Goal: Task Accomplishment & Management: Complete application form

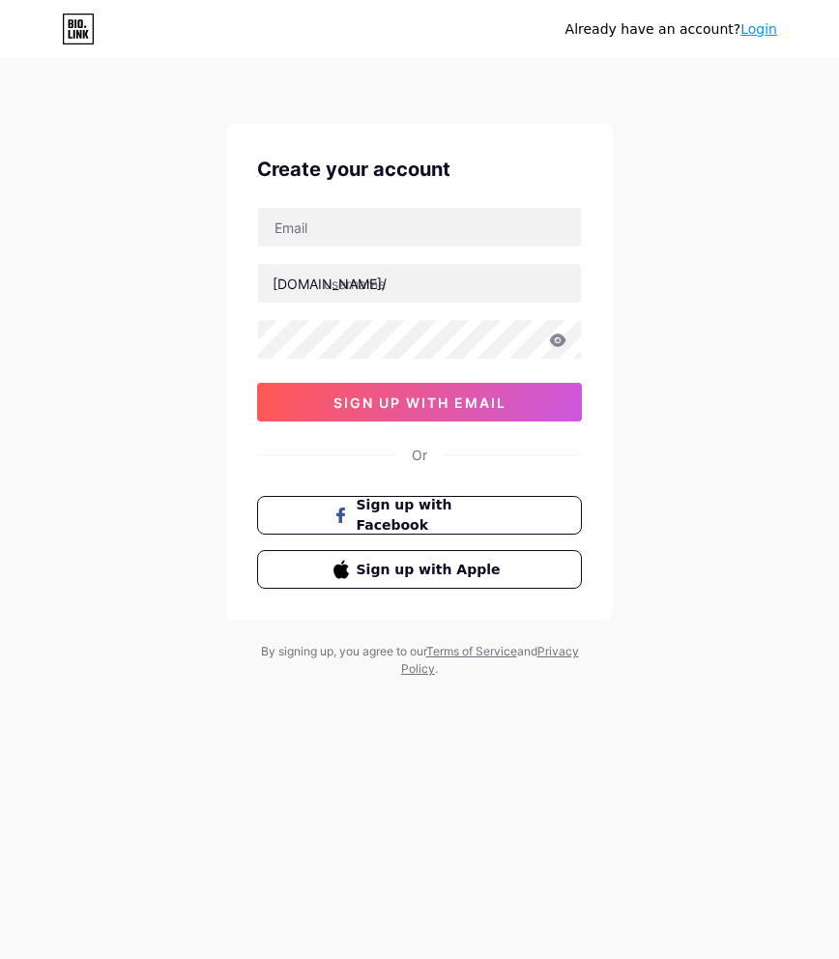
click at [332, 228] on input "text" at bounding box center [419, 227] width 323 height 39
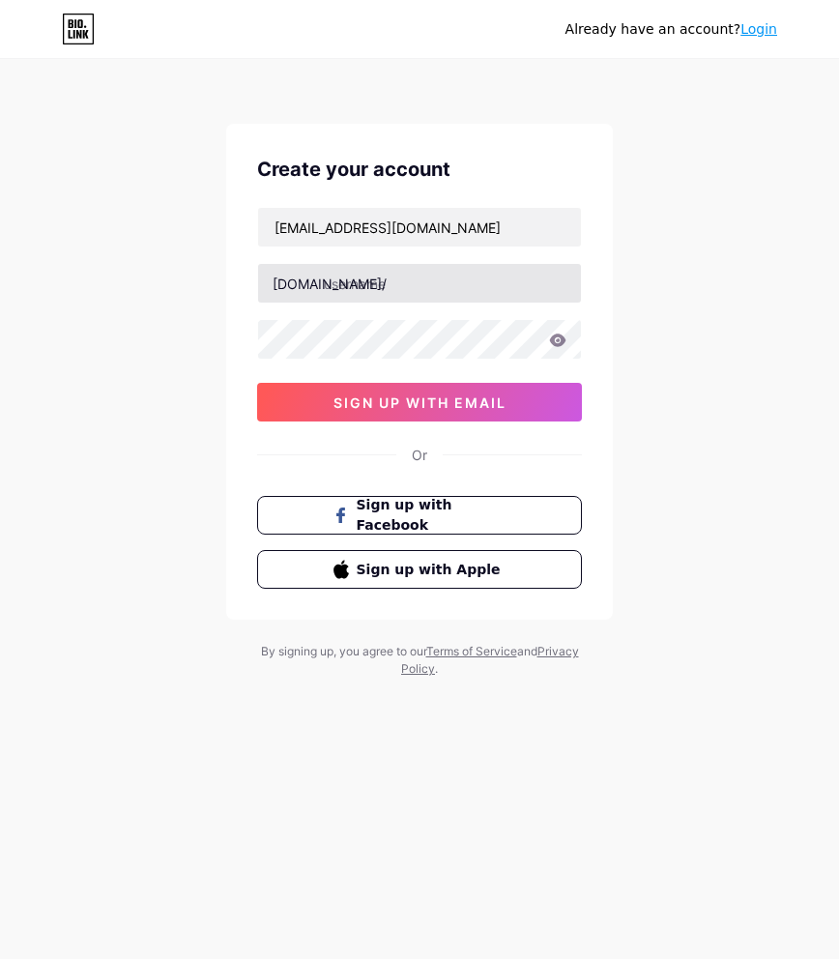
type input "[EMAIL_ADDRESS][DOMAIN_NAME]"
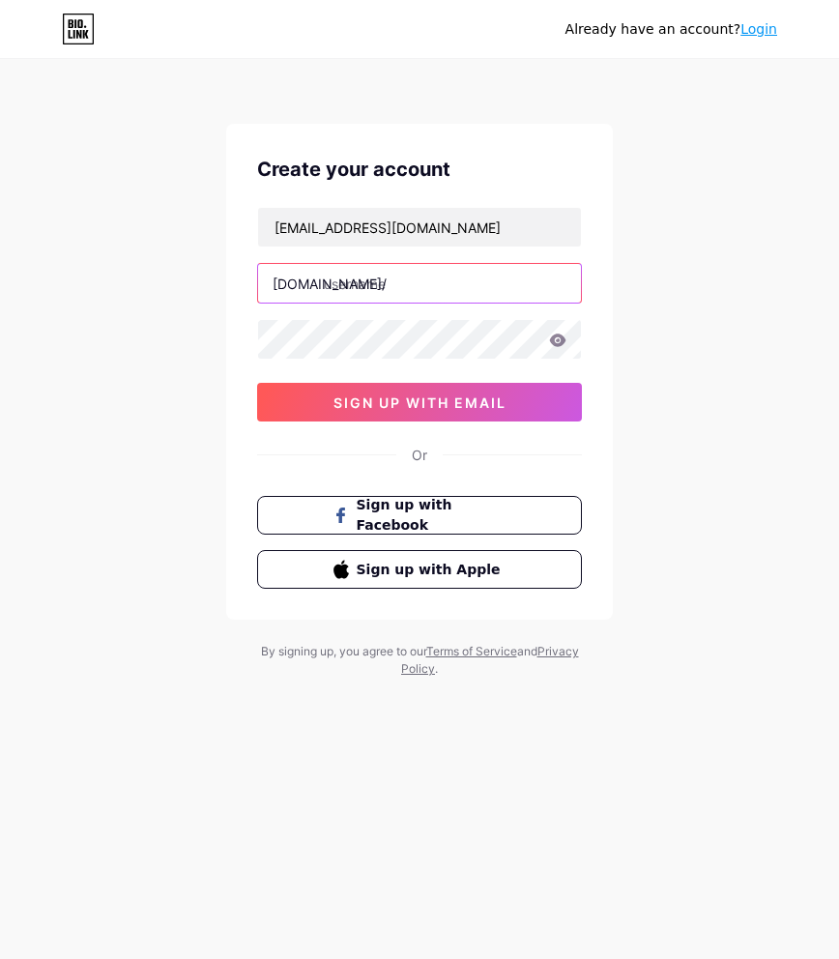
click at [387, 286] on input "text" at bounding box center [419, 283] width 323 height 39
type input "naga303mantap"
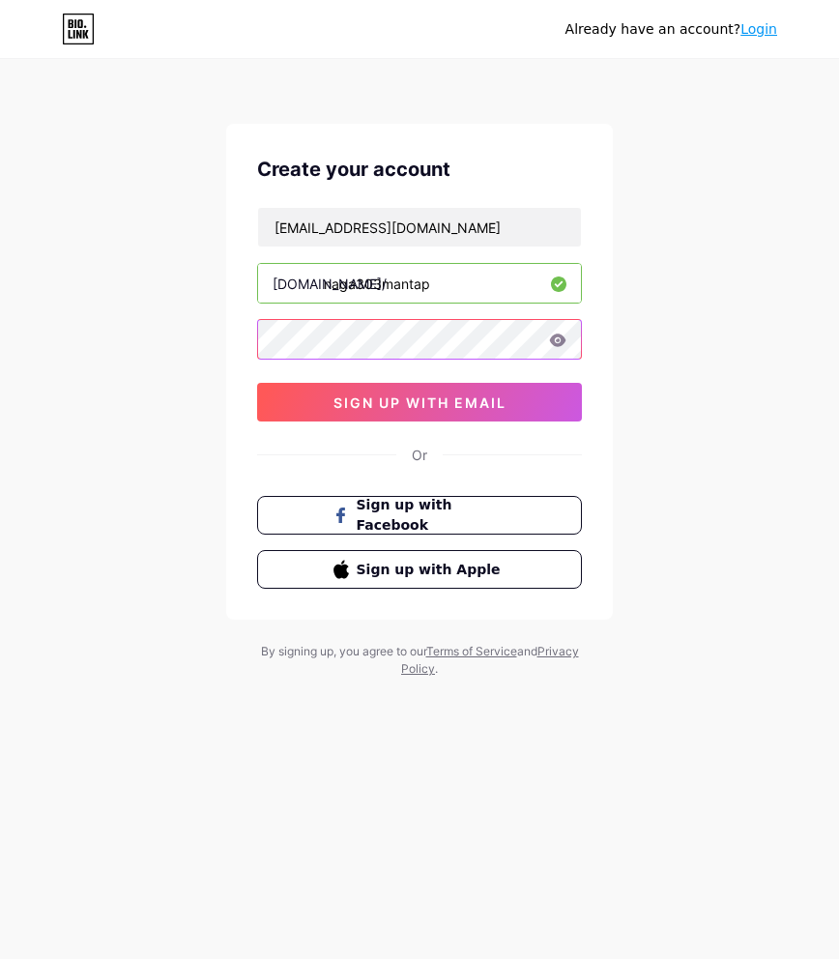
click at [174, 332] on div "Already have an account? Login Create your account [EMAIL_ADDRESS][DOMAIN_NAME]…" at bounding box center [419, 369] width 839 height 739
click at [551, 336] on icon at bounding box center [557, 340] width 17 height 14
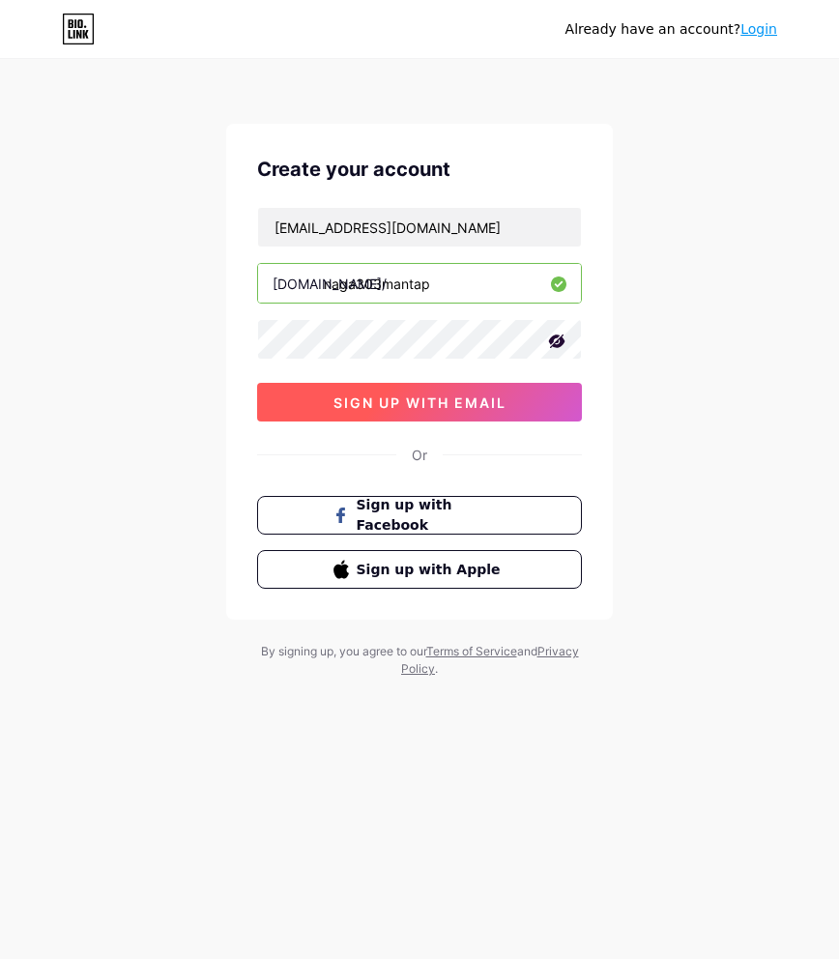
click at [504, 386] on button "sign up with email" at bounding box center [419, 402] width 325 height 39
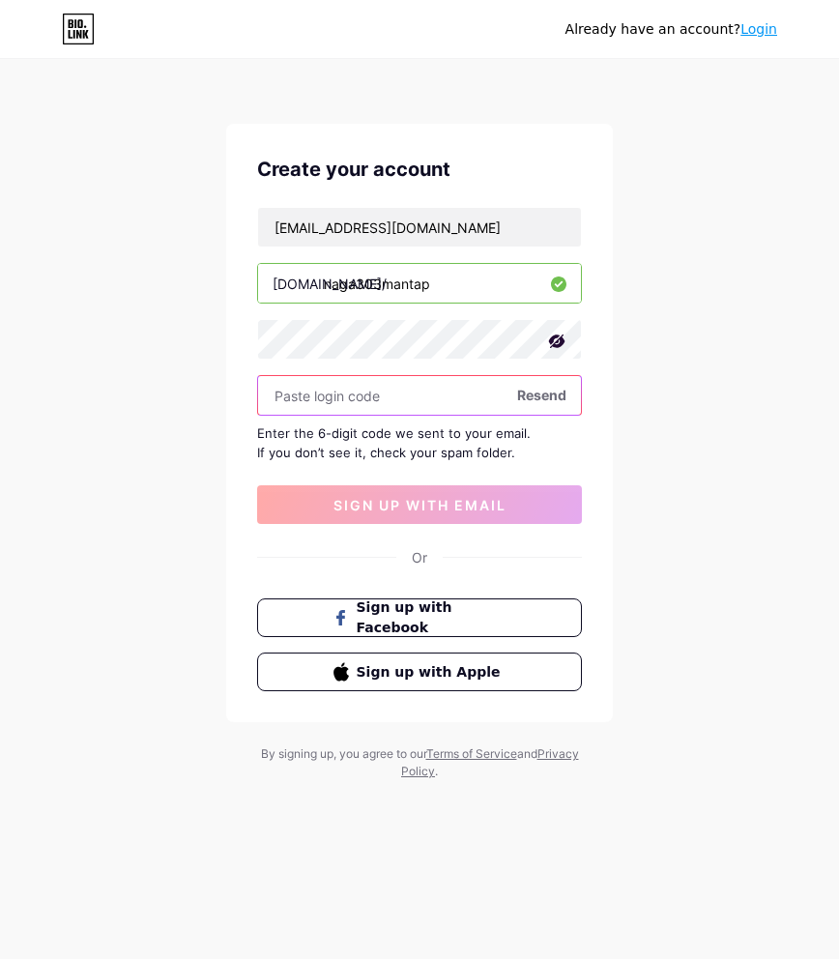
click at [423, 401] on input "text" at bounding box center [419, 395] width 323 height 39
click at [361, 399] on input "text" at bounding box center [419, 395] width 323 height 39
paste input "584008"
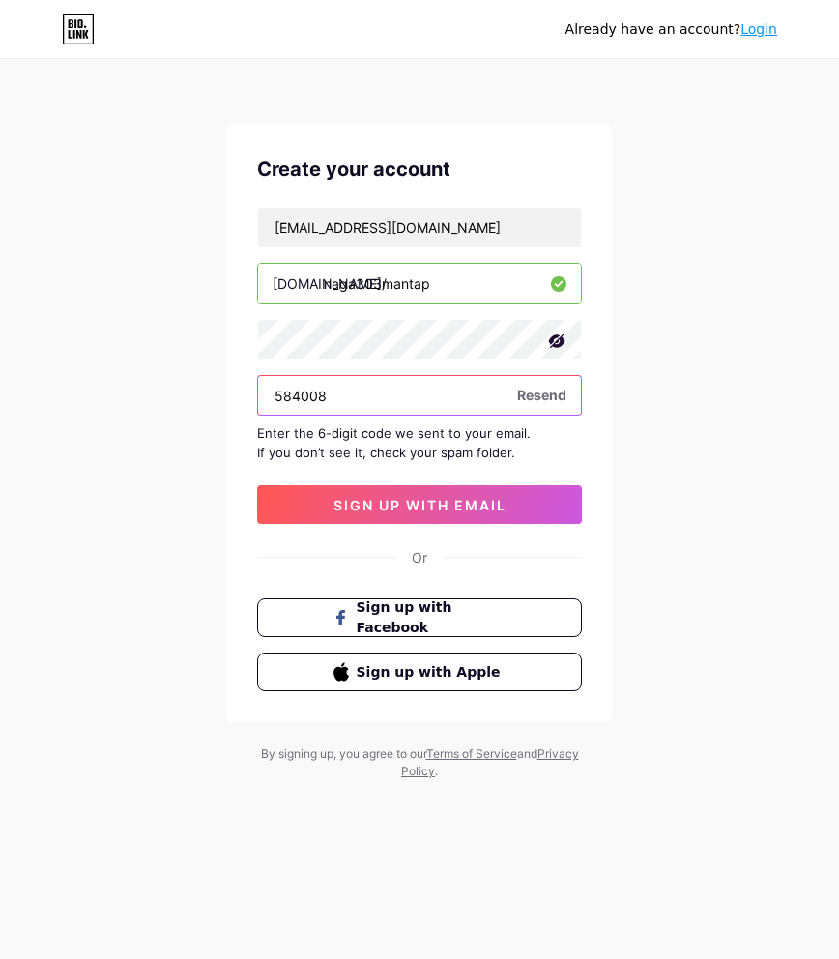
type input "584008"
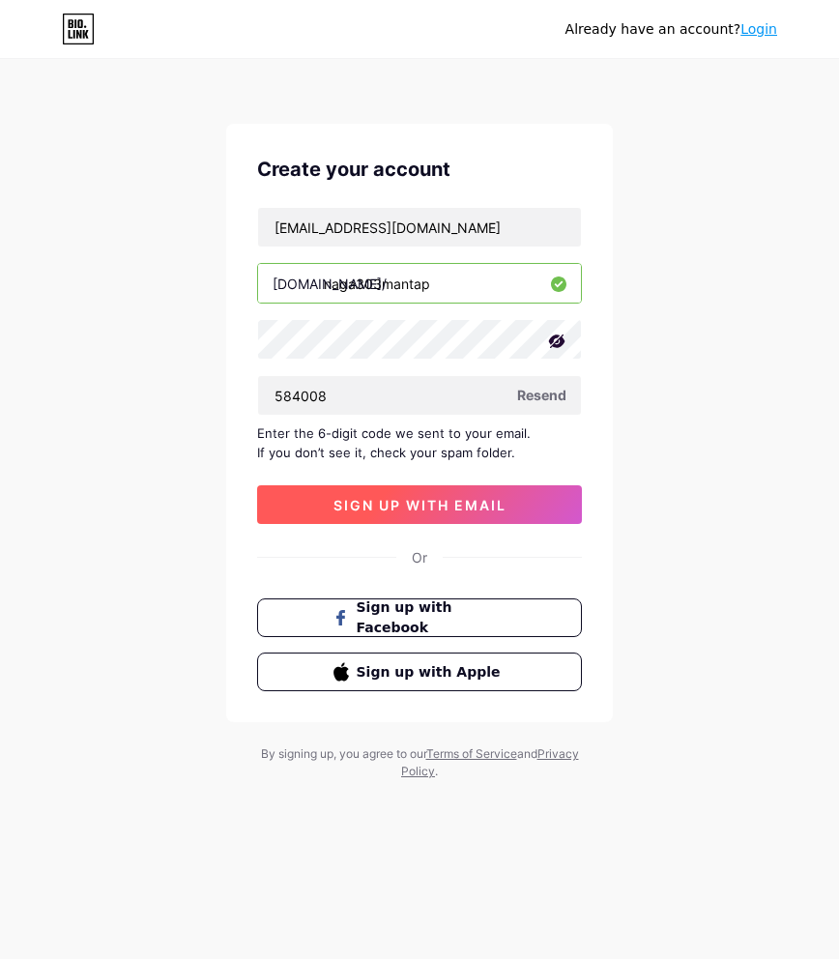
click at [390, 504] on span "sign up with email" at bounding box center [419, 505] width 173 height 16
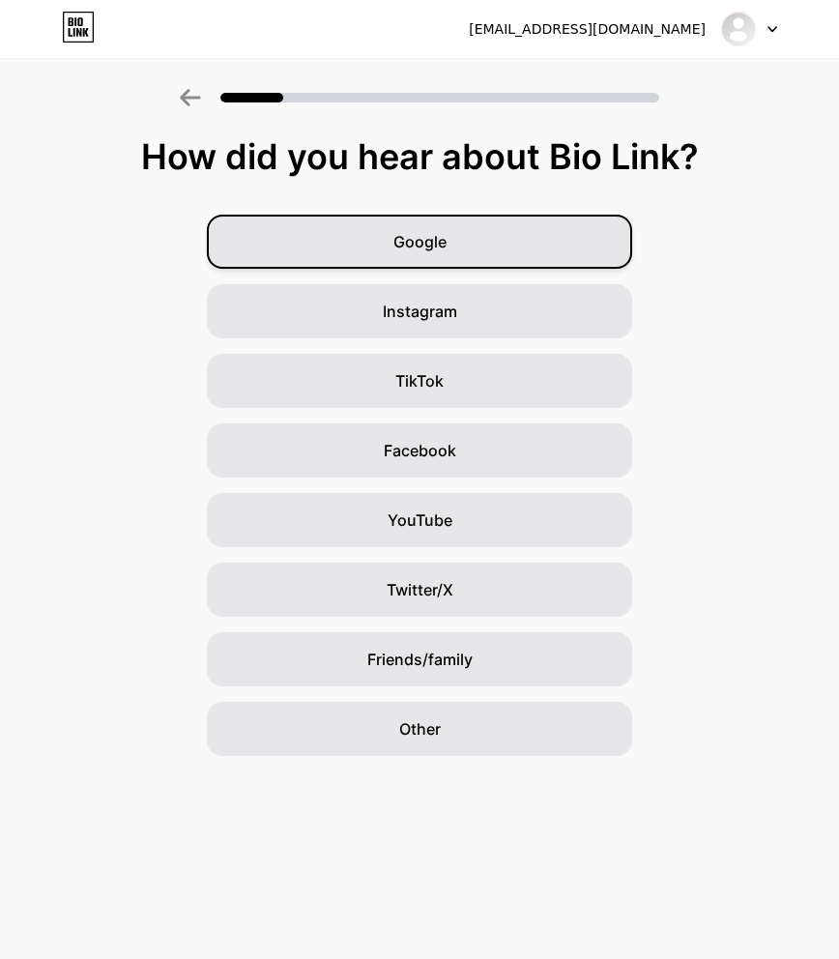
click at [355, 239] on div "Google" at bounding box center [419, 242] width 425 height 54
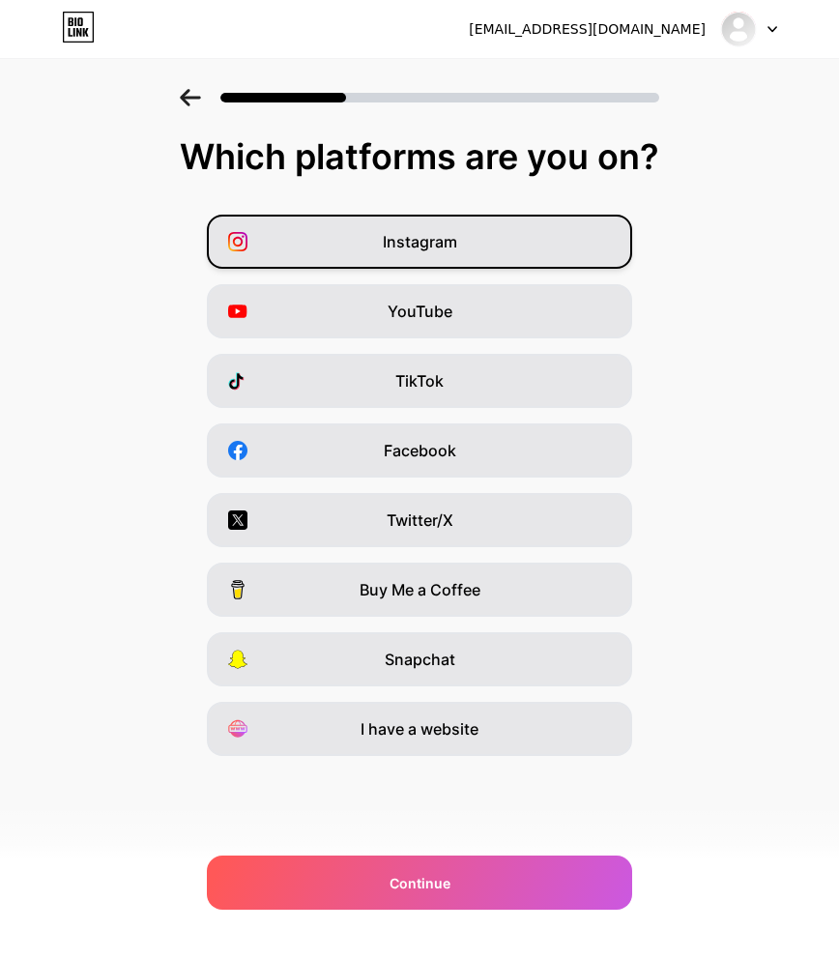
click at [427, 252] on span "Instagram" at bounding box center [420, 241] width 74 height 23
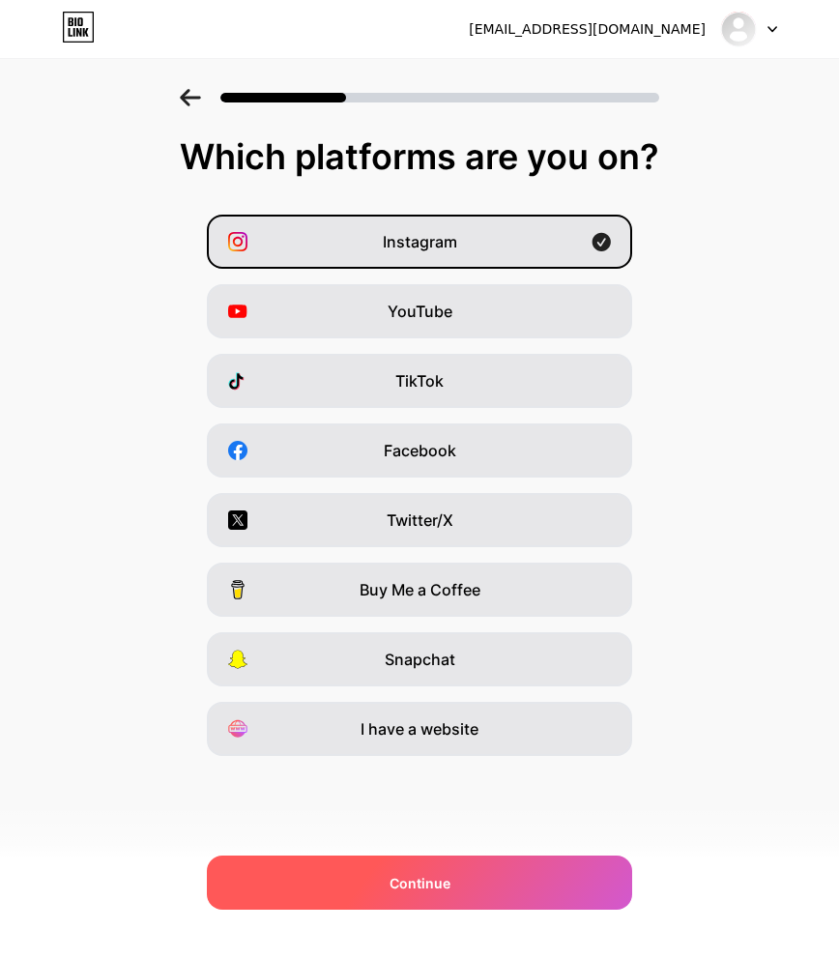
click at [546, 879] on div "Continue" at bounding box center [419, 882] width 425 height 54
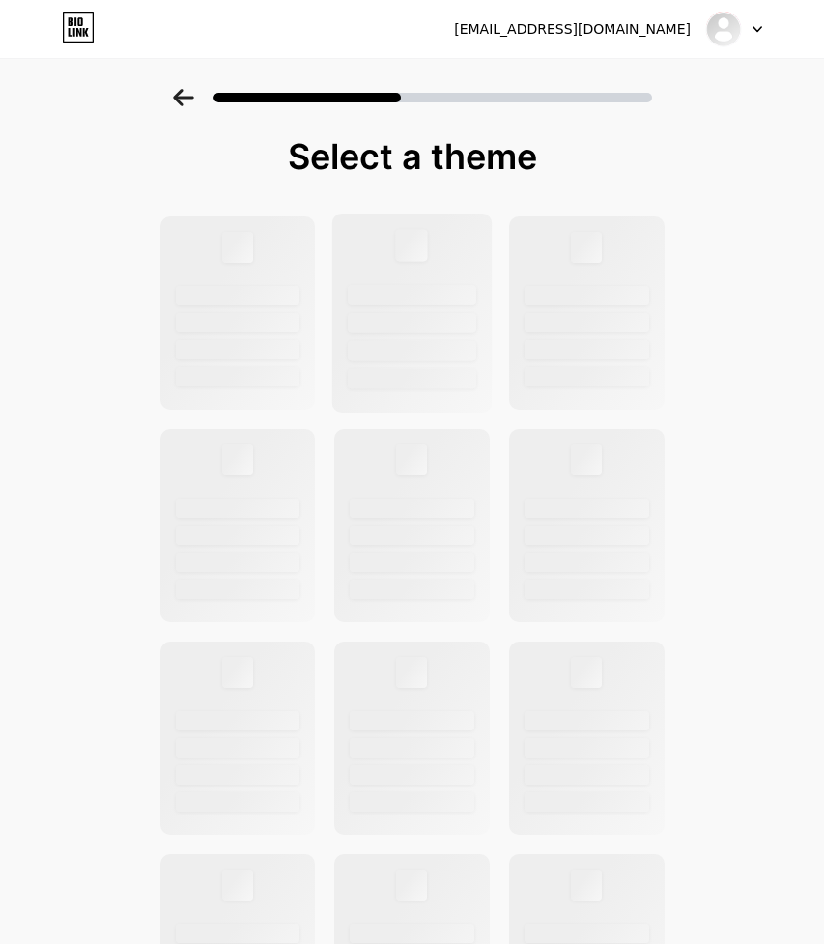
click at [442, 336] on div at bounding box center [411, 313] width 159 height 199
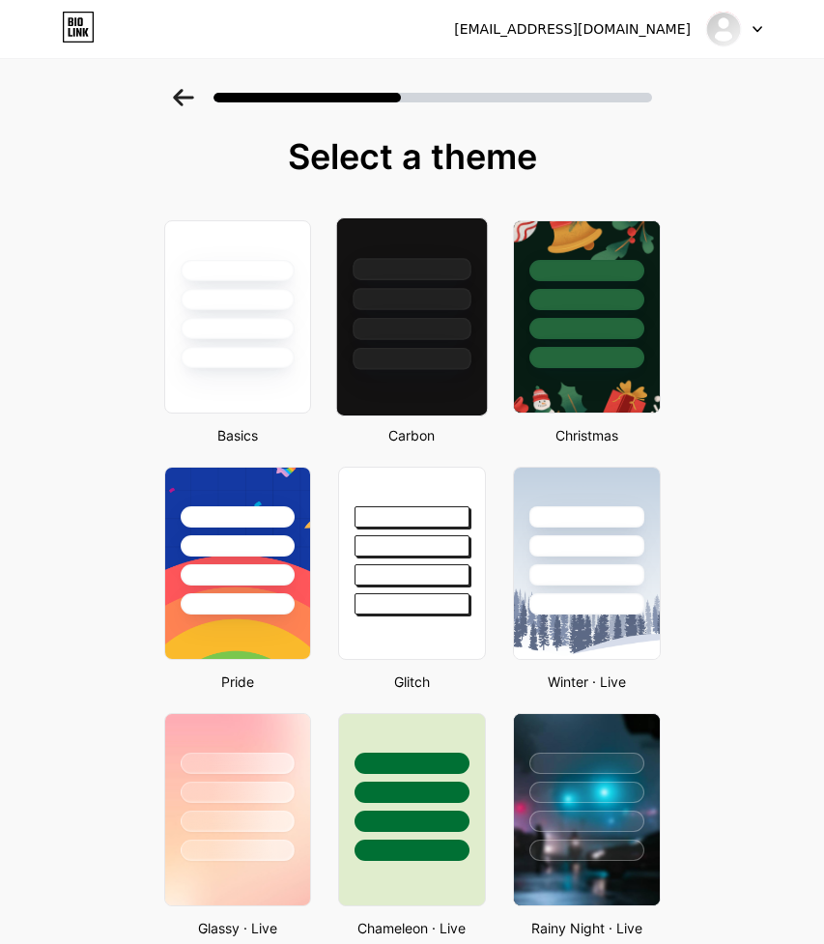
click at [442, 324] on div at bounding box center [412, 329] width 118 height 22
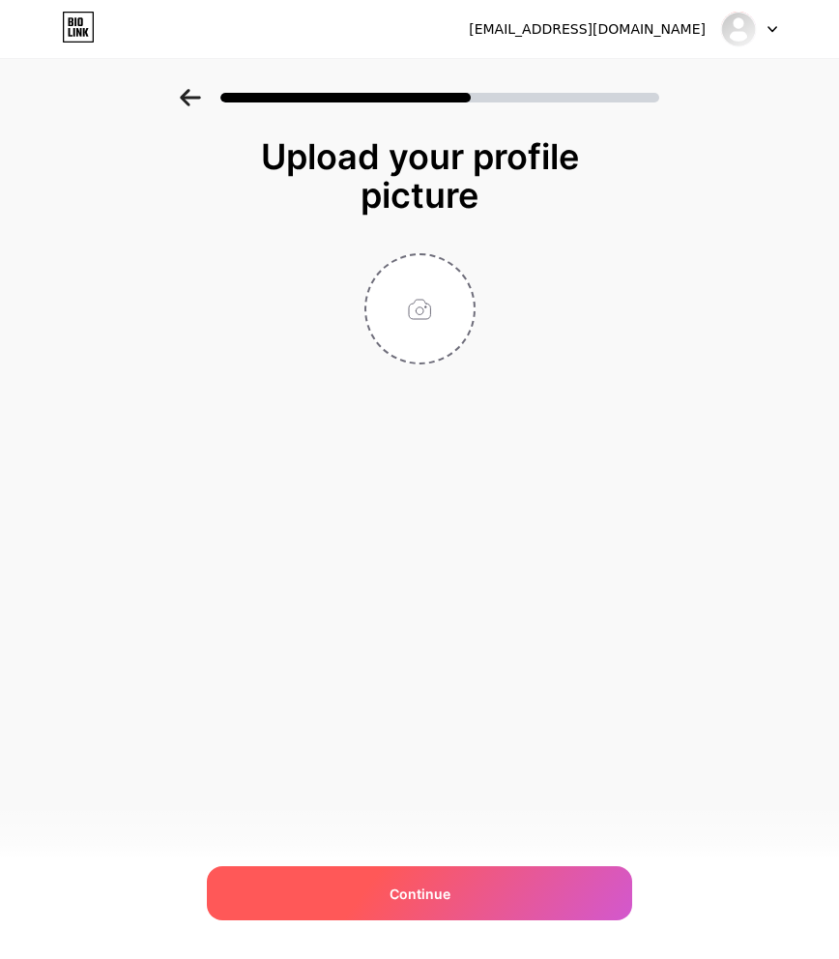
click at [528, 897] on div "Continue" at bounding box center [419, 893] width 425 height 54
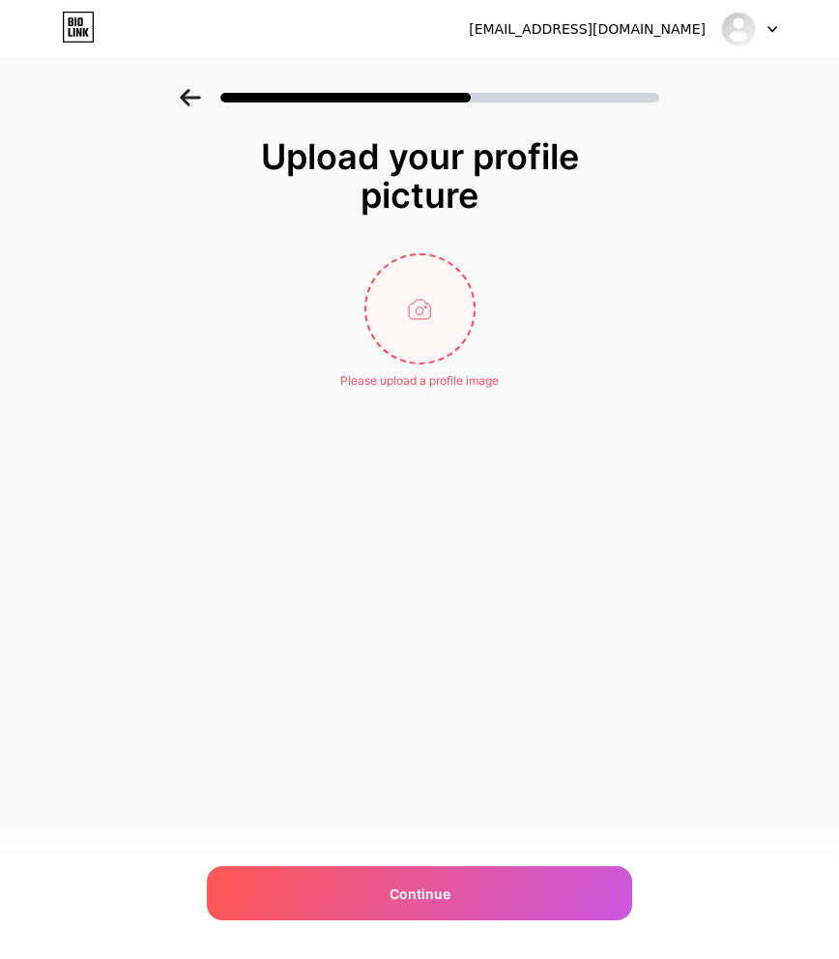
click at [407, 330] on input "file" at bounding box center [419, 308] width 107 height 107
click at [417, 283] on input "file" at bounding box center [419, 308] width 107 height 107
type input "C:\fakepath\https___[DOMAIN_NAME]_link_a3796893df7e3384b7b81b3be55432f0.jpeg"
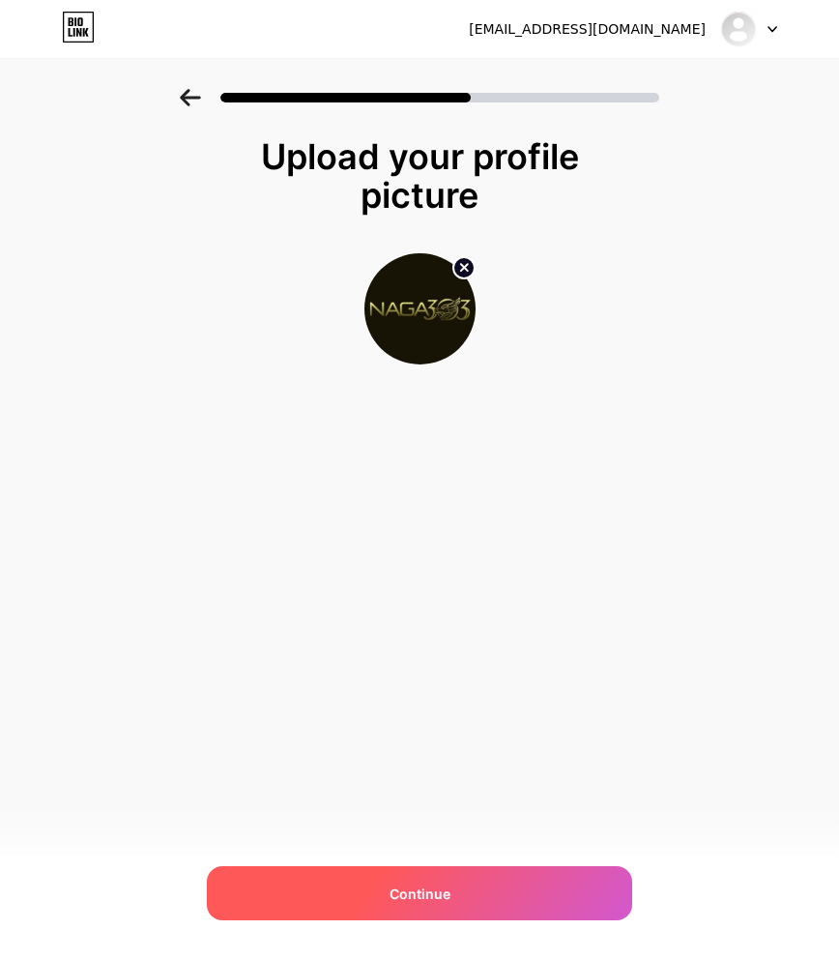
click at [486, 877] on div "Continue" at bounding box center [419, 893] width 425 height 54
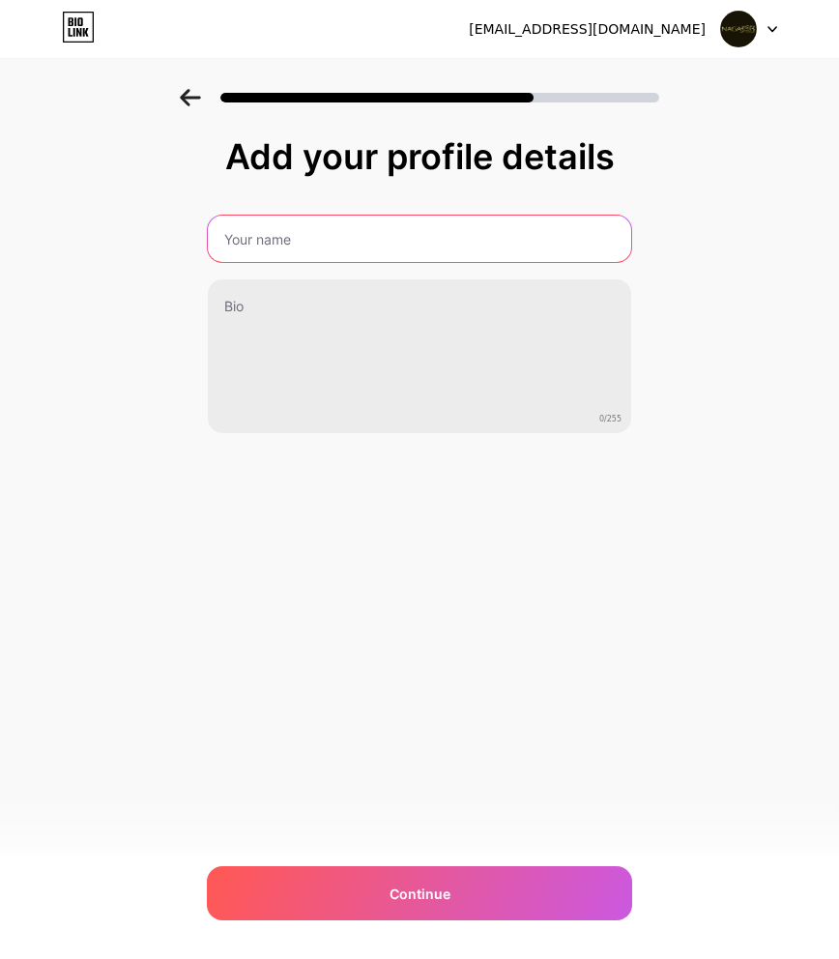
click at [303, 239] on input "text" at bounding box center [419, 238] width 423 height 46
type input "Naga303 Mantap"
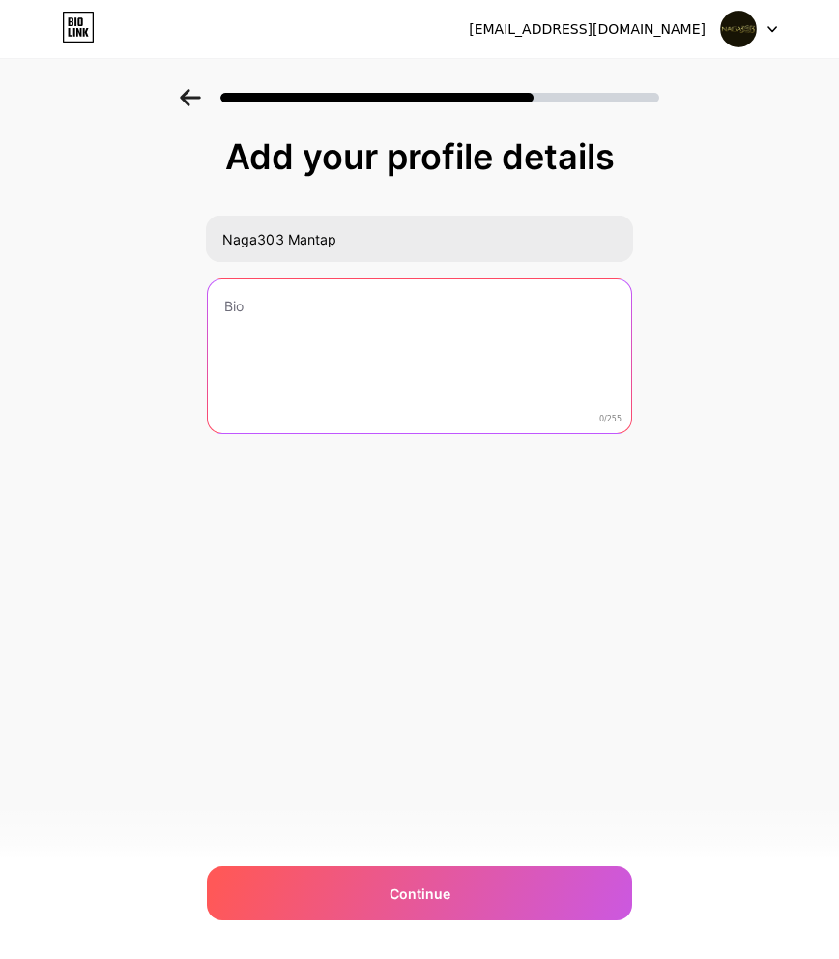
click at [307, 295] on textarea at bounding box center [419, 357] width 423 height 156
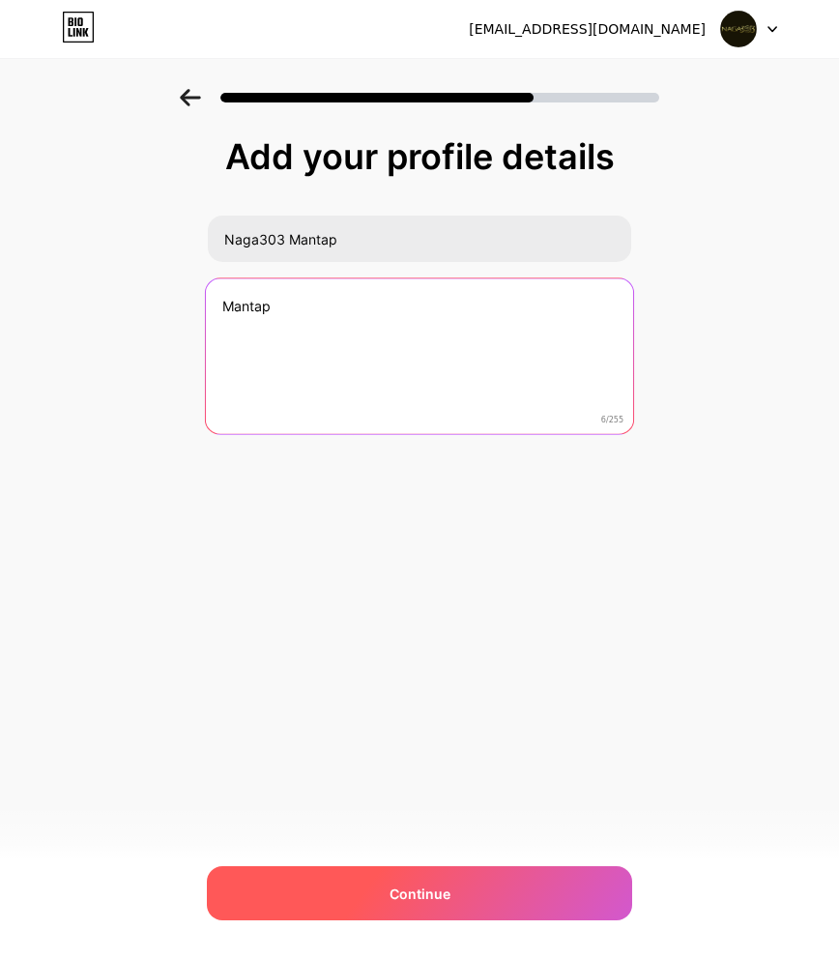
type textarea "Mantap"
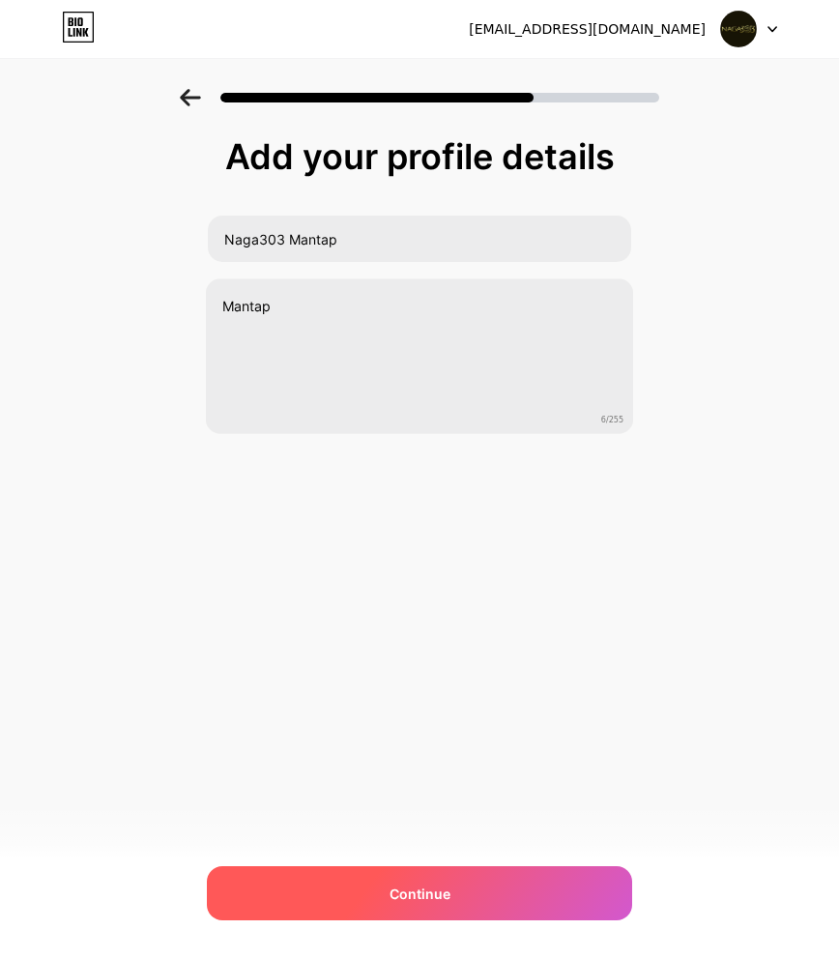
click at [455, 896] on div "Continue" at bounding box center [419, 893] width 425 height 54
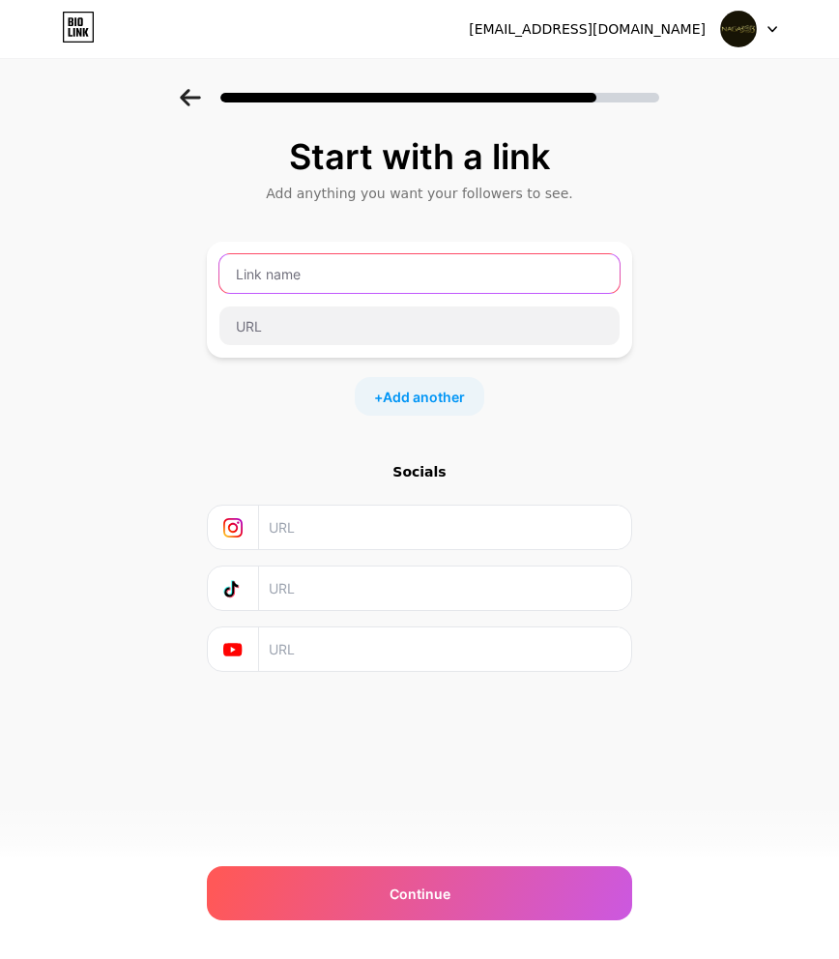
click at [314, 280] on input "text" at bounding box center [419, 273] width 400 height 39
click at [314, 279] on input "text" at bounding box center [419, 273] width 400 height 39
click at [308, 264] on input "text" at bounding box center [419, 273] width 400 height 39
click at [304, 267] on input "text" at bounding box center [419, 273] width 400 height 39
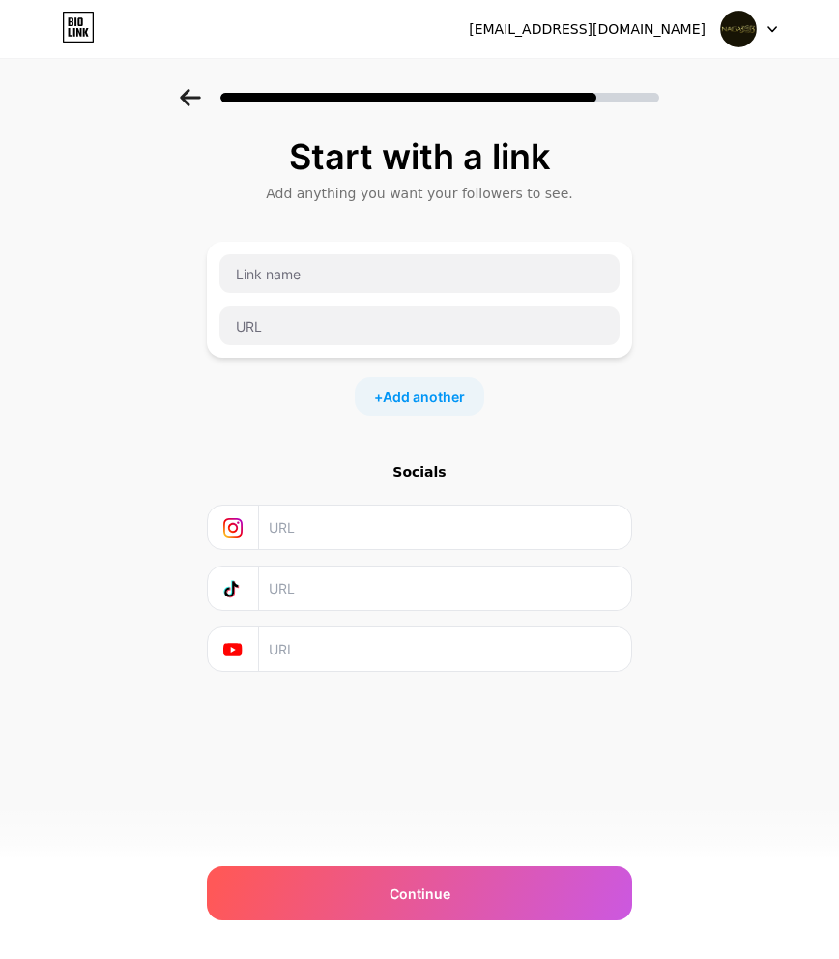
click at [271, 346] on div at bounding box center [419, 300] width 425 height 116
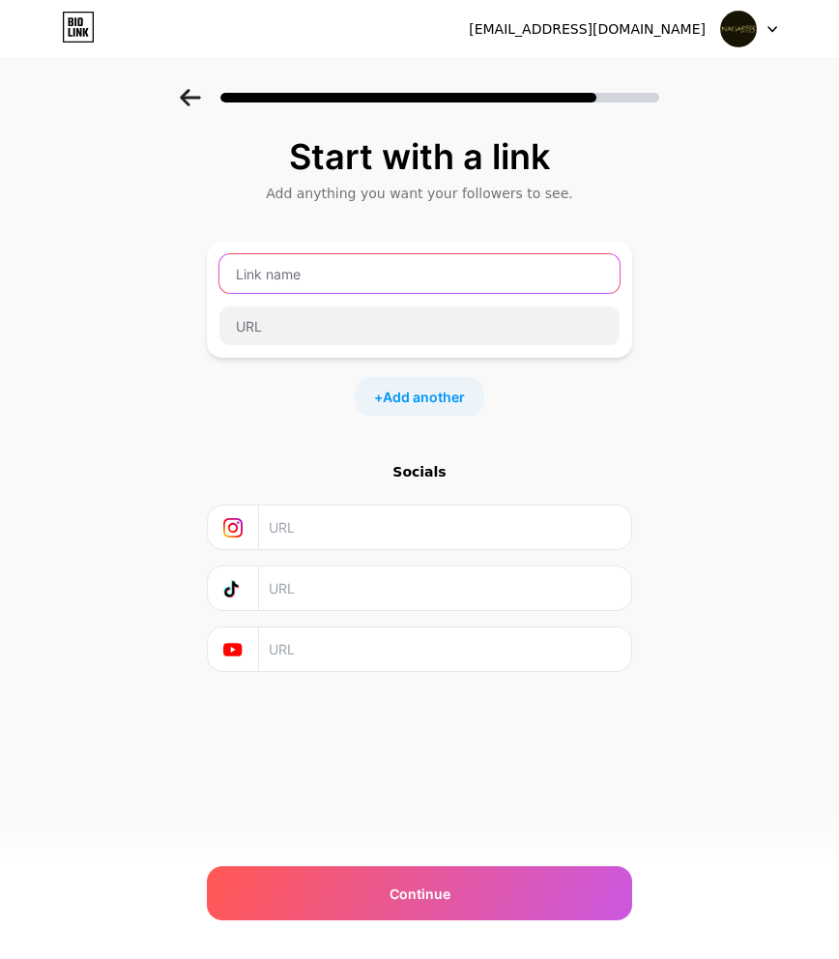
click at [271, 277] on input "text" at bounding box center [419, 273] width 400 height 39
click at [273, 276] on input "text" at bounding box center [419, 273] width 400 height 39
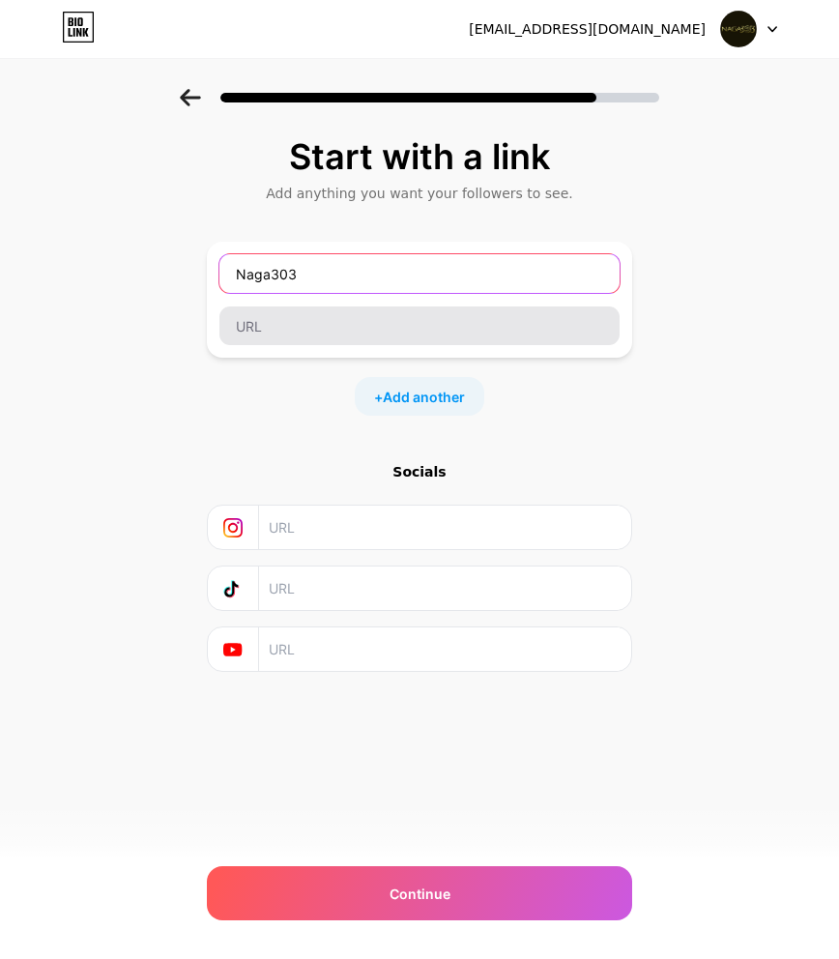
type input "Naga303"
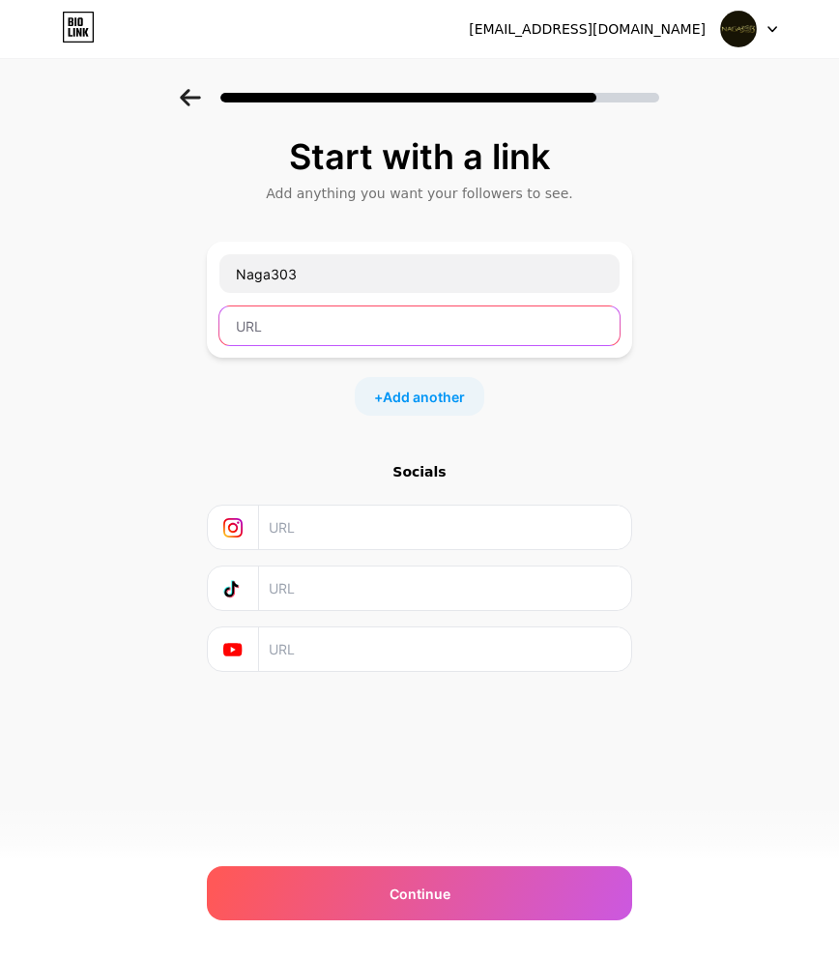
click at [393, 342] on input "text" at bounding box center [419, 325] width 400 height 39
click at [271, 329] on input "text" at bounding box center [419, 325] width 400 height 39
paste input "[URL][DOMAIN_NAME]"
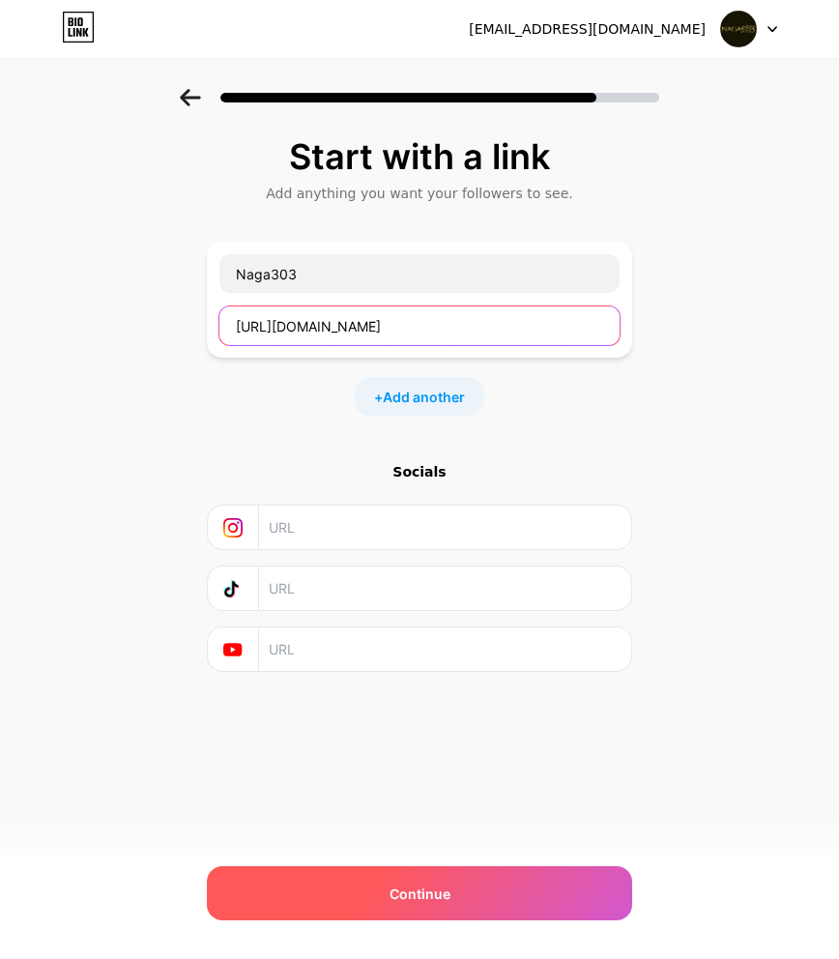
type input "[URL][DOMAIN_NAME]"
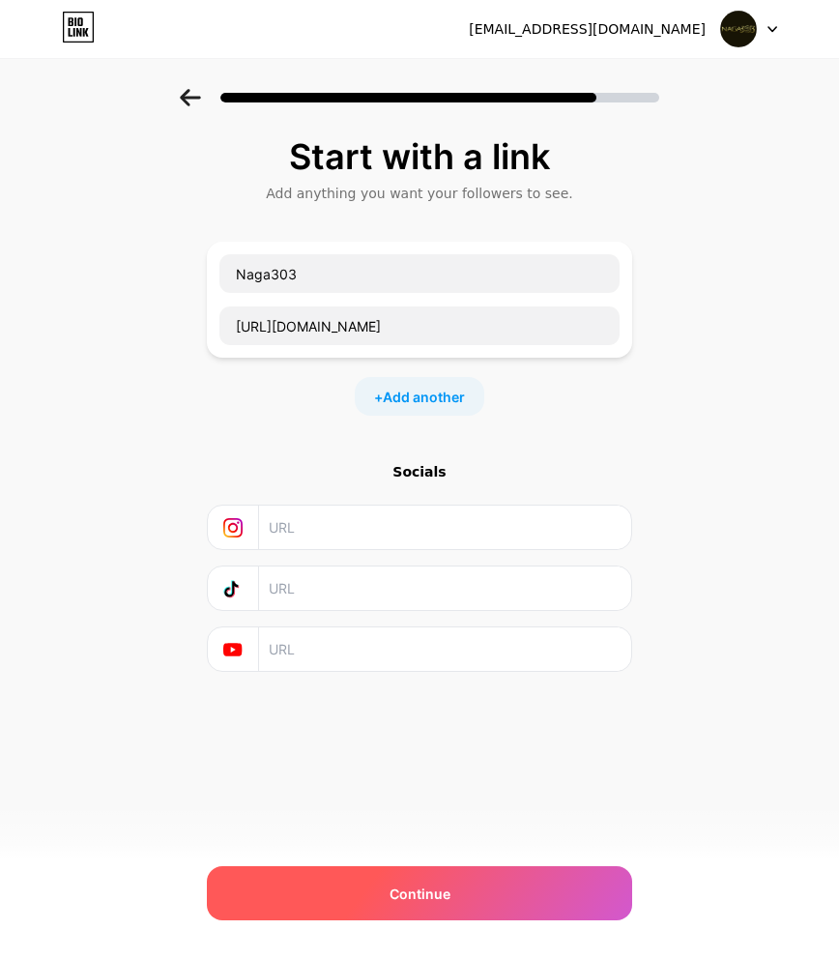
click at [498, 891] on div "Continue" at bounding box center [419, 893] width 425 height 54
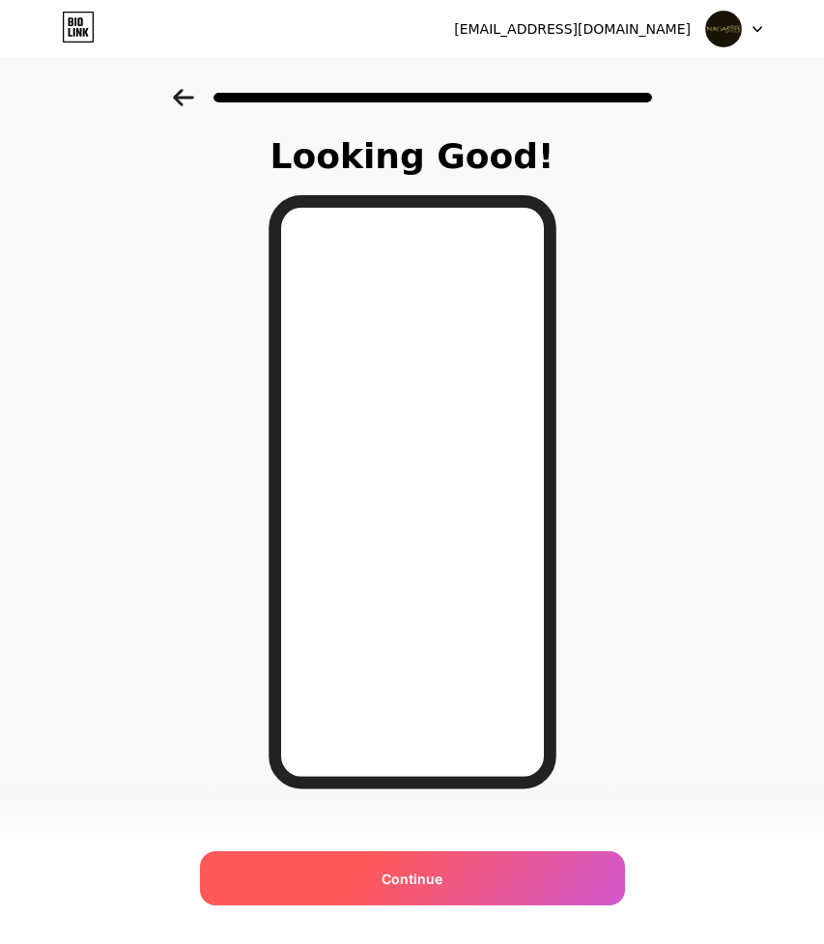
click at [473, 890] on div "Continue" at bounding box center [412, 878] width 425 height 54
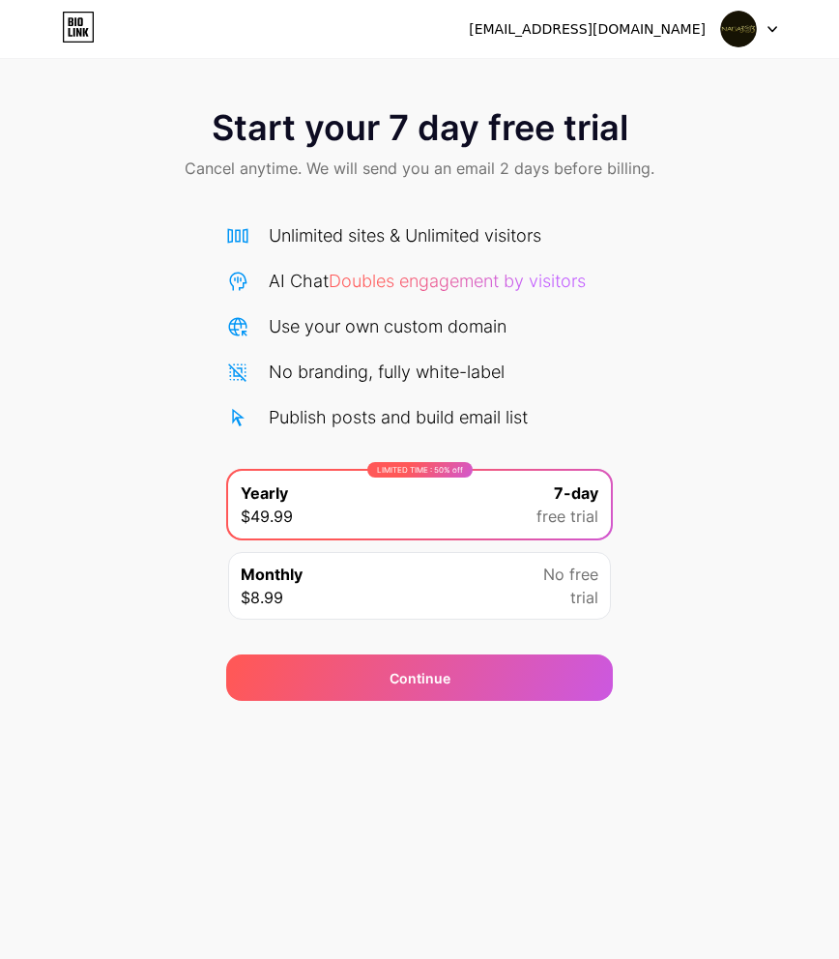
click at [426, 221] on div "Unlimited sites & Unlimited visitors AI Chat Doubles engagement by visitors Use…" at bounding box center [419, 417] width 387 height 428
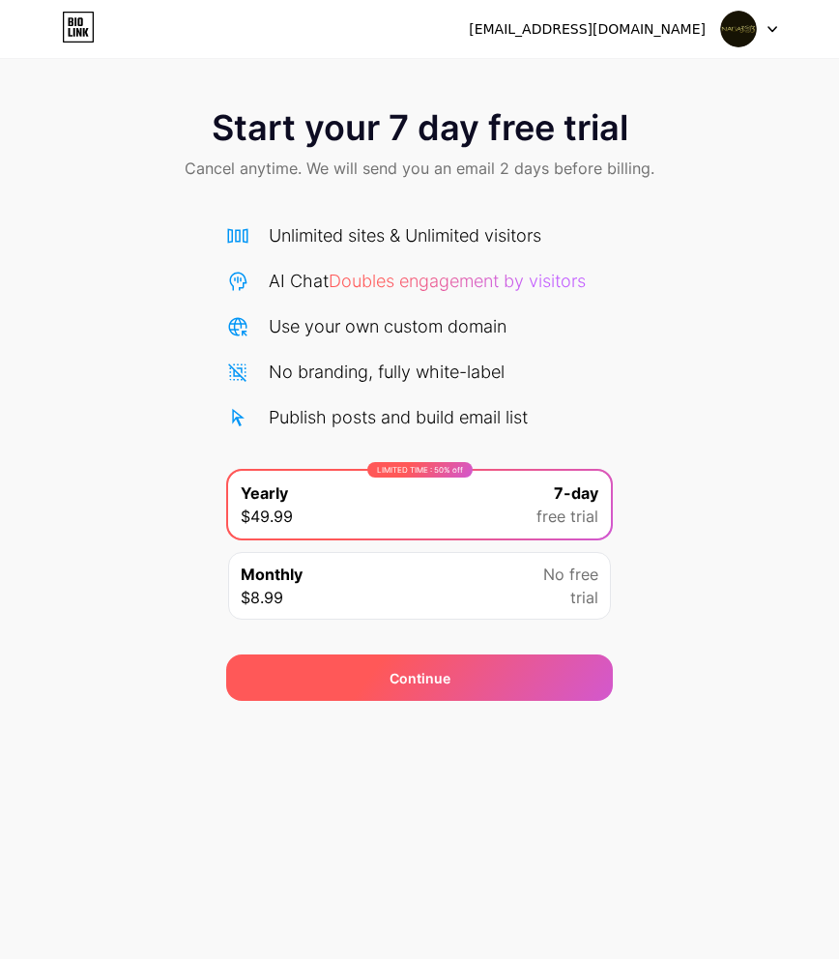
click at [501, 667] on div "Continue" at bounding box center [419, 677] width 387 height 46
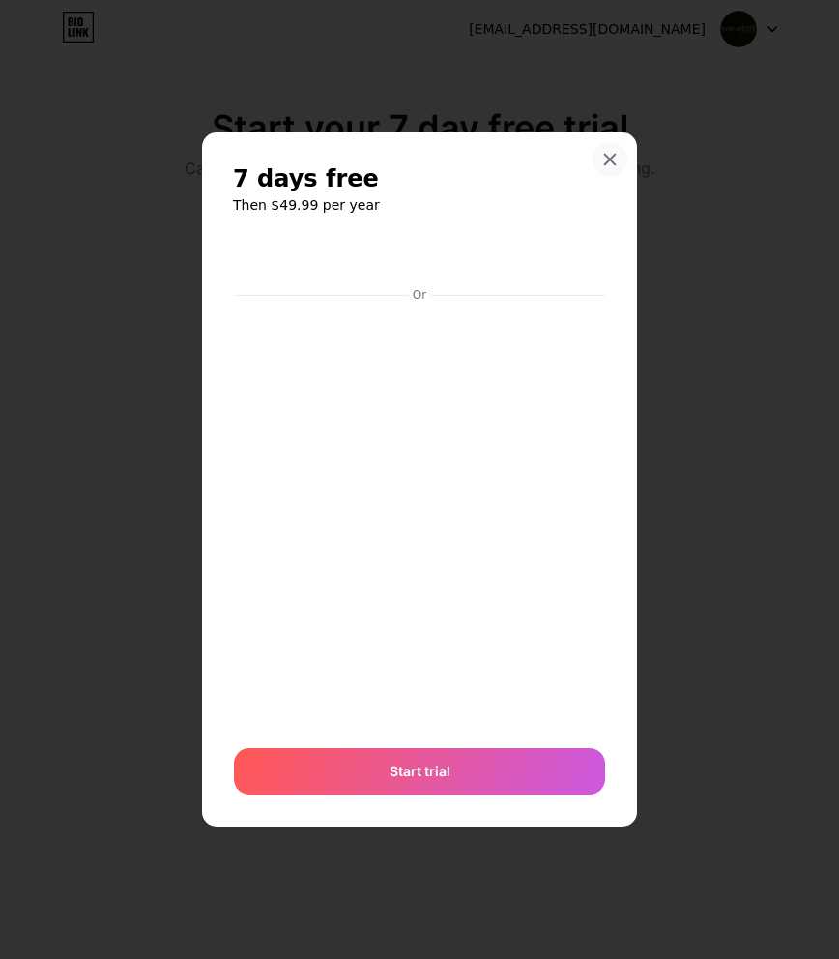
click at [612, 147] on div at bounding box center [609, 159] width 35 height 35
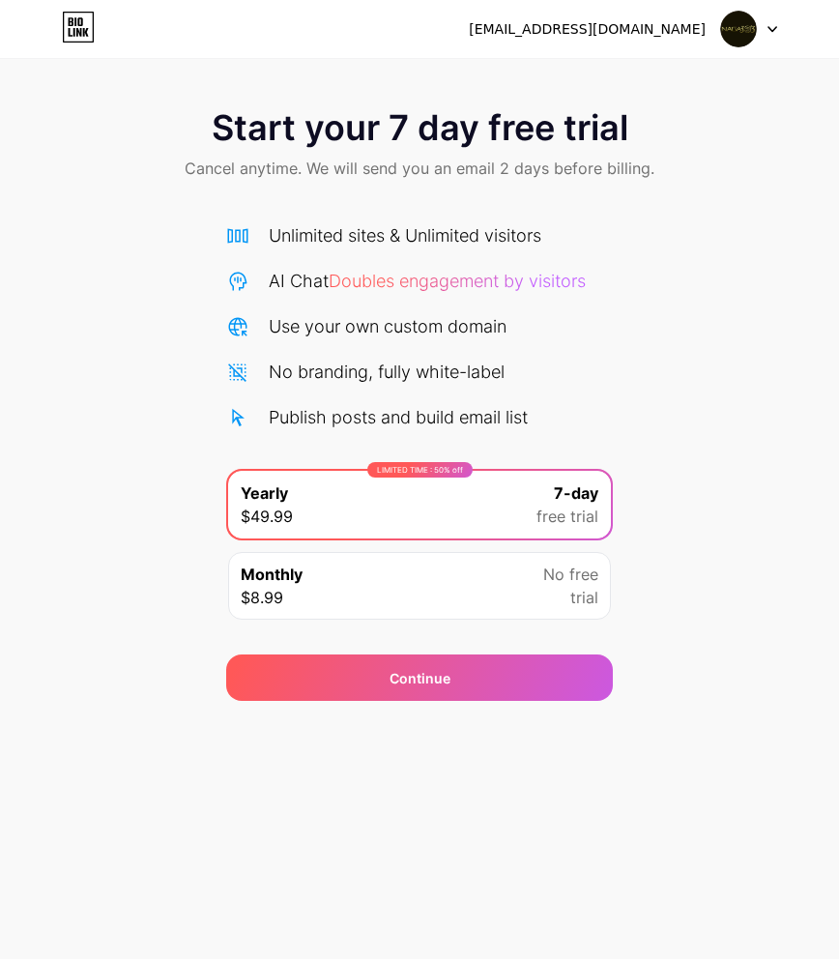
click at [442, 567] on div "Monthly $8.99 No free trial" at bounding box center [419, 586] width 383 height 68
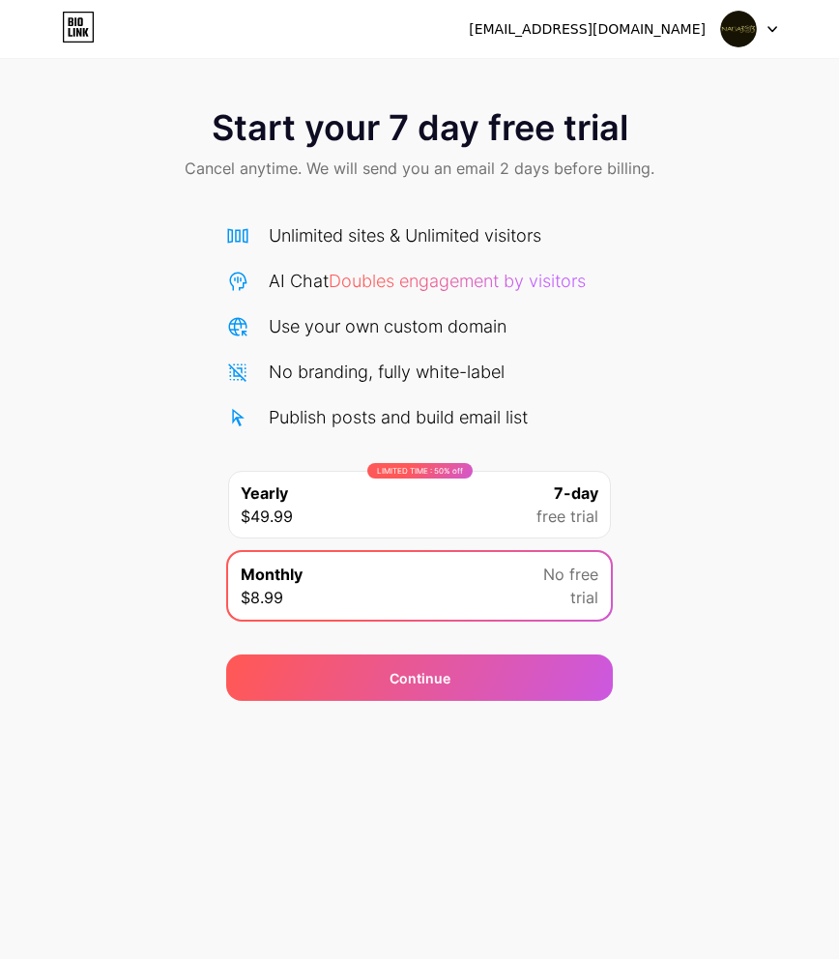
click at [521, 520] on div "LIMITED TIME : 50% off Yearly $49.99 7-day free trial" at bounding box center [419, 505] width 383 height 68
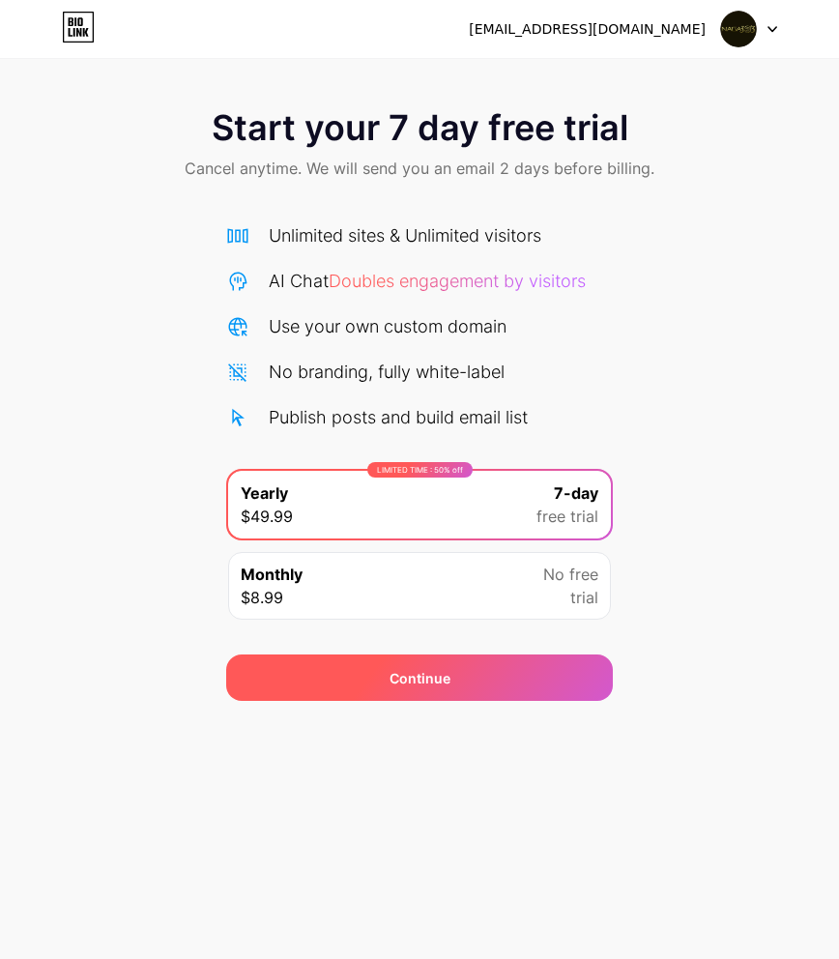
click at [509, 685] on div "Continue" at bounding box center [419, 677] width 387 height 46
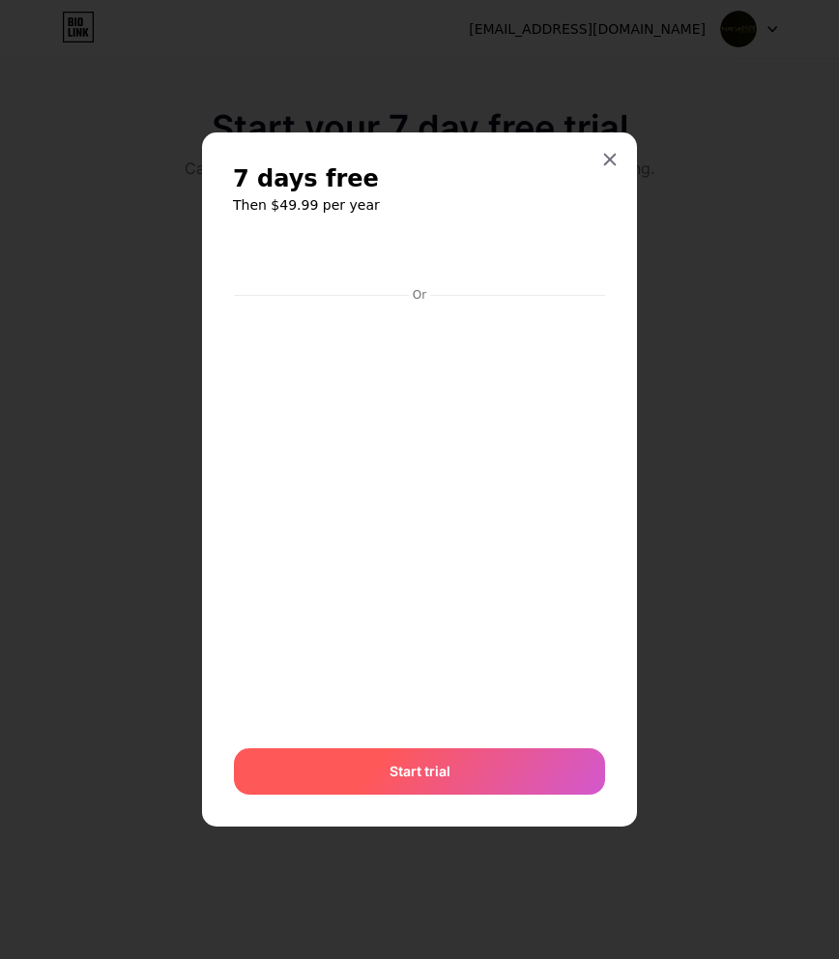
click at [519, 778] on div "Start trial" at bounding box center [419, 771] width 371 height 46
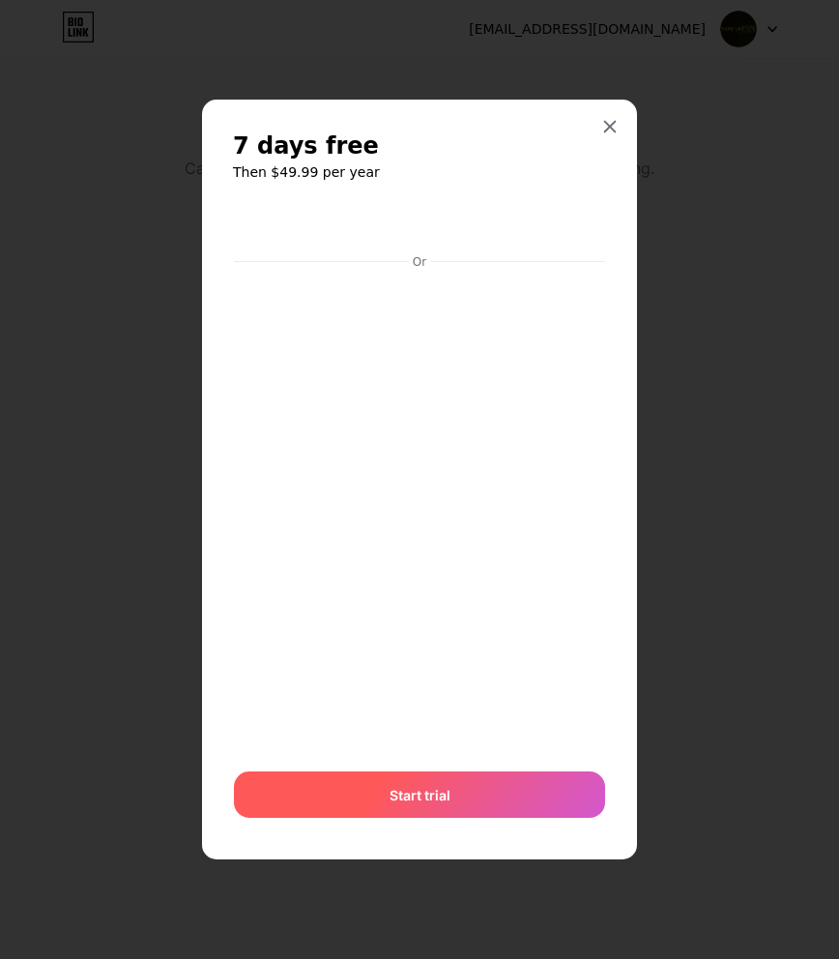
click at [522, 788] on div "Start trial" at bounding box center [419, 794] width 371 height 46
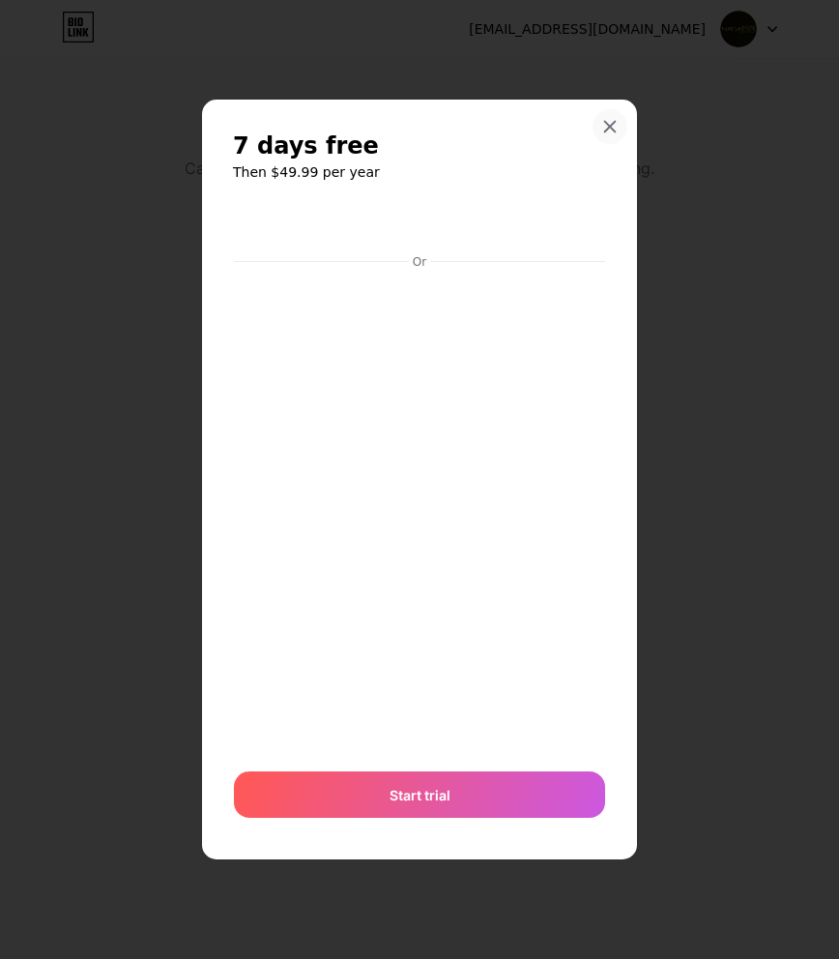
click at [612, 130] on icon at bounding box center [609, 126] width 15 height 15
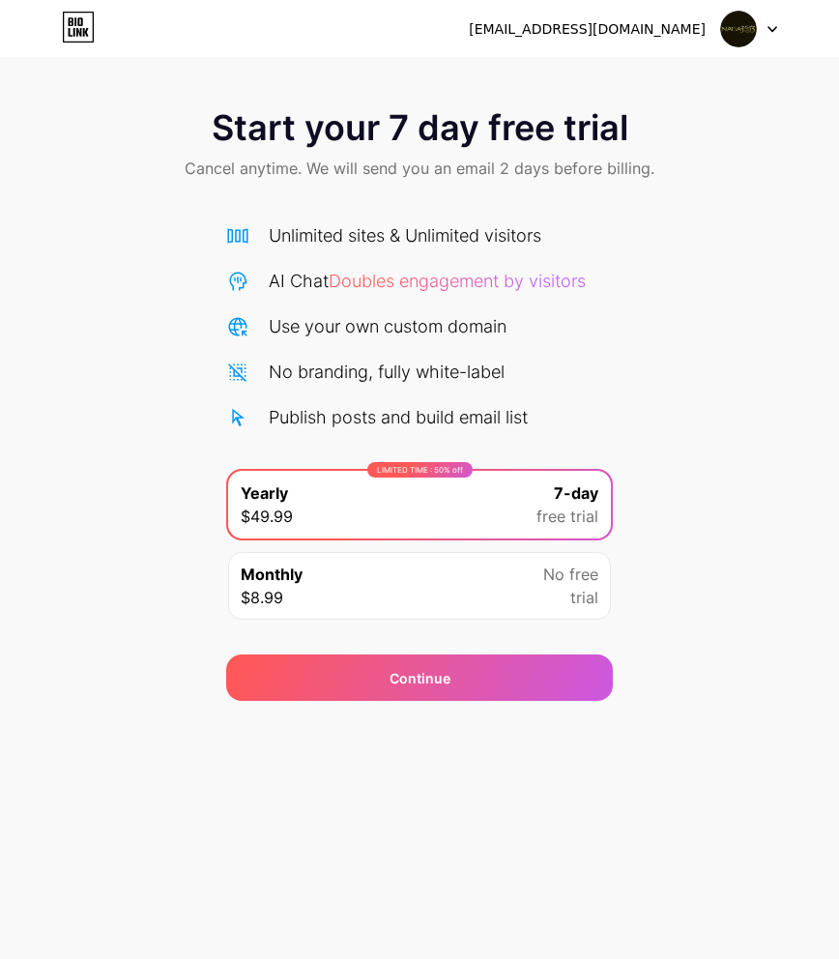
click at [74, 25] on icon at bounding box center [78, 27] width 33 height 31
click at [748, 23] on img at bounding box center [738, 29] width 37 height 37
click at [625, 24] on div "[EMAIL_ADDRESS][DOMAIN_NAME]" at bounding box center [587, 29] width 237 height 20
click at [601, 72] on li "Logout" at bounding box center [656, 79] width 240 height 52
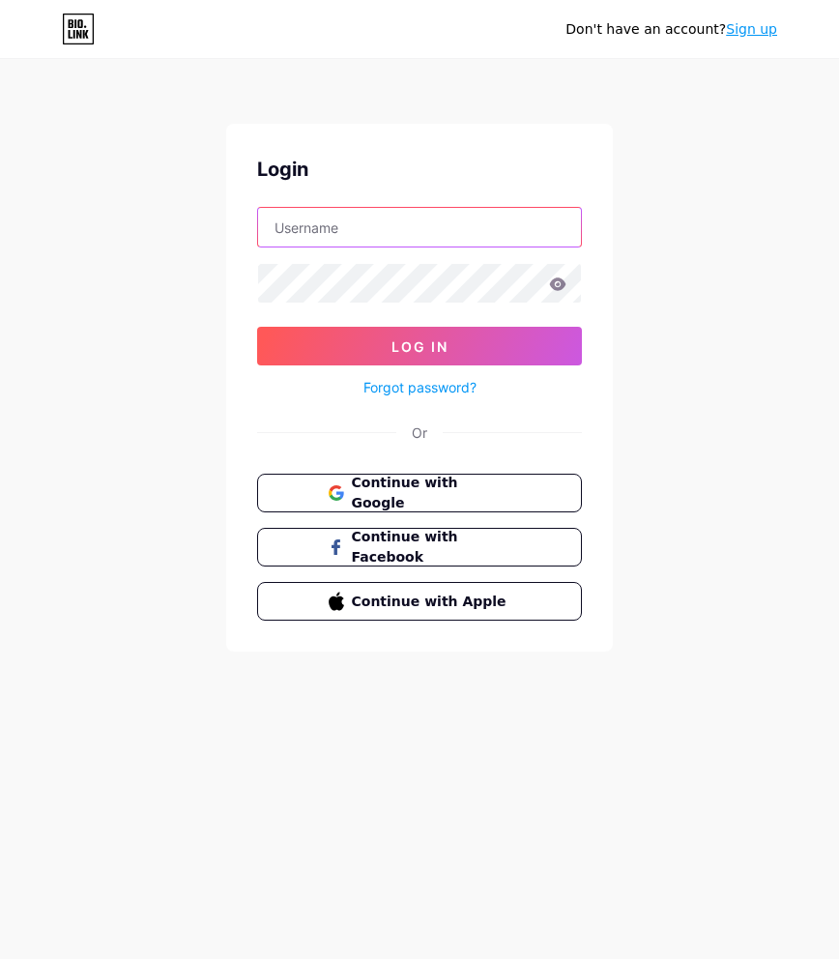
click at [328, 237] on input "text" at bounding box center [419, 227] width 323 height 39
paste input "[URL][DOMAIN_NAME]"
click at [345, 220] on input "[URL][DOMAIN_NAME]" at bounding box center [419, 227] width 323 height 39
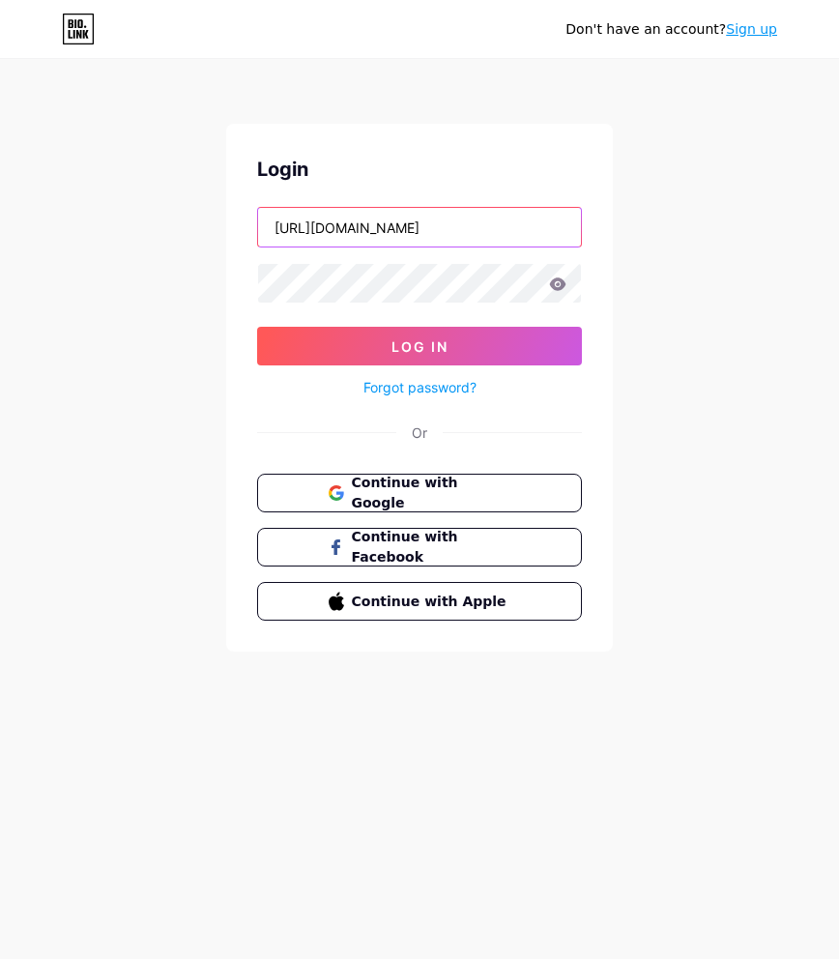
click at [345, 220] on input "[URL][DOMAIN_NAME]" at bounding box center [419, 227] width 323 height 39
paste input "[EMAIL_ADDRESS][DOMAIN_NAME]"
type input "[EMAIL_ADDRESS][DOMAIN_NAME]"
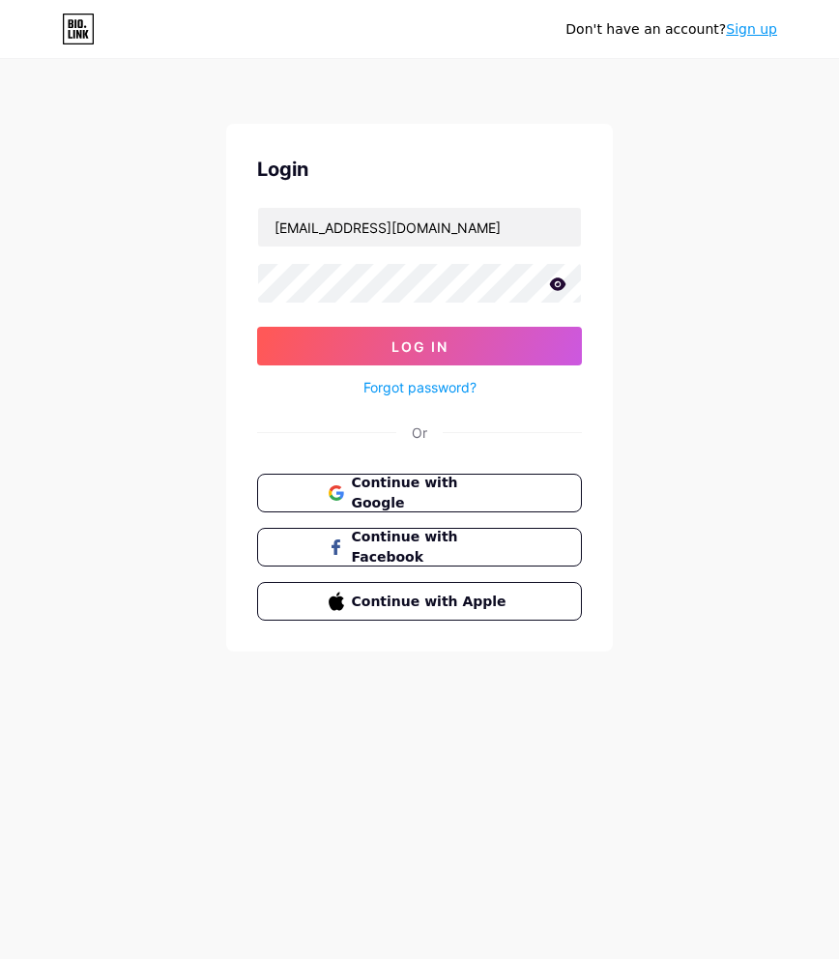
click at [559, 289] on icon at bounding box center [558, 283] width 16 height 13
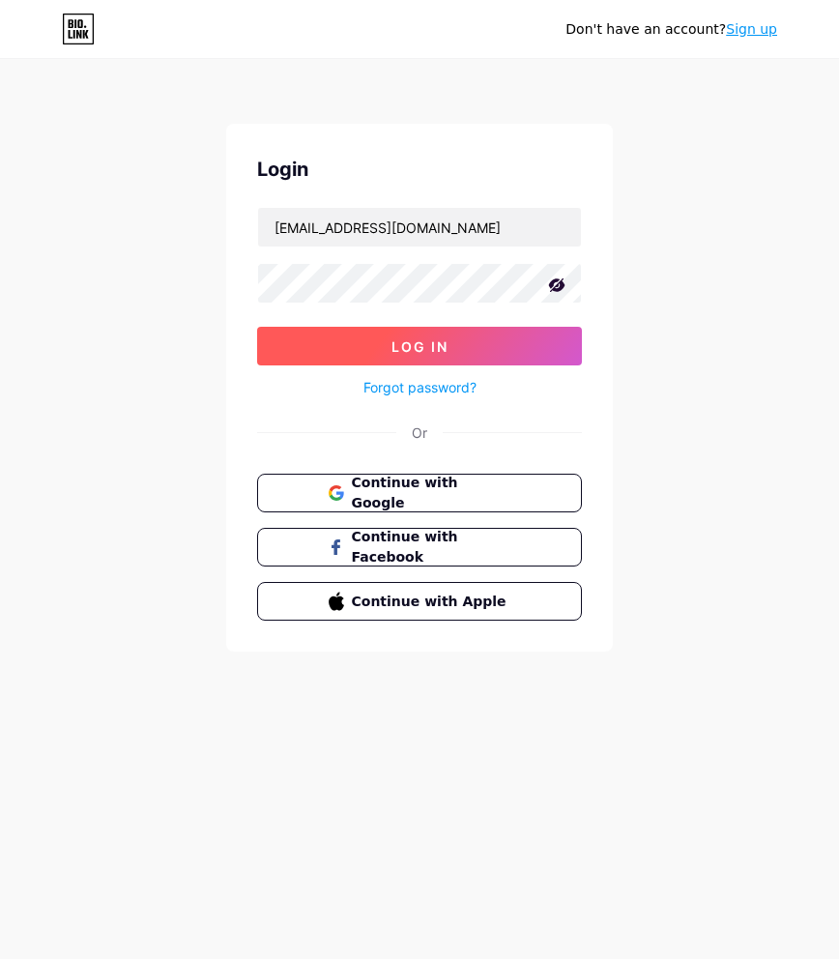
click at [495, 346] on button "Log In" at bounding box center [419, 346] width 325 height 39
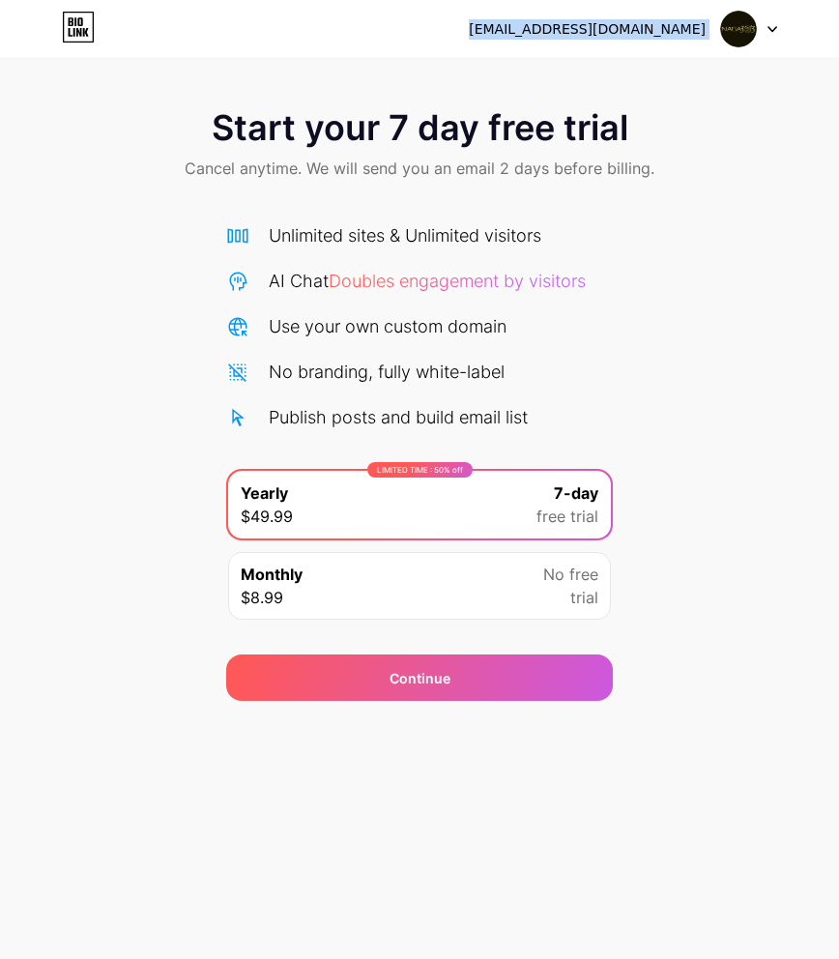
drag, startPoint x: 532, startPoint y: 36, endPoint x: 716, endPoint y: 46, distance: 183.9
click at [716, 46] on div "[EMAIL_ADDRESS][DOMAIN_NAME] Logout" at bounding box center [419, 29] width 839 height 58
copy div "[EMAIL_ADDRESS][DOMAIN_NAME] Logout"
click at [738, 252] on div "Start your 7 day free trial Cancel anytime. We will send you an email 2 days be…" at bounding box center [419, 395] width 839 height 612
click at [738, 251] on div "Start your 7 day free trial Cancel anytime. We will send you an email 2 days be…" at bounding box center [419, 395] width 839 height 612
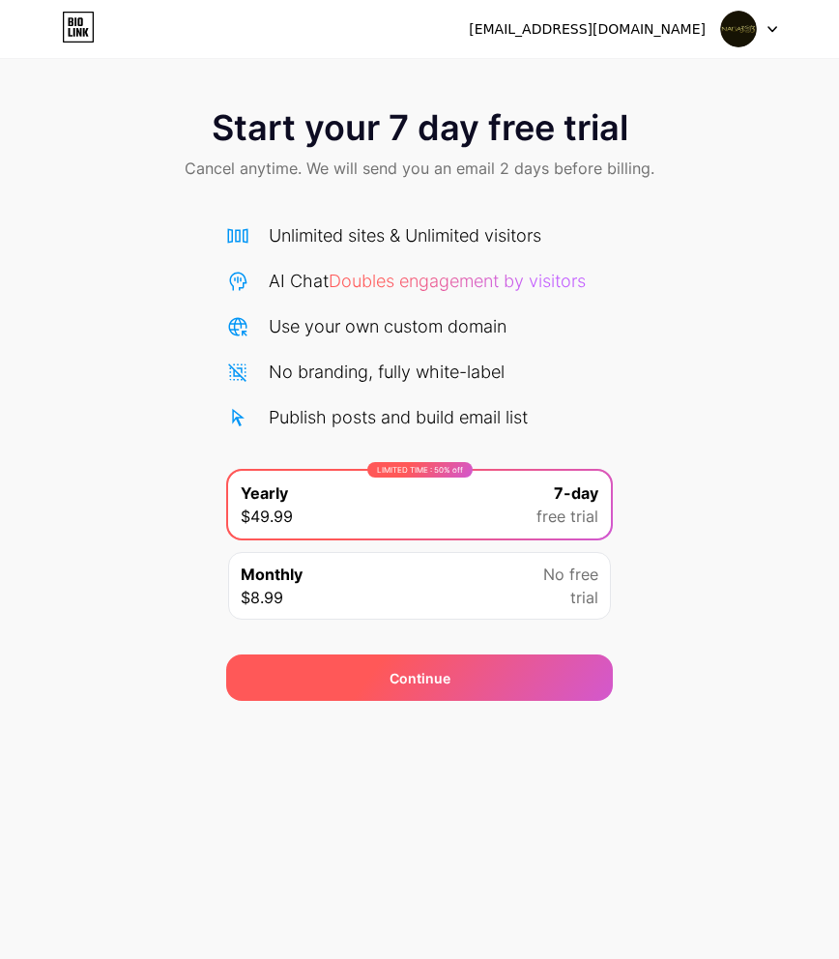
click at [517, 675] on div "Continue" at bounding box center [419, 677] width 387 height 46
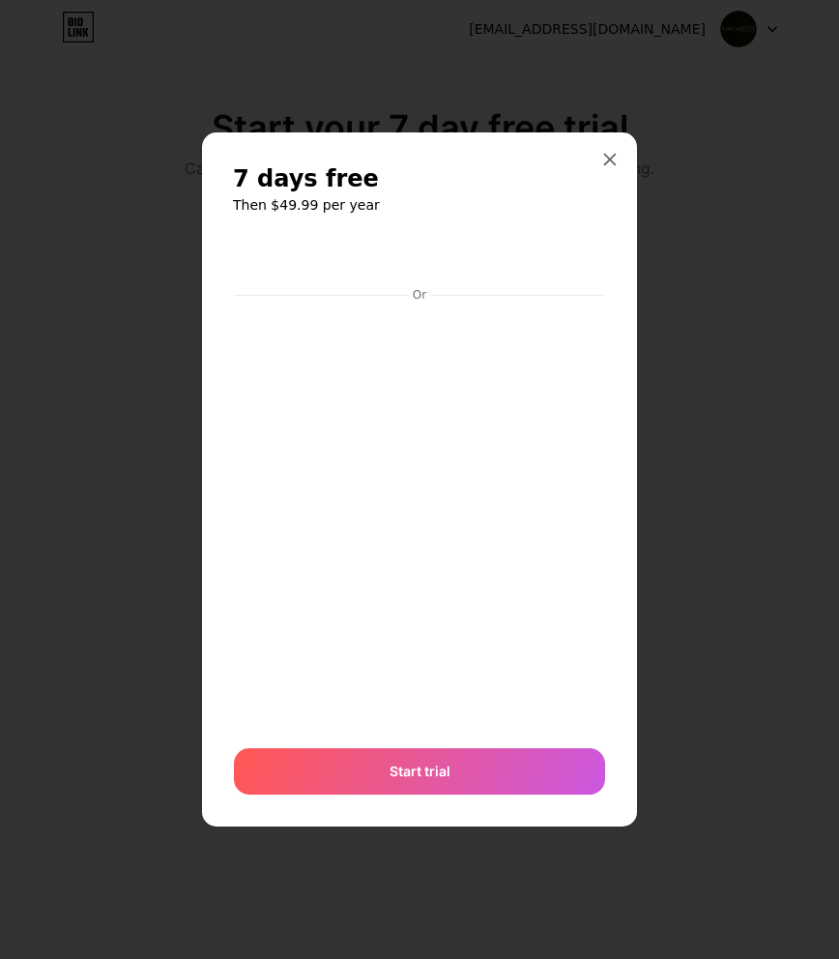
click at [610, 160] on icon at bounding box center [610, 160] width 11 height 11
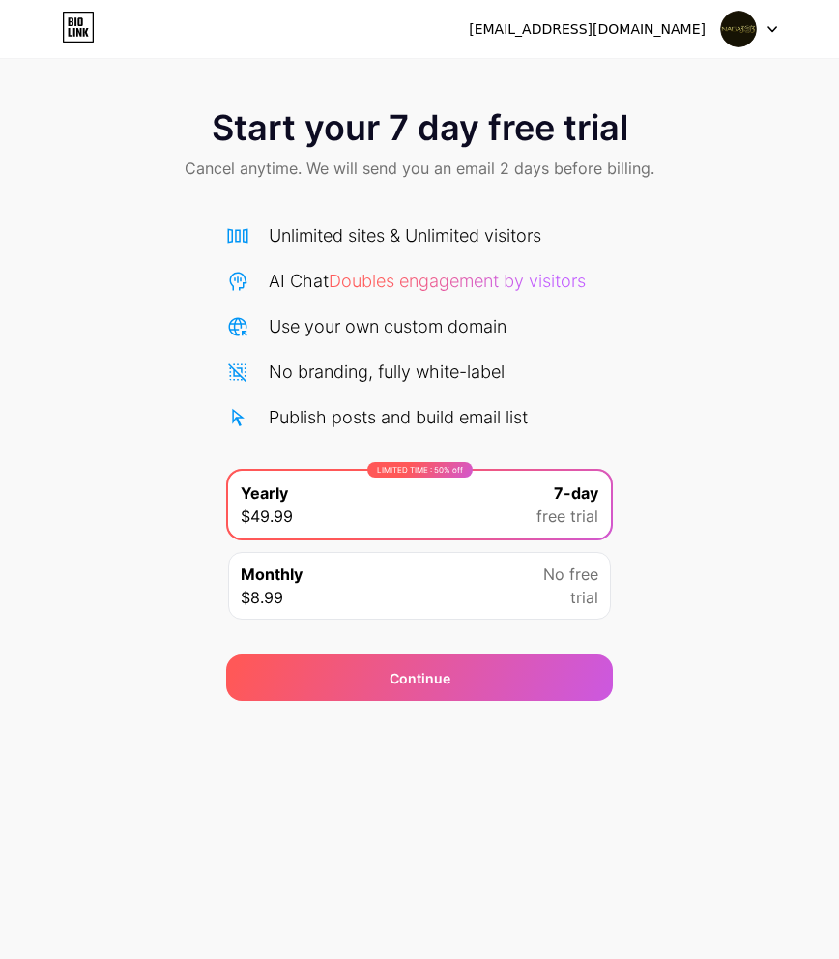
click at [557, 508] on span "free trial" at bounding box center [567, 515] width 62 height 23
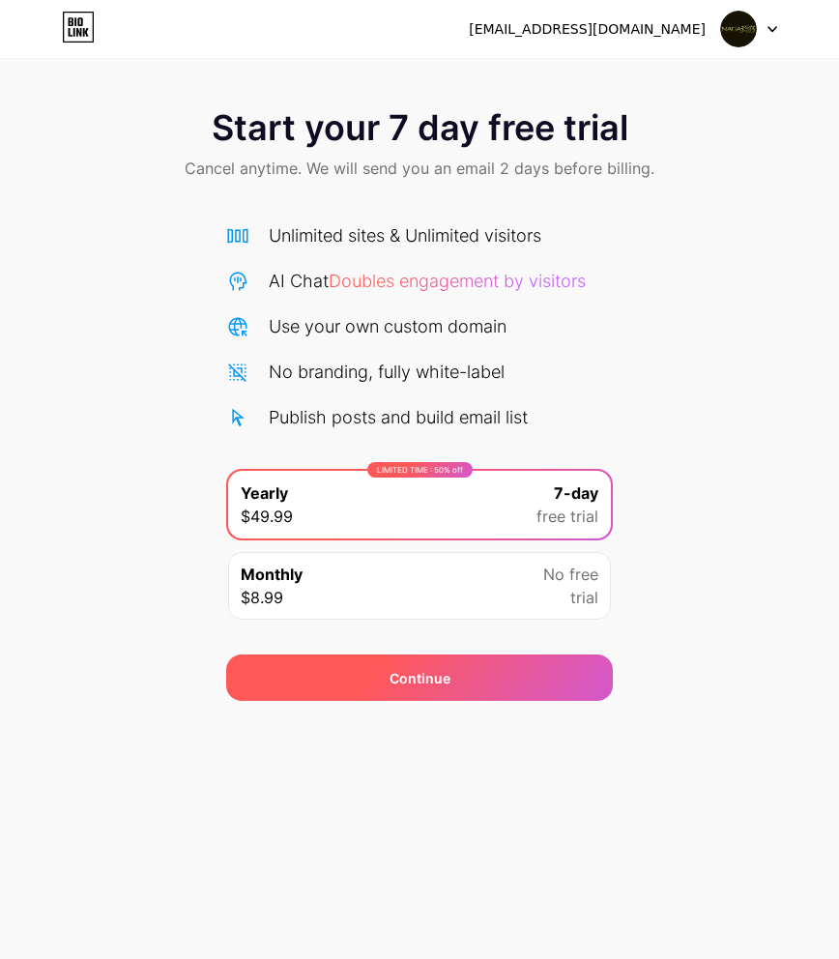
click at [447, 670] on div "Continue" at bounding box center [419, 678] width 61 height 20
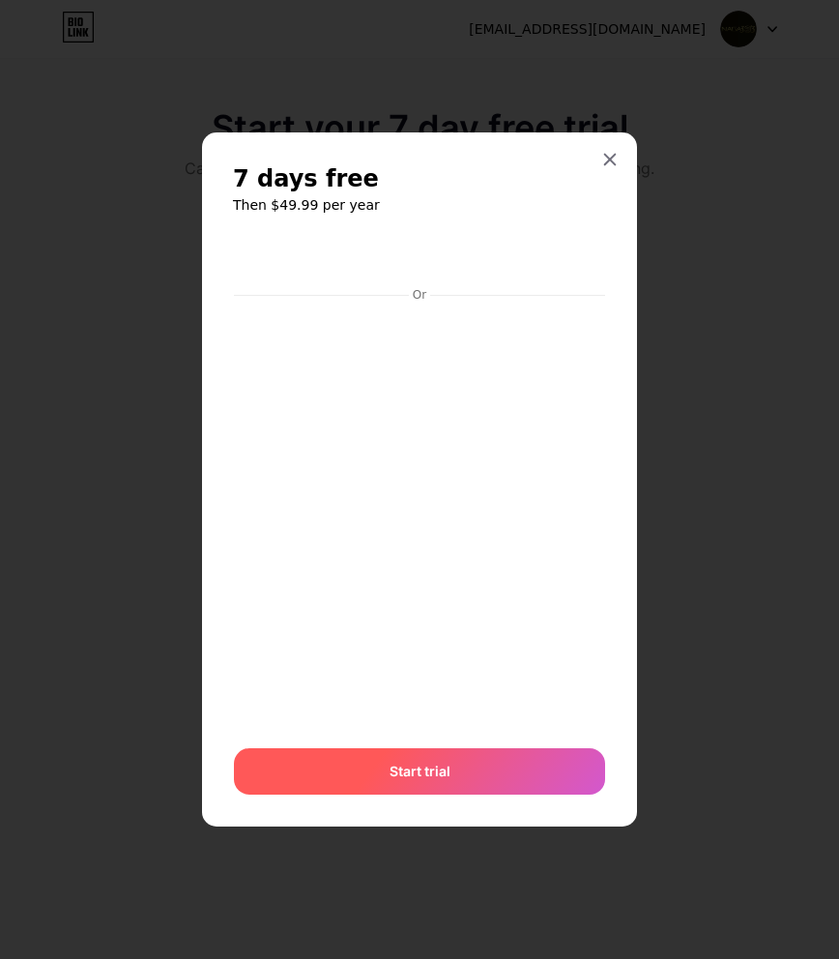
click at [561, 761] on div "Start trial" at bounding box center [419, 771] width 371 height 46
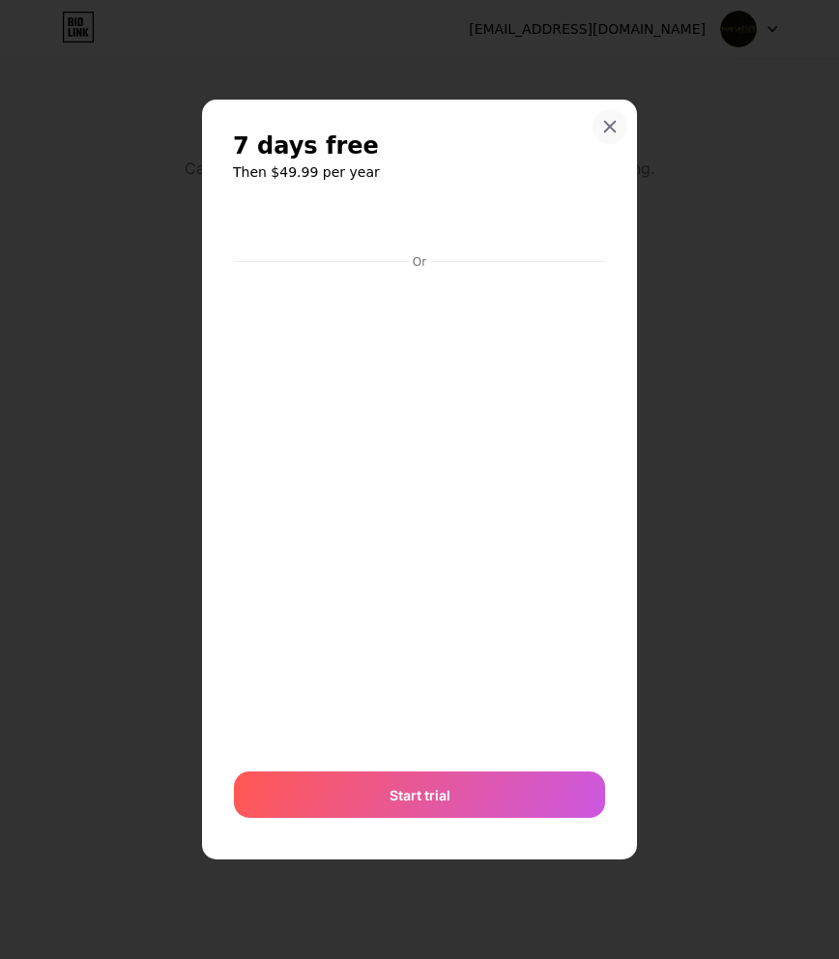
click at [605, 128] on icon at bounding box center [609, 126] width 15 height 15
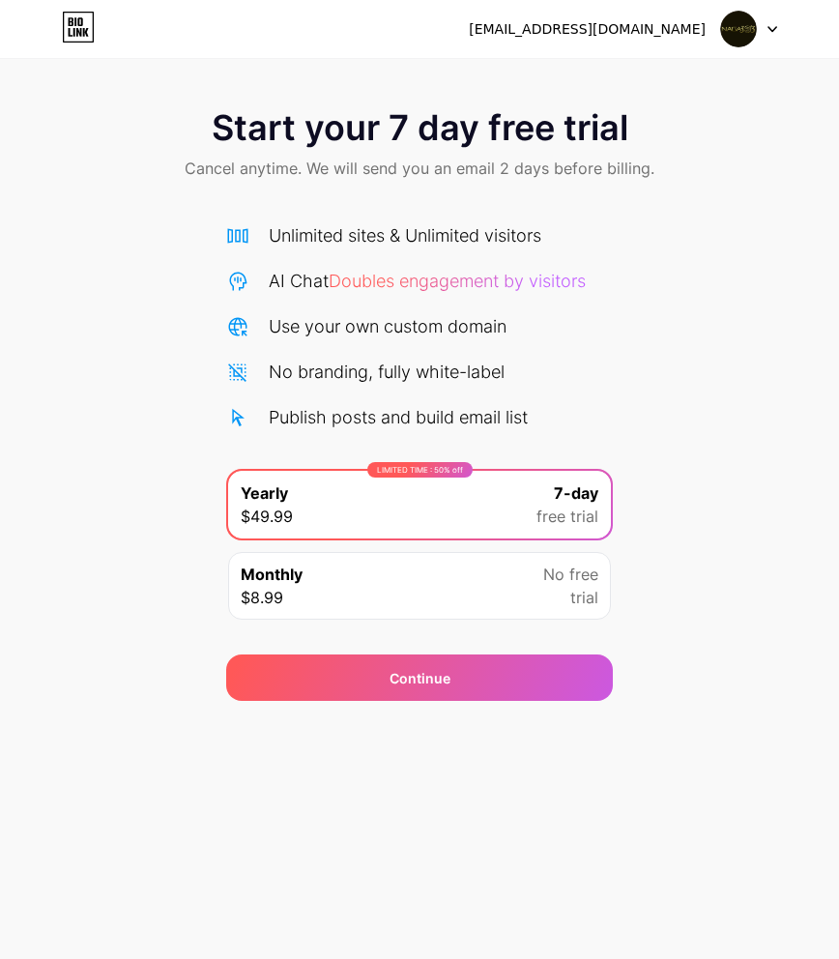
click at [724, 215] on div "Start your 7 day free trial Cancel anytime. We will send you an email 2 days be…" at bounding box center [419, 395] width 839 height 612
click at [765, 236] on div "Start your 7 day free trial Cancel anytime. We will send you an email 2 days be…" at bounding box center [419, 395] width 839 height 612
click at [717, 295] on div "Start your 7 day free trial Cancel anytime. We will send you an email 2 days be…" at bounding box center [419, 395] width 839 height 612
click at [774, 31] on icon at bounding box center [772, 29] width 10 height 7
click at [629, 81] on li "Logout" at bounding box center [656, 79] width 240 height 52
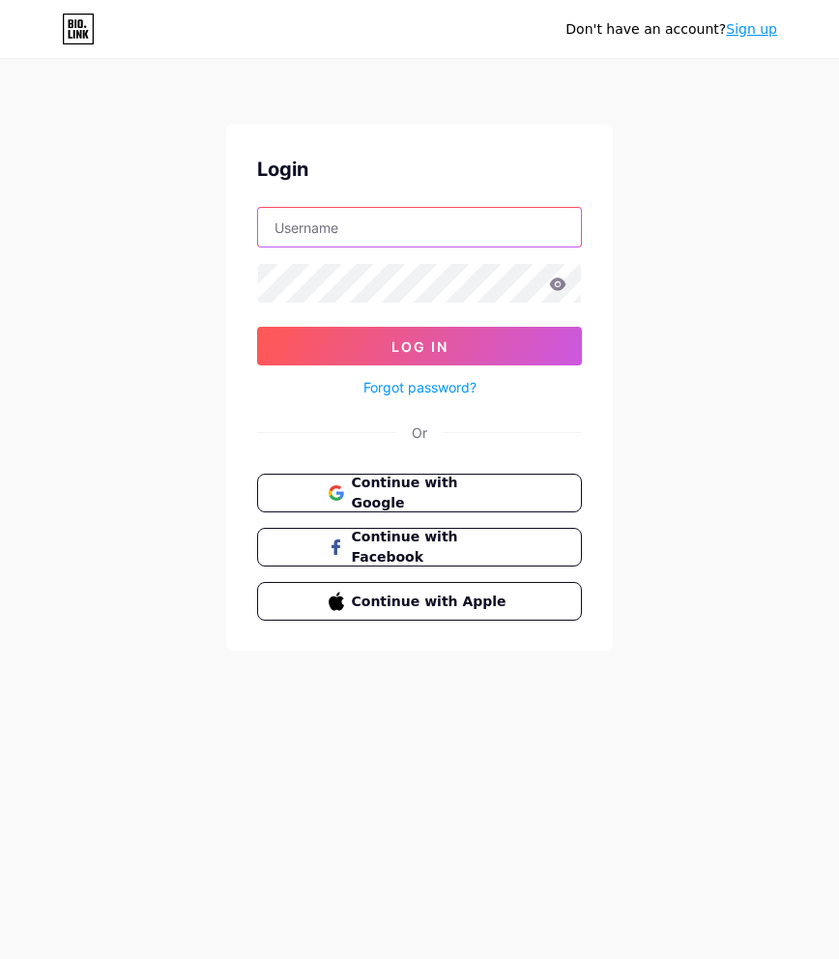
click at [360, 226] on input "text" at bounding box center [419, 227] width 323 height 39
paste input "[EMAIL_ADDRESS][DOMAIN_NAME]"
type input "[EMAIL_ADDRESS][DOMAIN_NAME]"
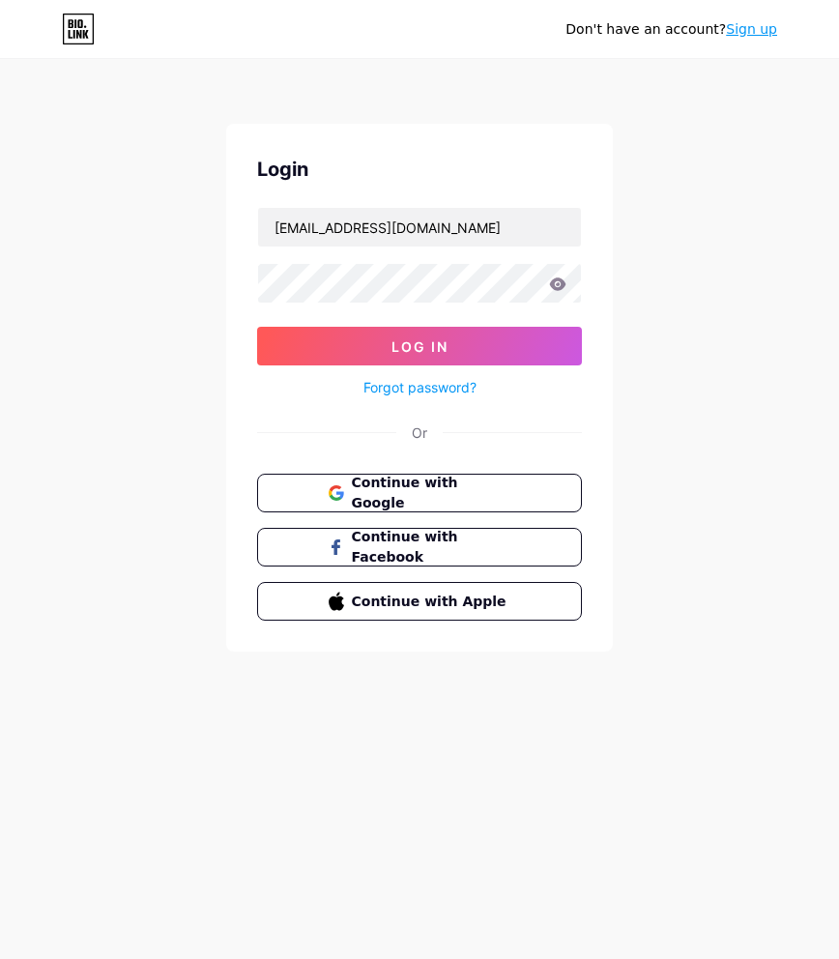
click at [763, 37] on link "Sign up" at bounding box center [751, 28] width 51 height 15
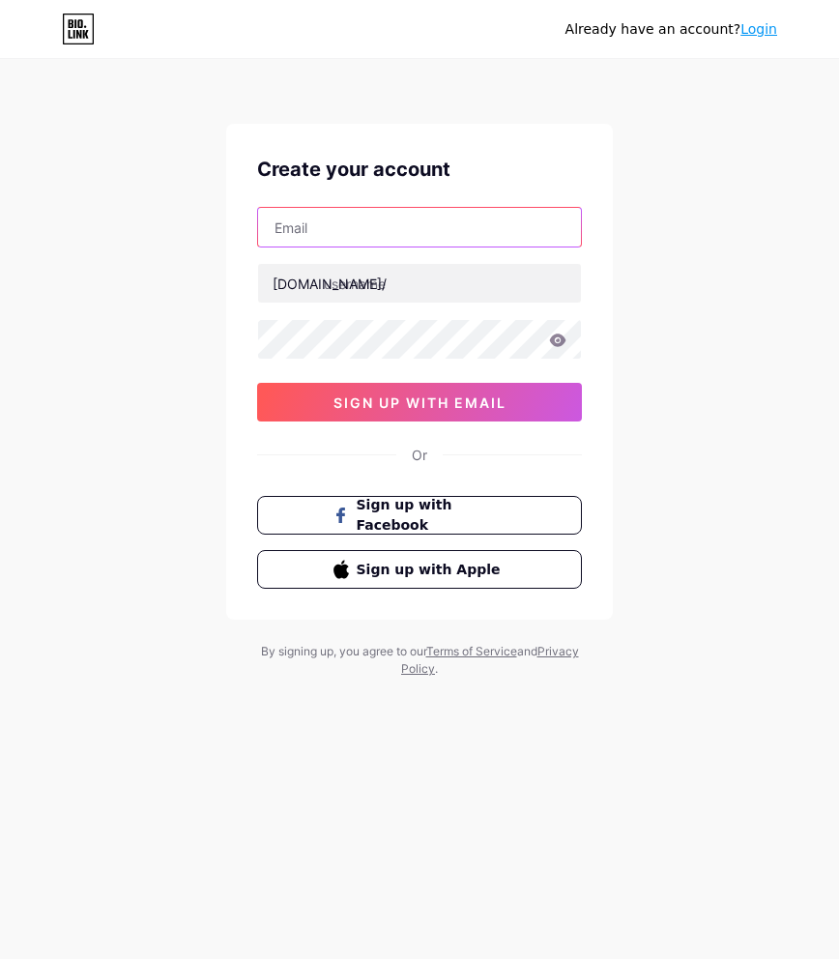
click at [324, 229] on input "text" at bounding box center [419, 227] width 323 height 39
paste input "[EMAIL_ADDRESS][DOMAIN_NAME]"
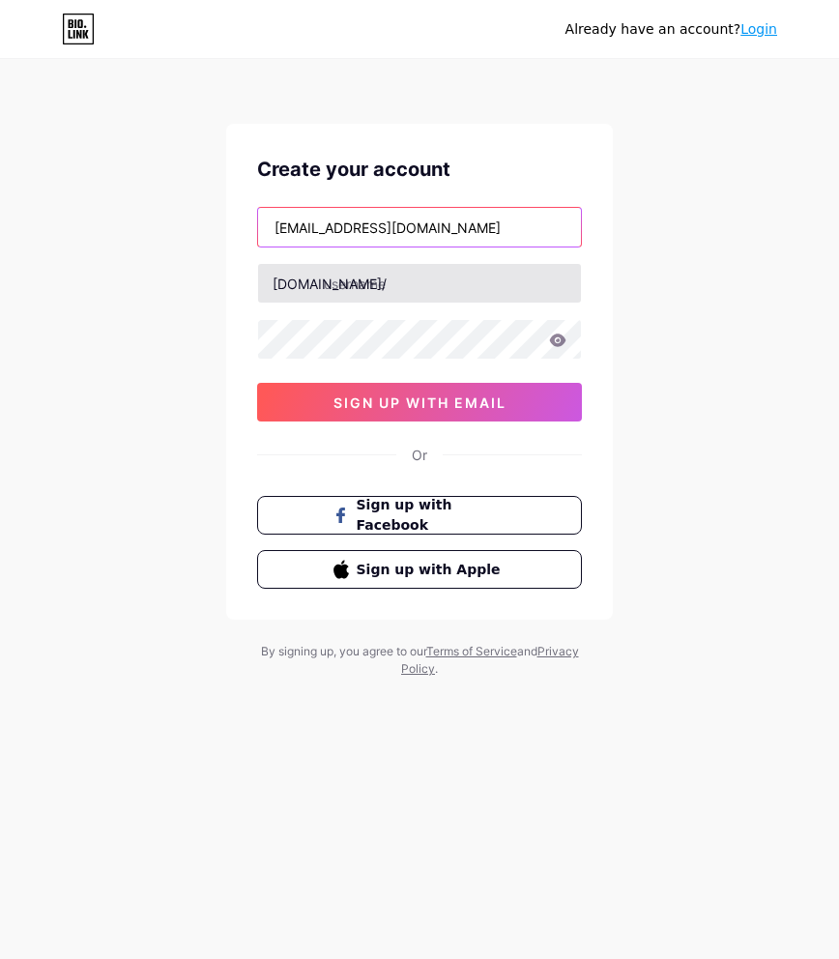
type input "[EMAIL_ADDRESS][DOMAIN_NAME]"
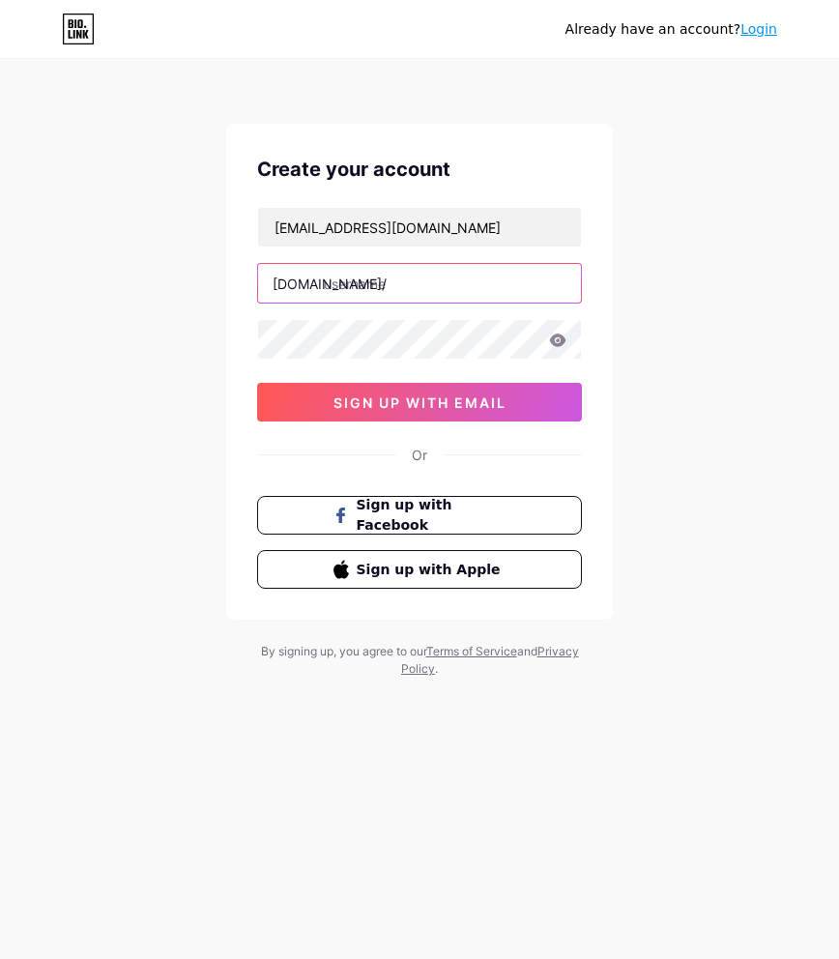
click at [378, 283] on input "text" at bounding box center [419, 283] width 323 height 39
type input "naga303hebatmantap01"
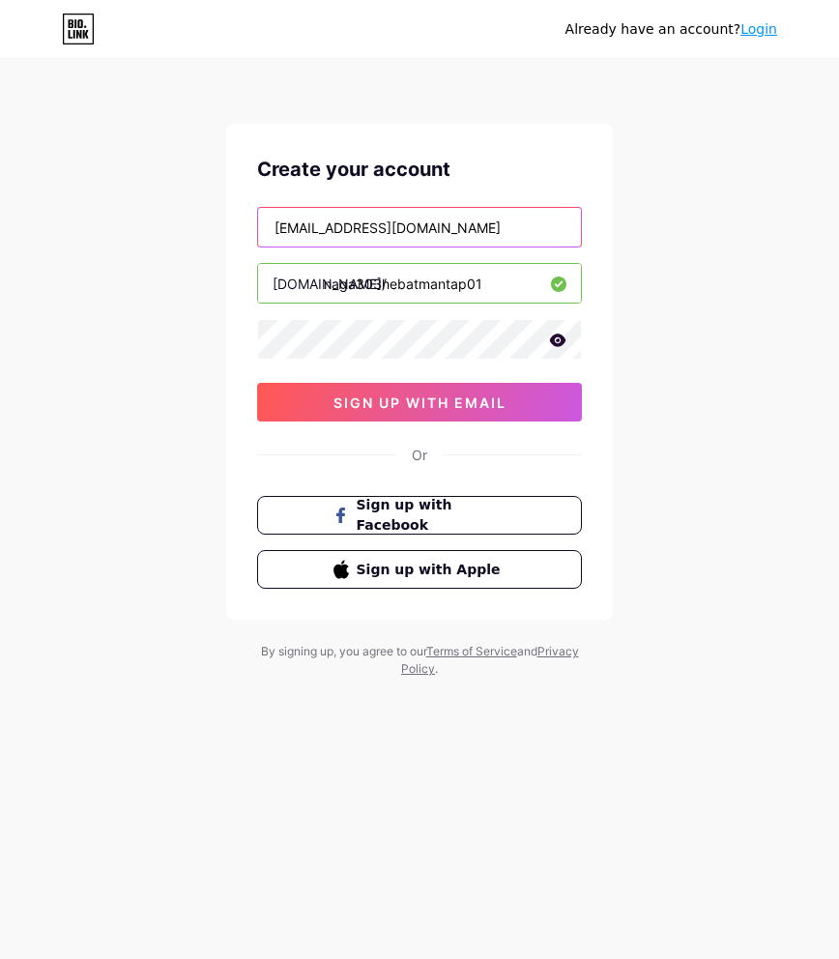
drag, startPoint x: 471, startPoint y: 222, endPoint x: 196, endPoint y: 220, distance: 274.4
click at [196, 220] on div "Already have an account? Login Create your account [EMAIL_ADDRESS][DOMAIN_NAME]…" at bounding box center [419, 369] width 839 height 739
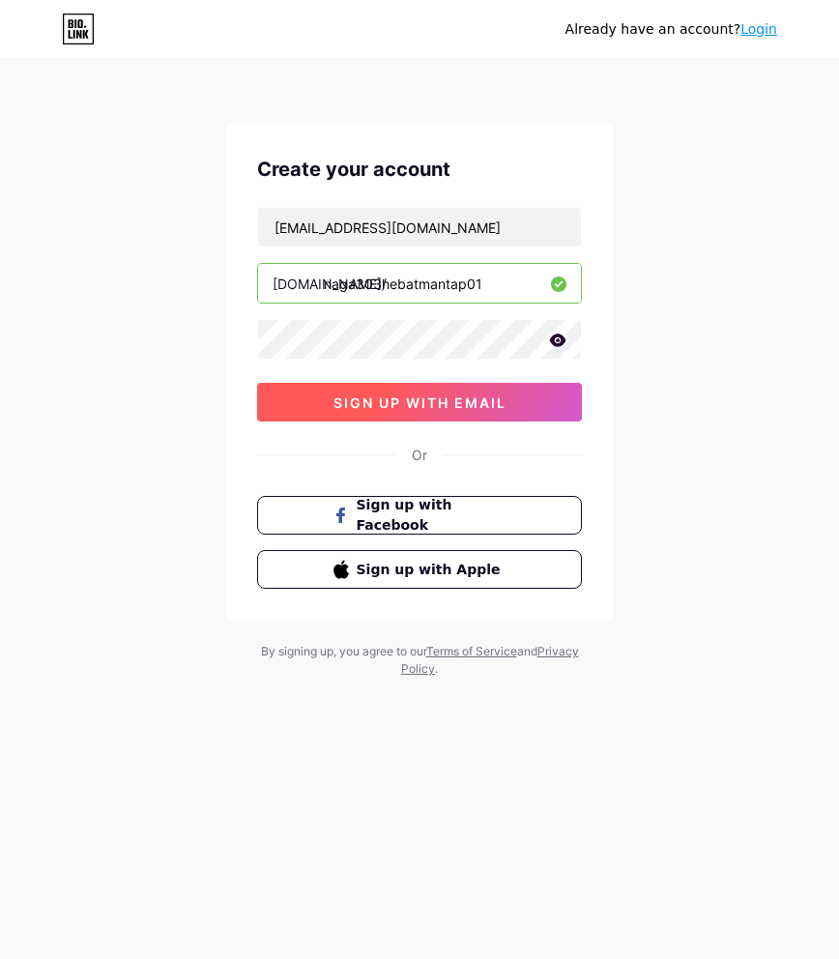
click at [415, 409] on span "sign up with email" at bounding box center [419, 402] width 173 height 16
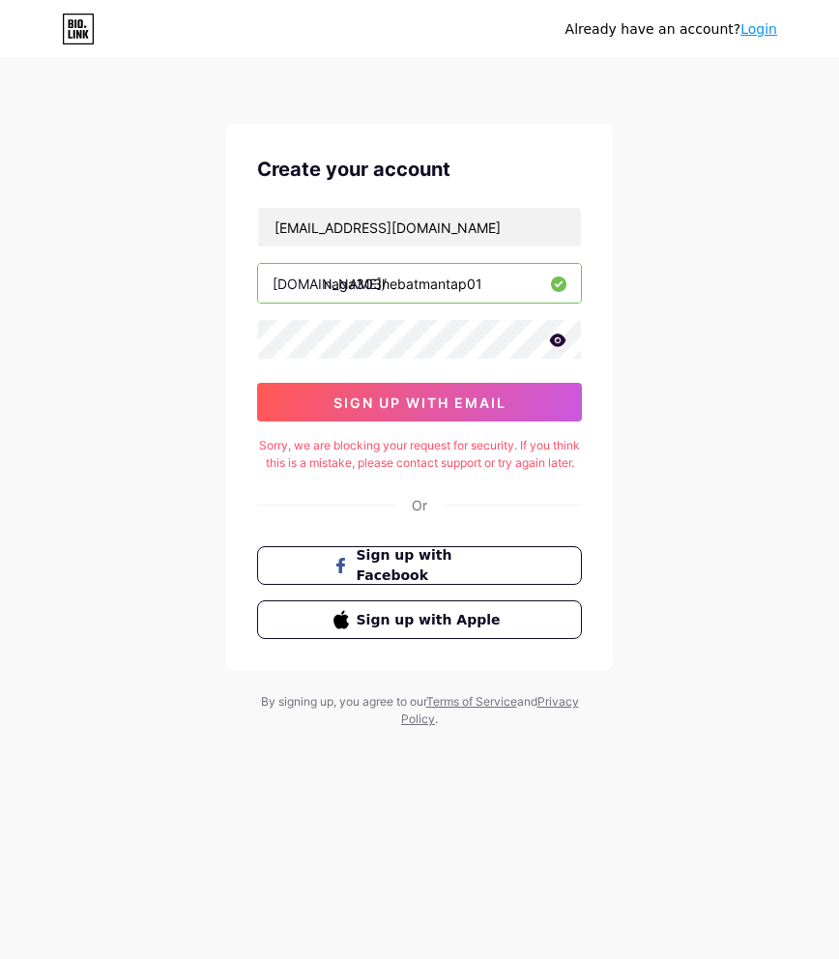
click at [559, 337] on icon at bounding box center [557, 340] width 17 height 14
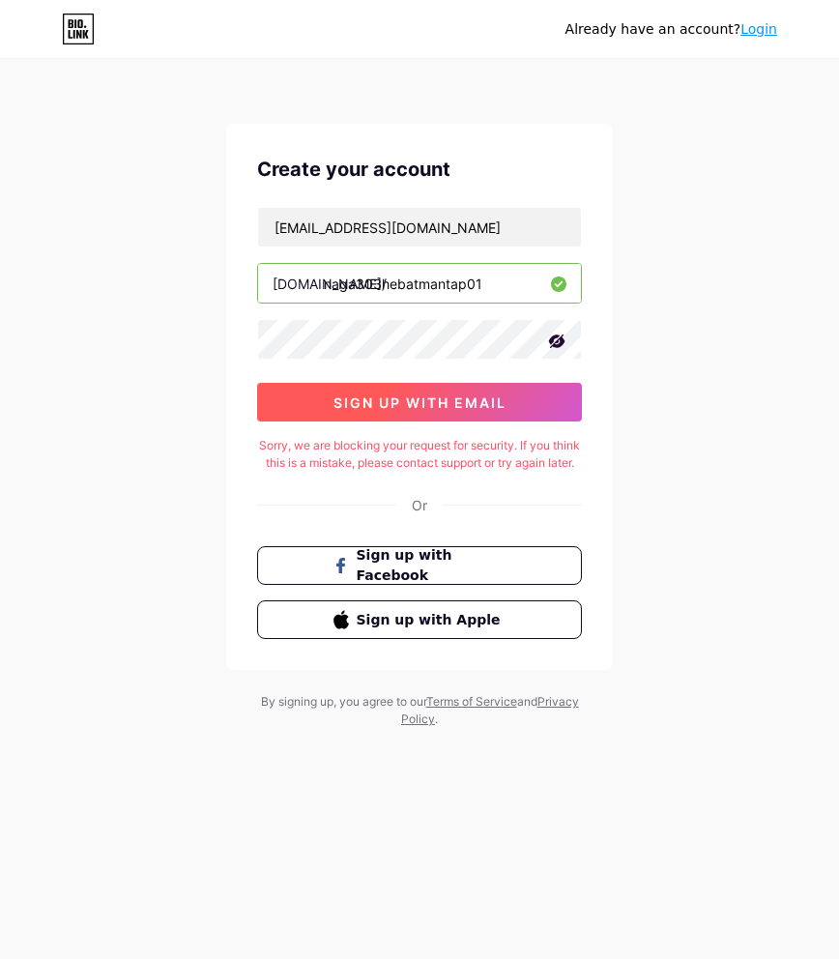
click at [505, 397] on span "sign up with email" at bounding box center [419, 402] width 173 height 16
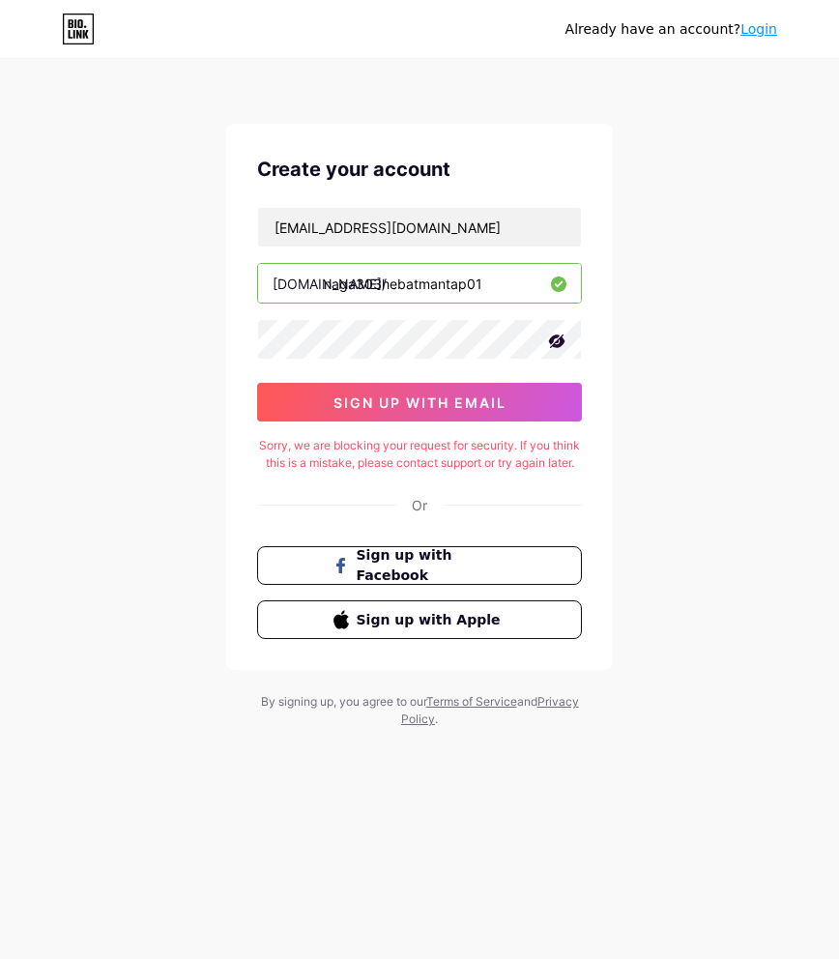
click at [770, 34] on link "Login" at bounding box center [758, 28] width 37 height 15
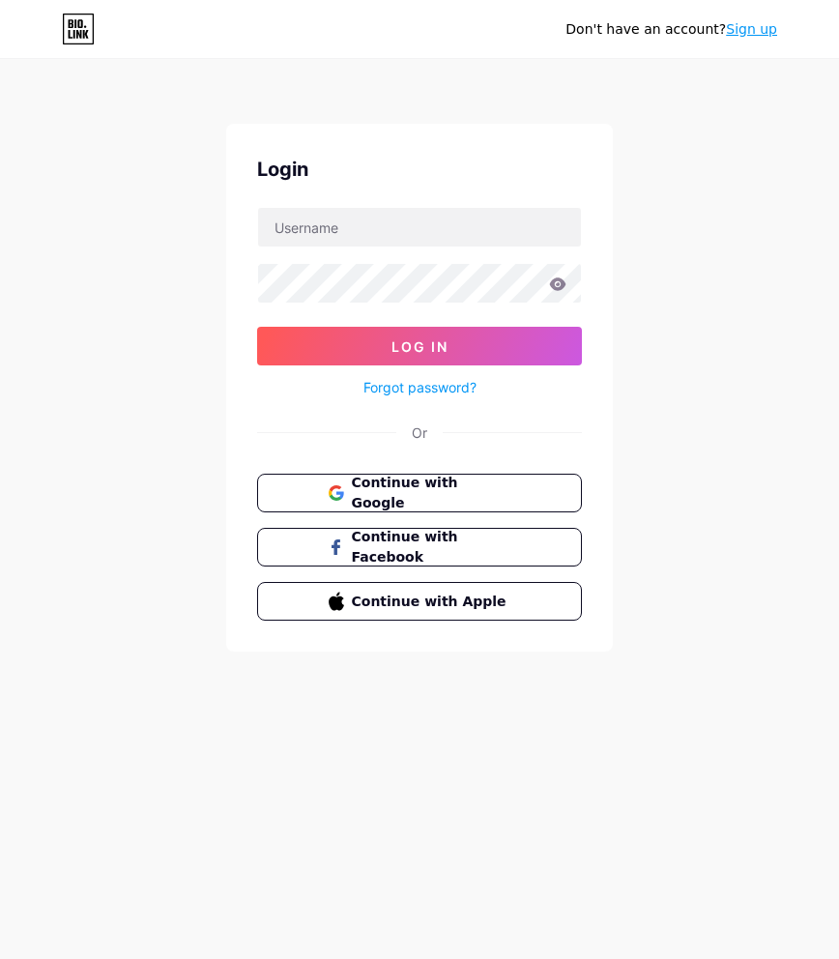
click at [759, 26] on link "Sign up" at bounding box center [751, 28] width 51 height 15
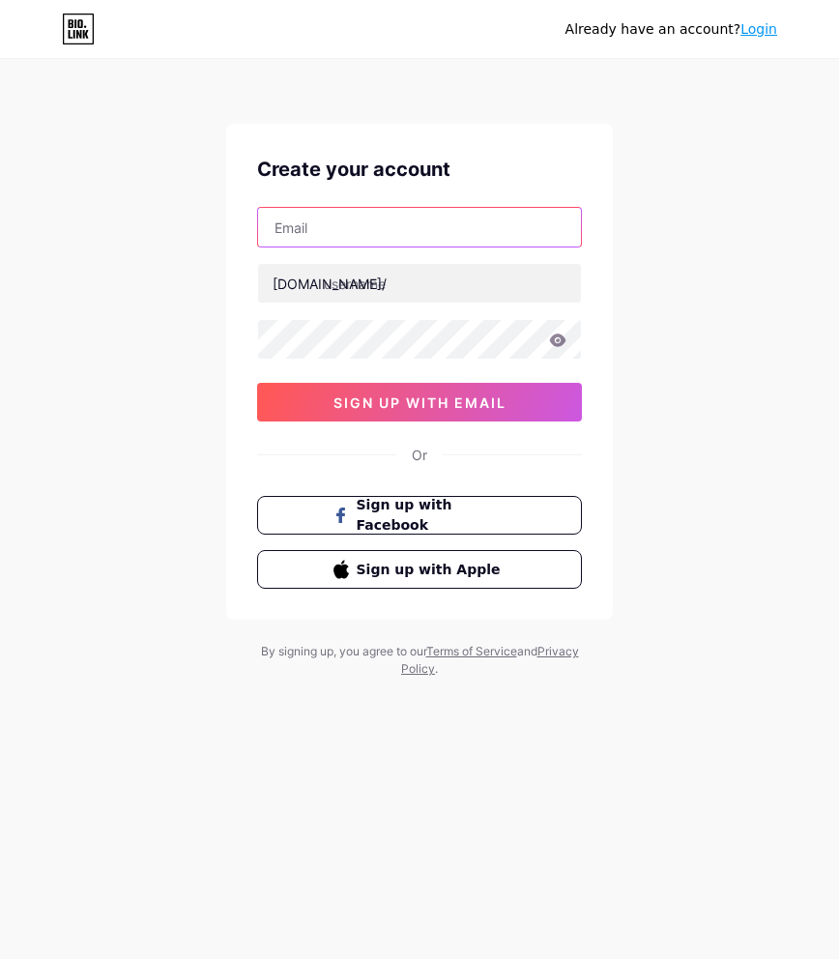
click at [376, 229] on input "text" at bounding box center [419, 227] width 323 height 39
paste input "[EMAIL_ADDRESS][DOMAIN_NAME]"
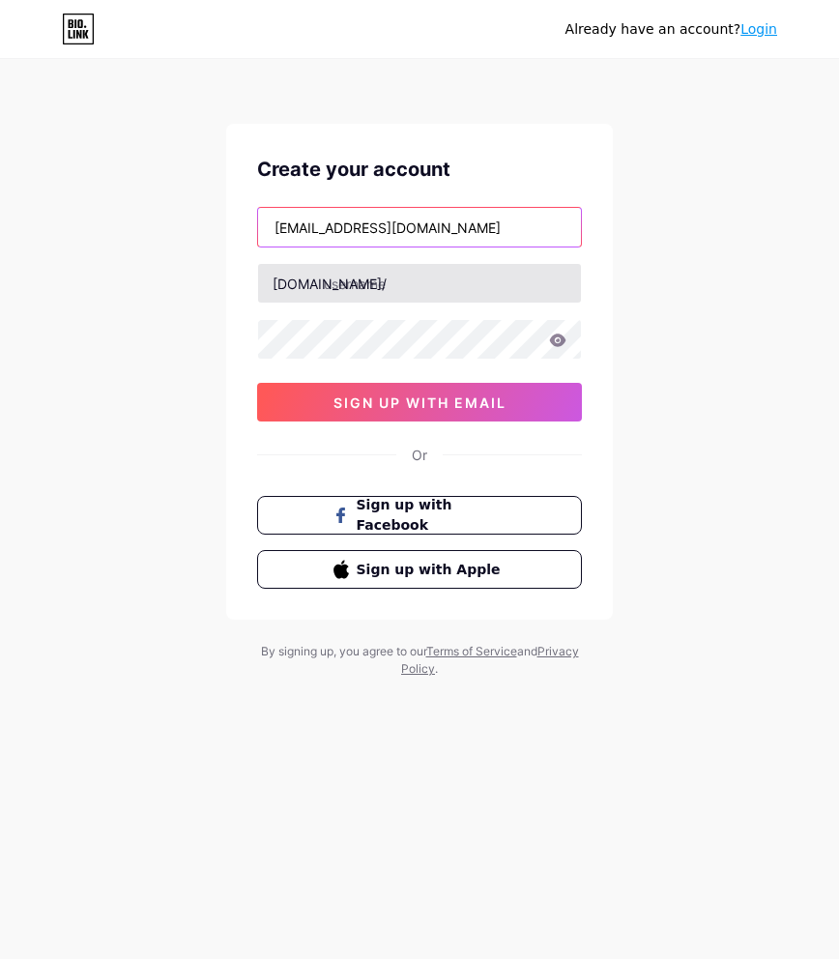
type input "[EMAIL_ADDRESS][DOMAIN_NAME]"
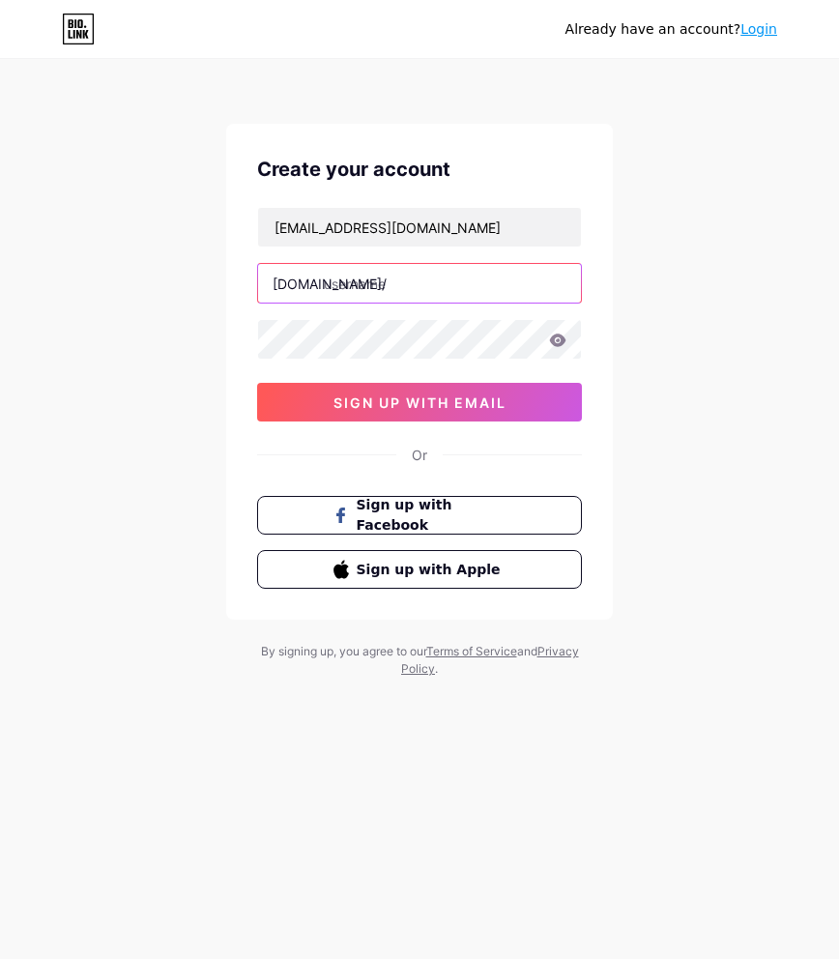
click at [421, 286] on input "text" at bounding box center [419, 283] width 323 height 39
type input "naga303thebest1"
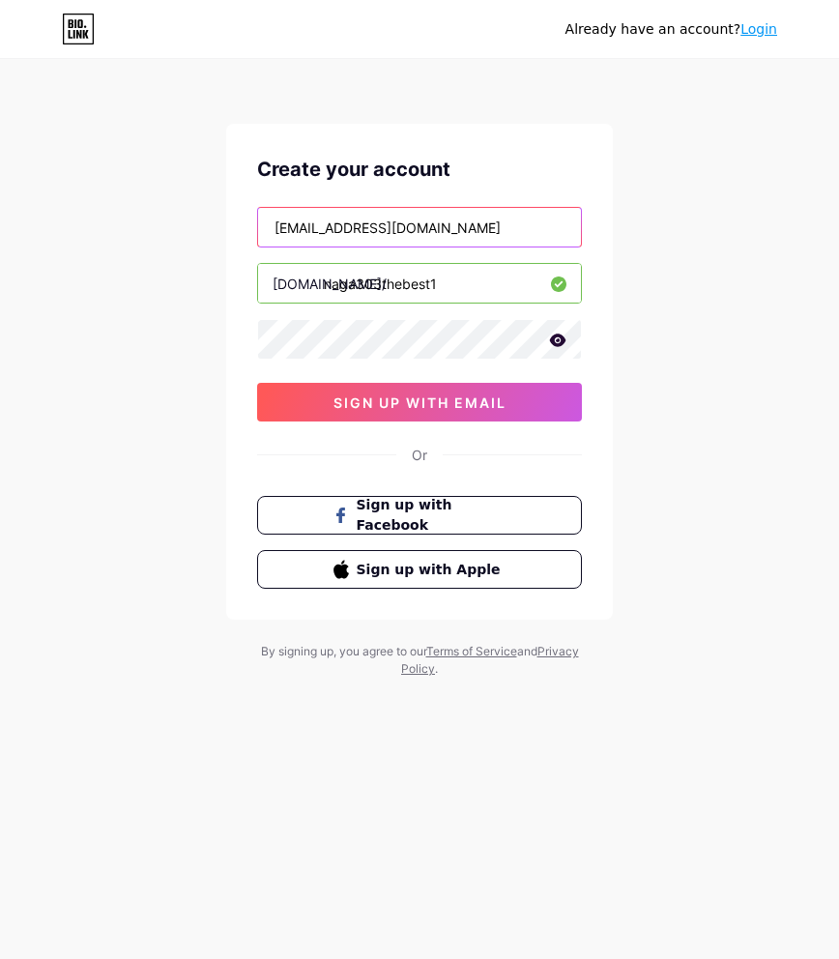
drag, startPoint x: 518, startPoint y: 233, endPoint x: 40, endPoint y: 192, distance: 480.1
click at [41, 192] on div "Already have an account? Login Create your account [EMAIL_ADDRESS][DOMAIN_NAME]…" at bounding box center [419, 369] width 839 height 739
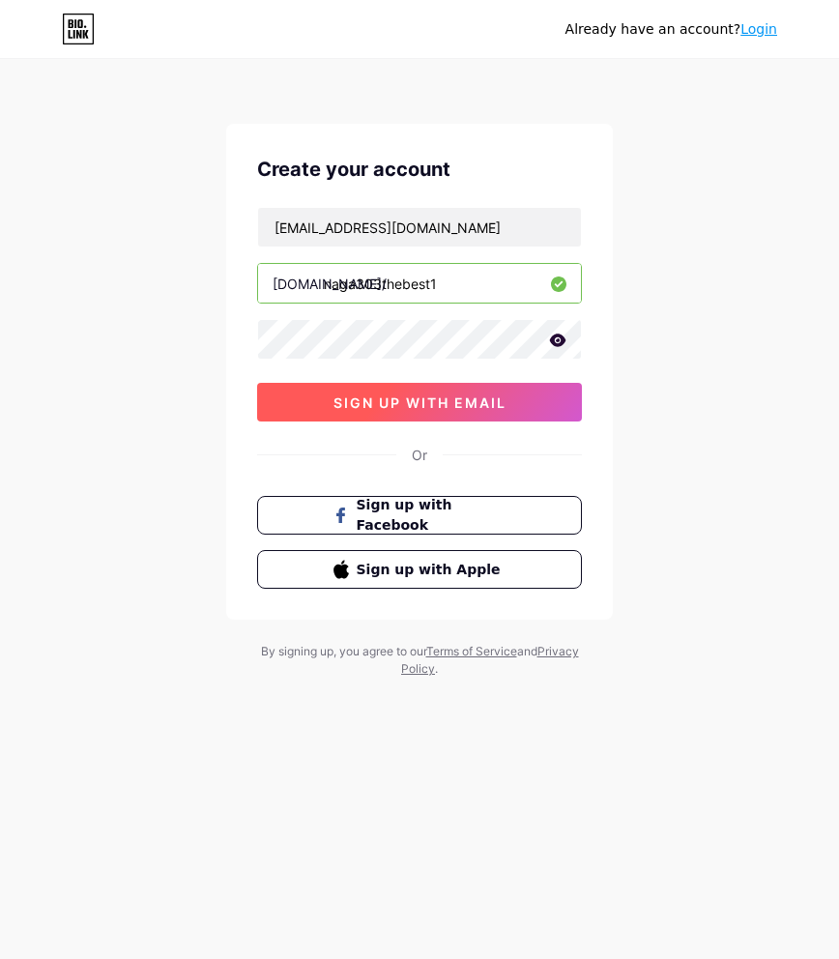
drag, startPoint x: 385, startPoint y: 403, endPoint x: 380, endPoint y: 383, distance: 20.9
click at [385, 403] on span "sign up with email" at bounding box center [419, 402] width 173 height 16
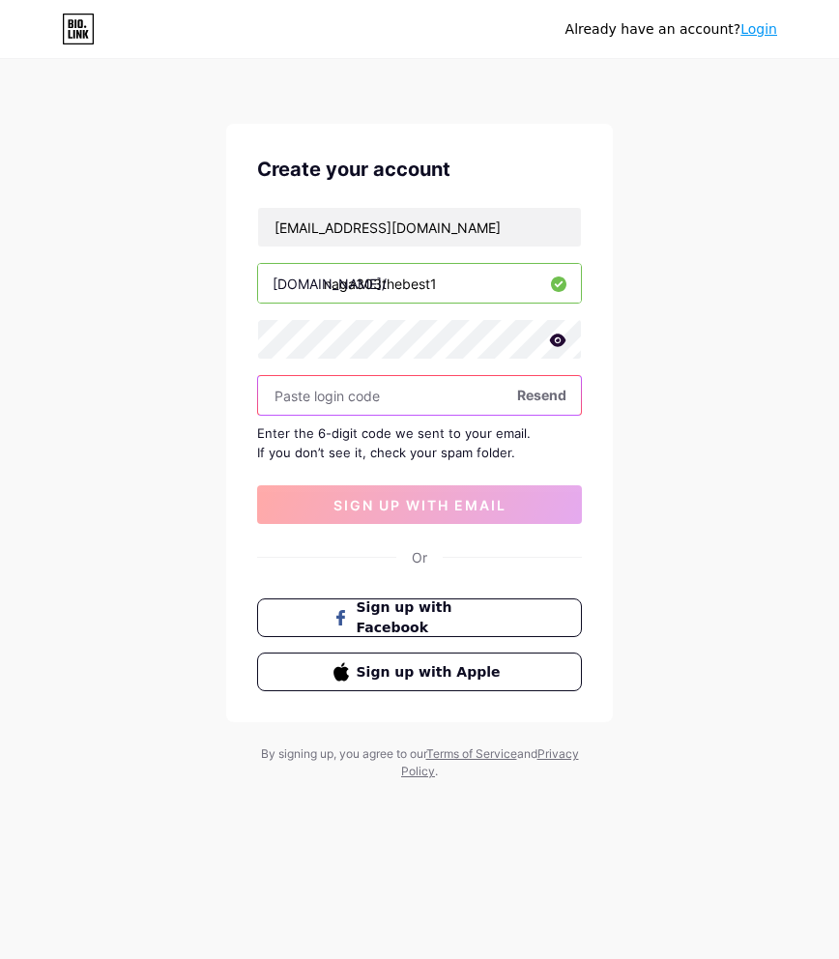
click at [337, 394] on input "text" at bounding box center [419, 395] width 323 height 39
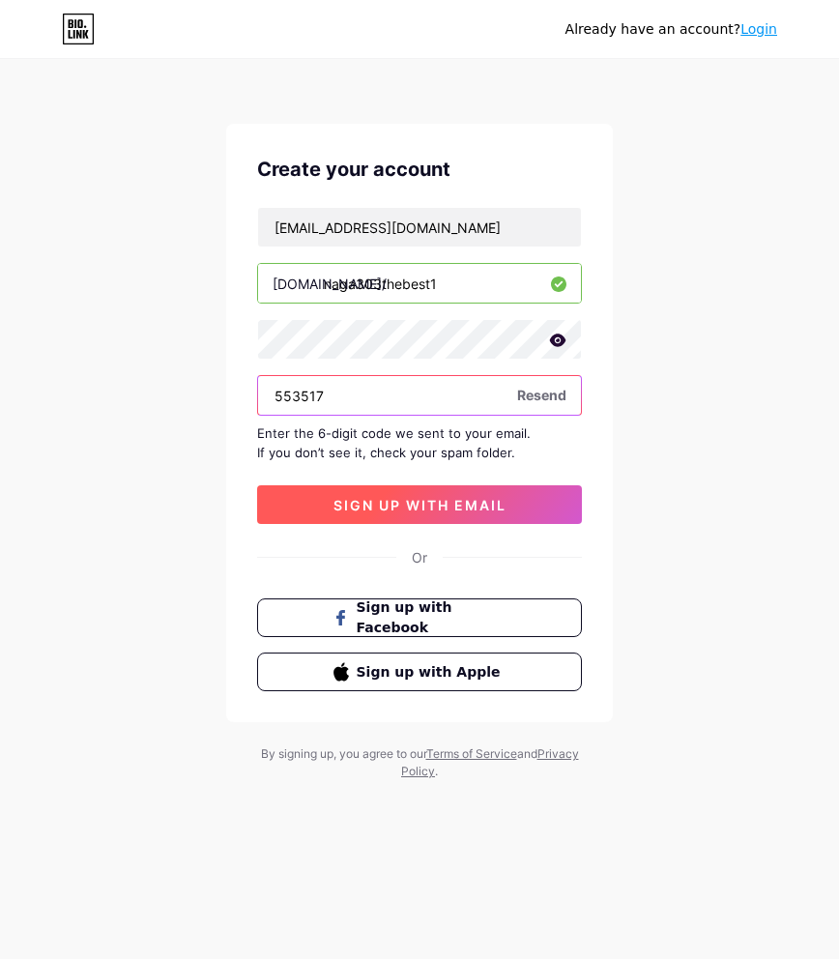
type input "553517"
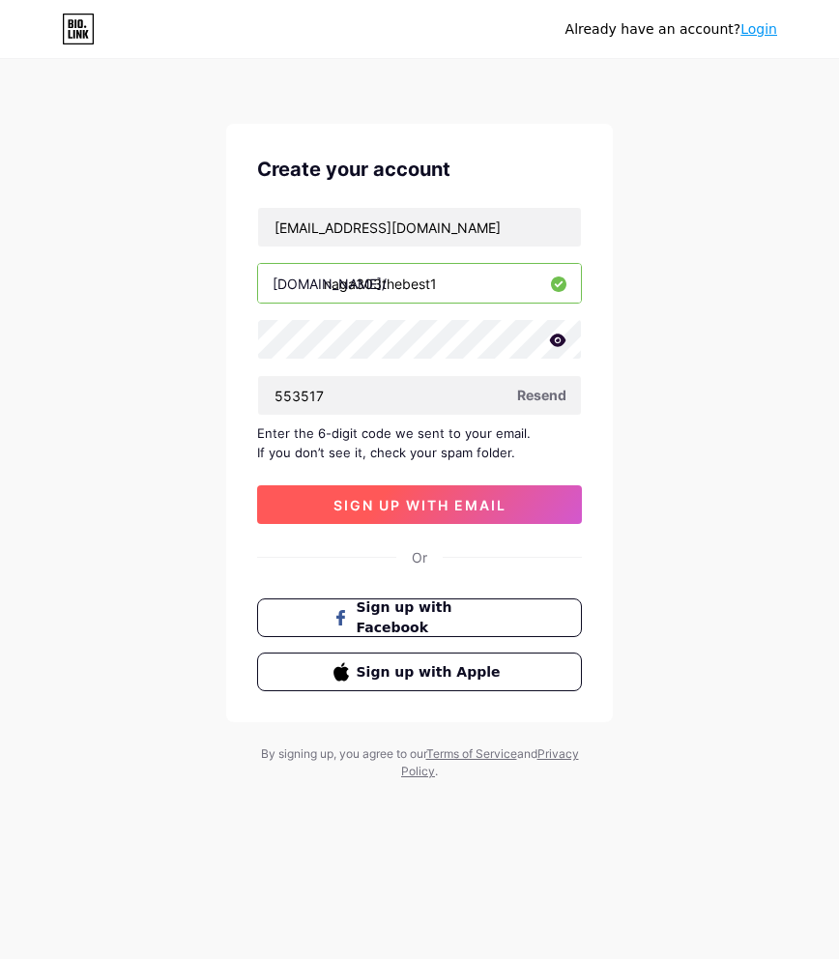
click at [525, 506] on button "sign up with email" at bounding box center [419, 504] width 325 height 39
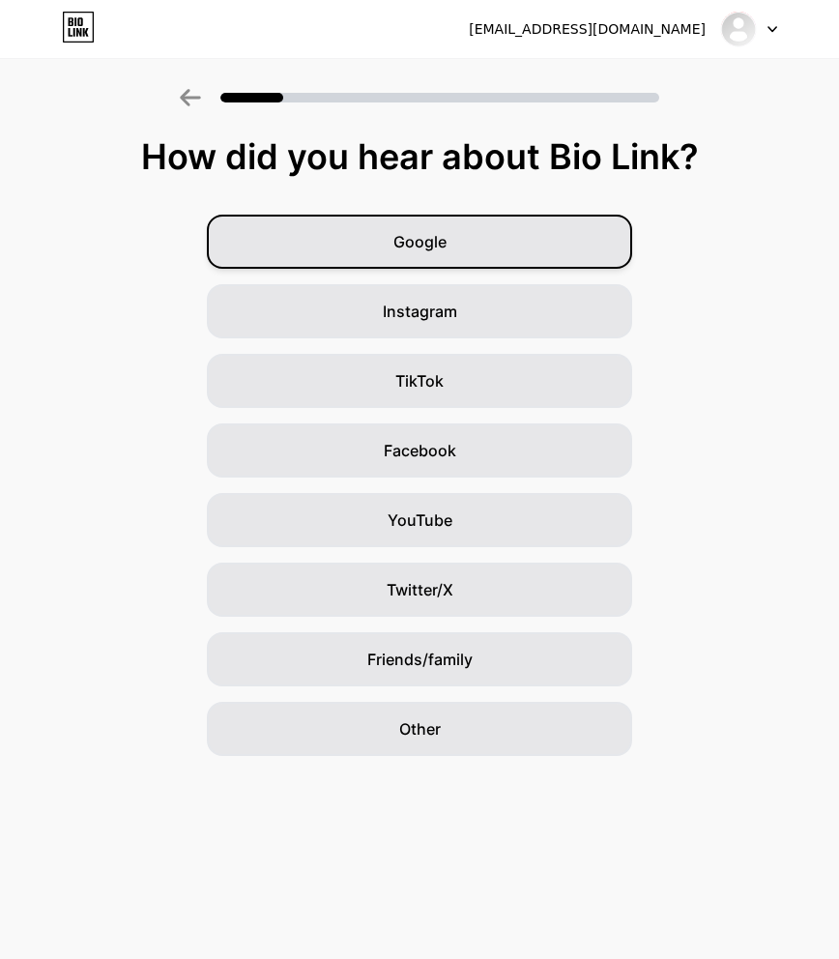
click at [441, 256] on div "Google" at bounding box center [419, 242] width 425 height 54
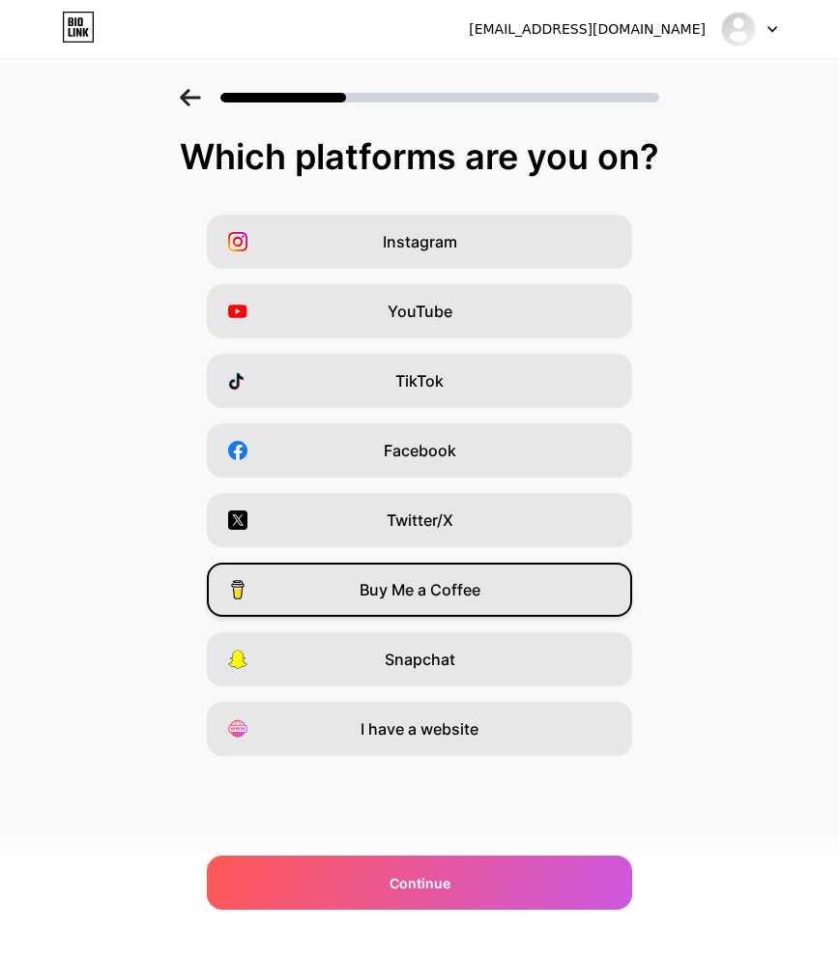
click at [477, 592] on span "Buy Me a Coffee" at bounding box center [419, 589] width 121 height 23
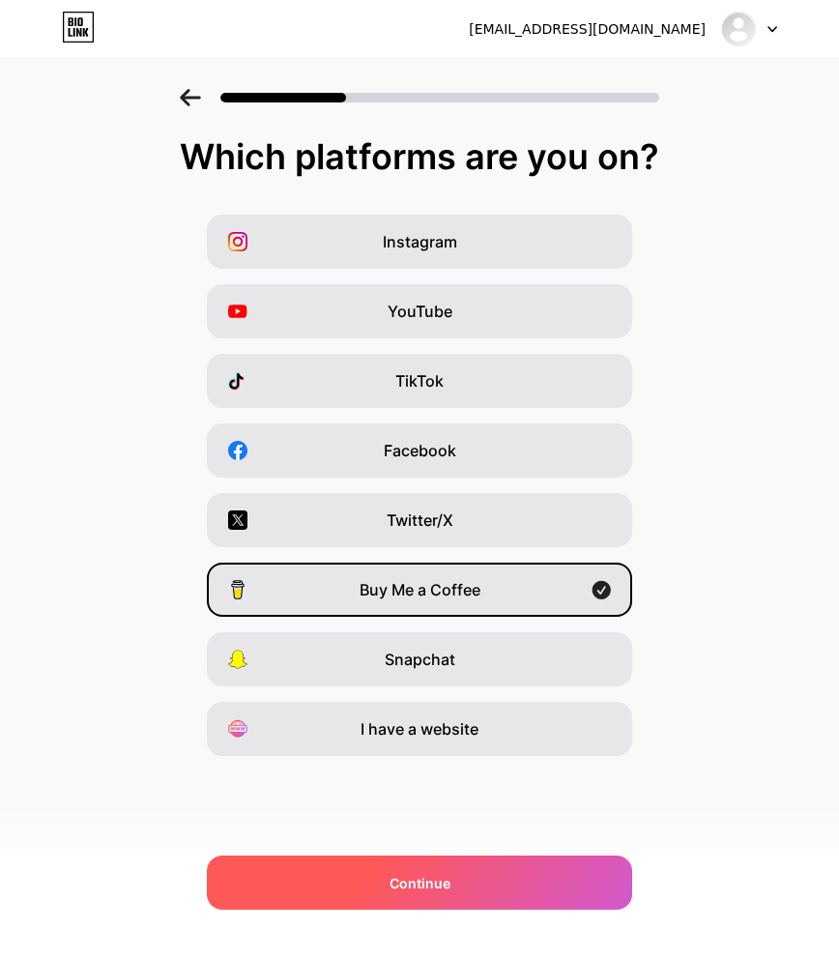
click at [518, 883] on div "Continue" at bounding box center [419, 882] width 425 height 54
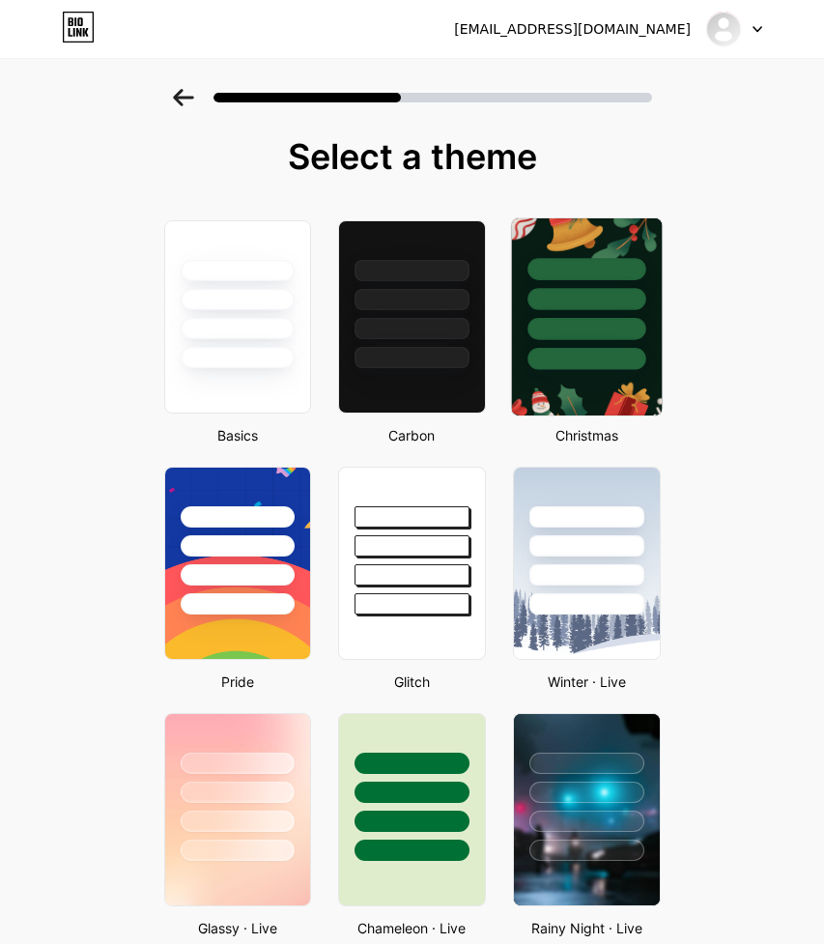
click at [622, 287] on div at bounding box center [587, 294] width 150 height 152
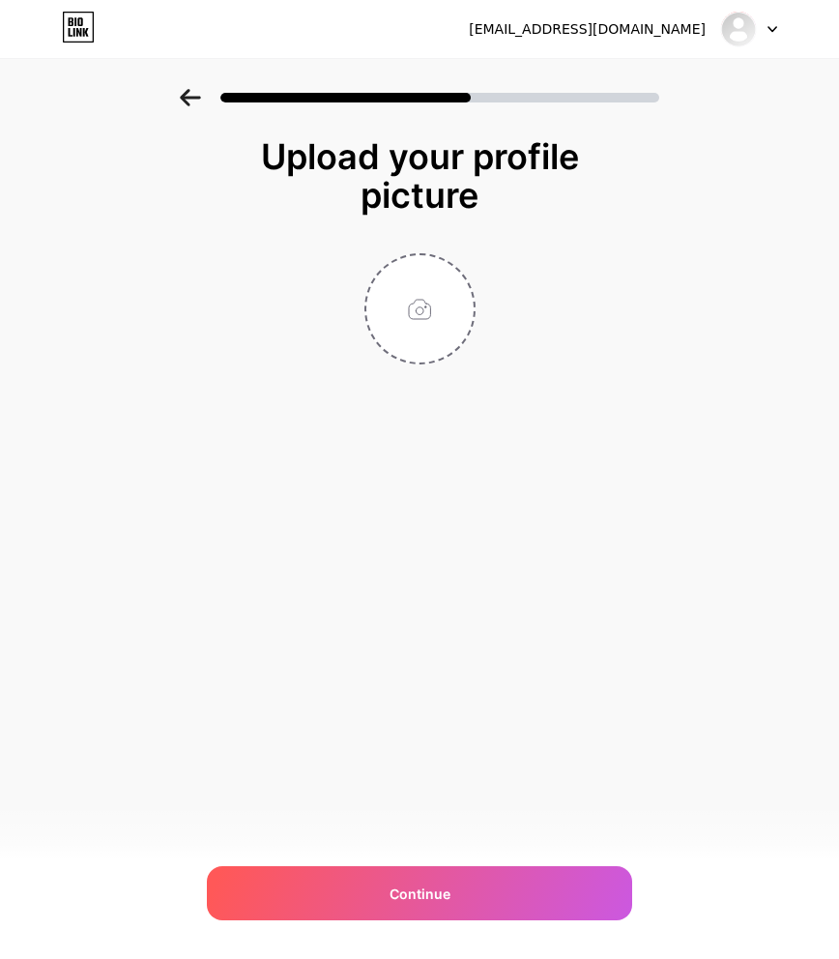
drag, startPoint x: 402, startPoint y: 246, endPoint x: 420, endPoint y: 268, distance: 28.1
click at [402, 249] on div "Upload your profile picture Continue" at bounding box center [419, 250] width 387 height 227
click at [427, 312] on input "file" at bounding box center [419, 308] width 107 height 107
type input "C:\fakepath\https___[DOMAIN_NAME]_link_a3796893df7e3384b7b81b3be55432f0.jpeg"
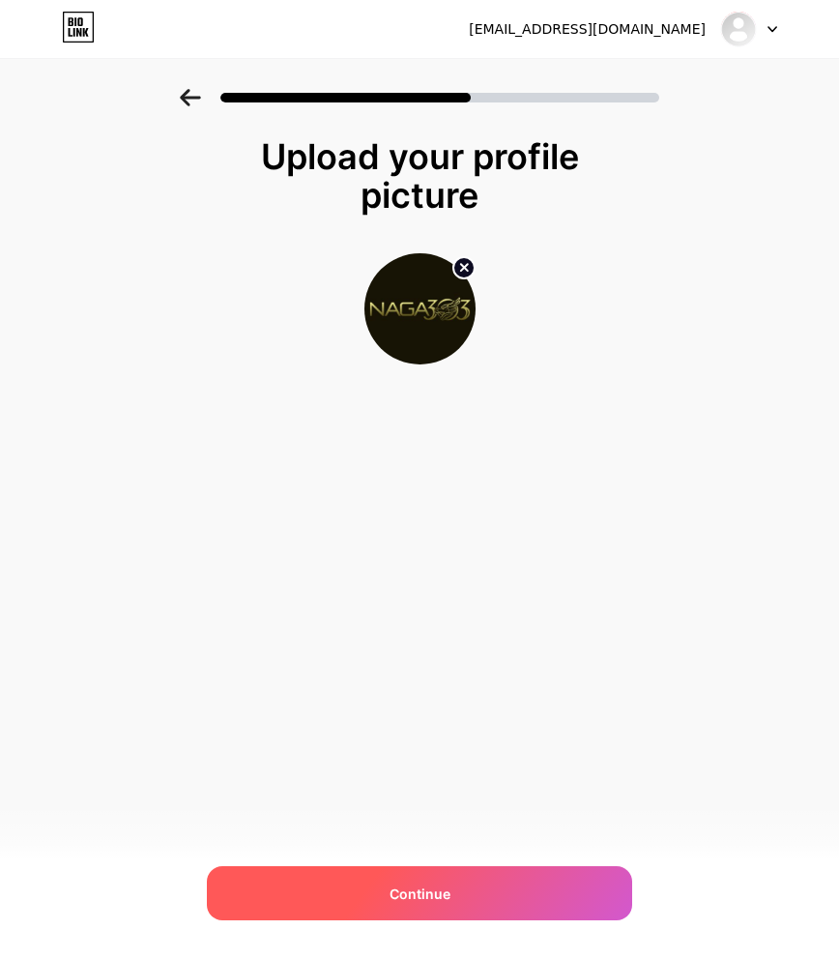
click at [521, 883] on div "Continue" at bounding box center [419, 893] width 425 height 54
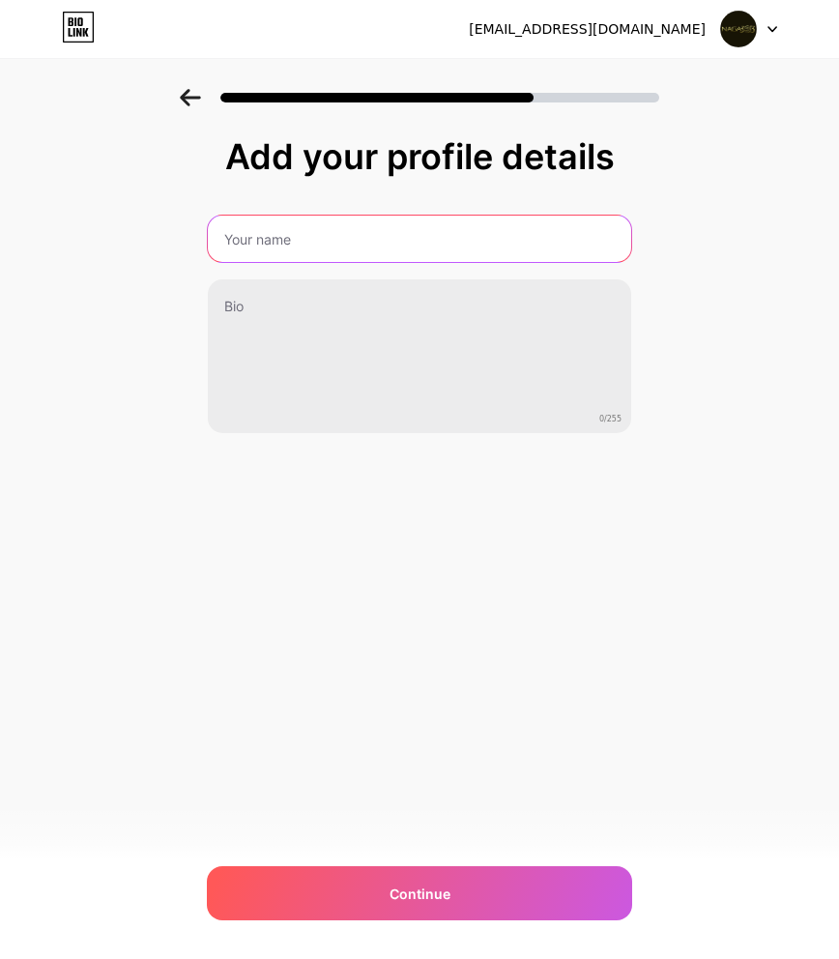
click at [280, 247] on input "text" at bounding box center [419, 238] width 423 height 46
type input "Naga303TheBest1"
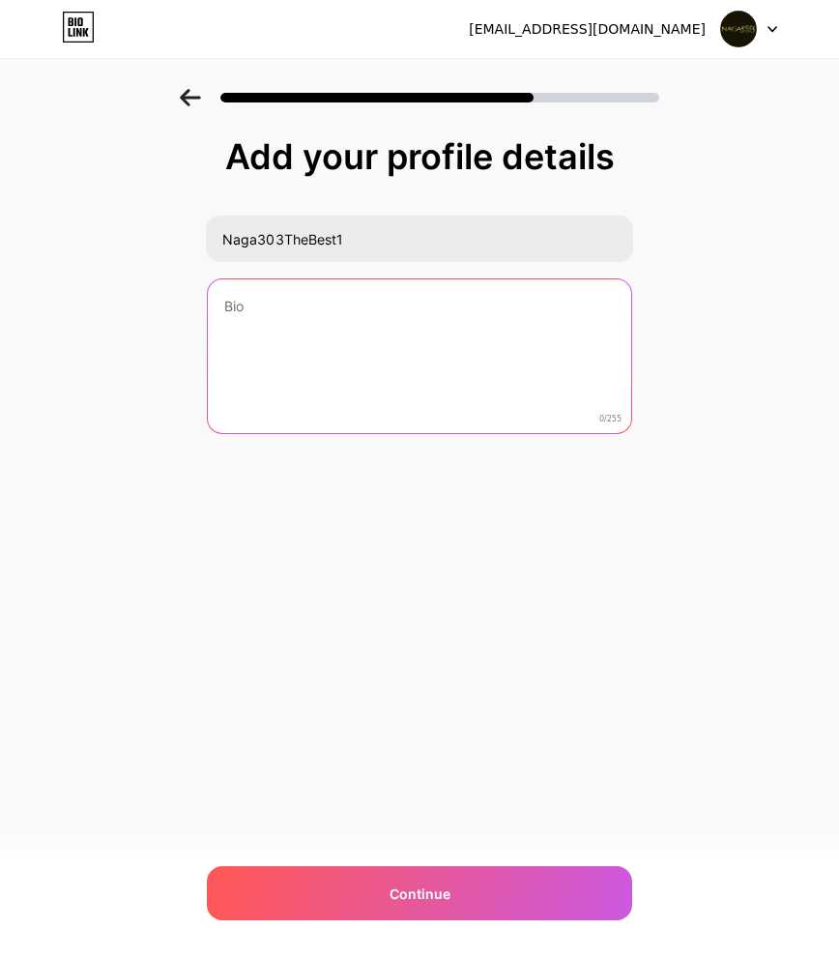
click at [263, 316] on textarea at bounding box center [419, 357] width 423 height 156
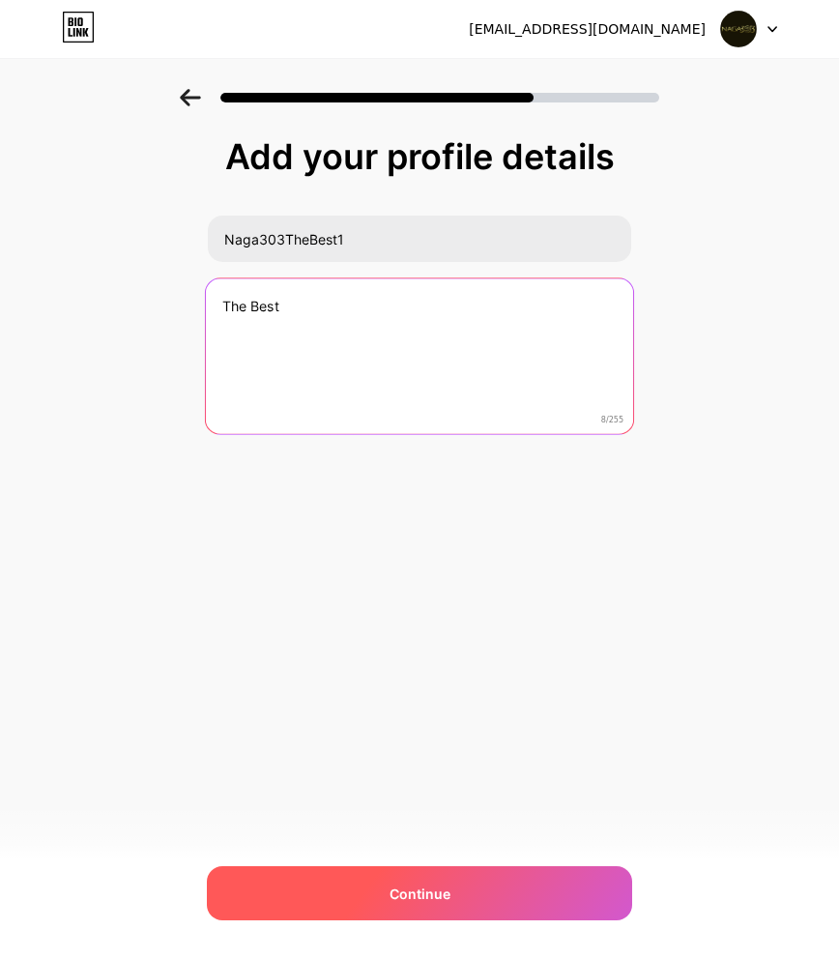
type textarea "The Best"
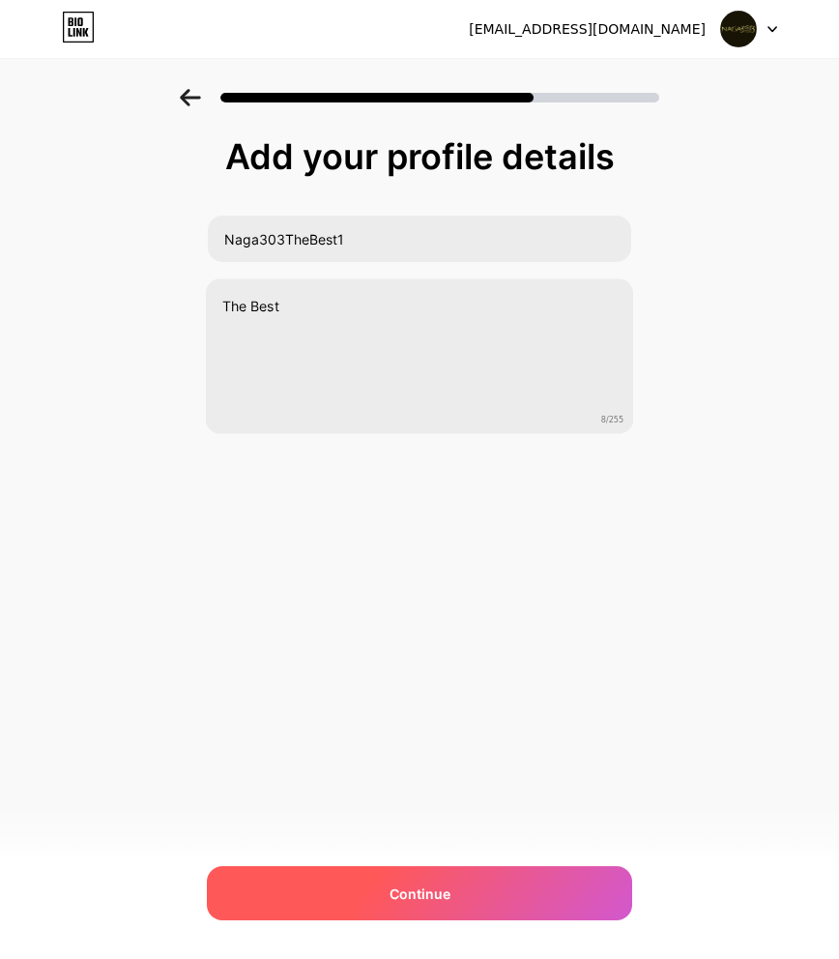
click at [585, 885] on div "Continue" at bounding box center [419, 893] width 425 height 54
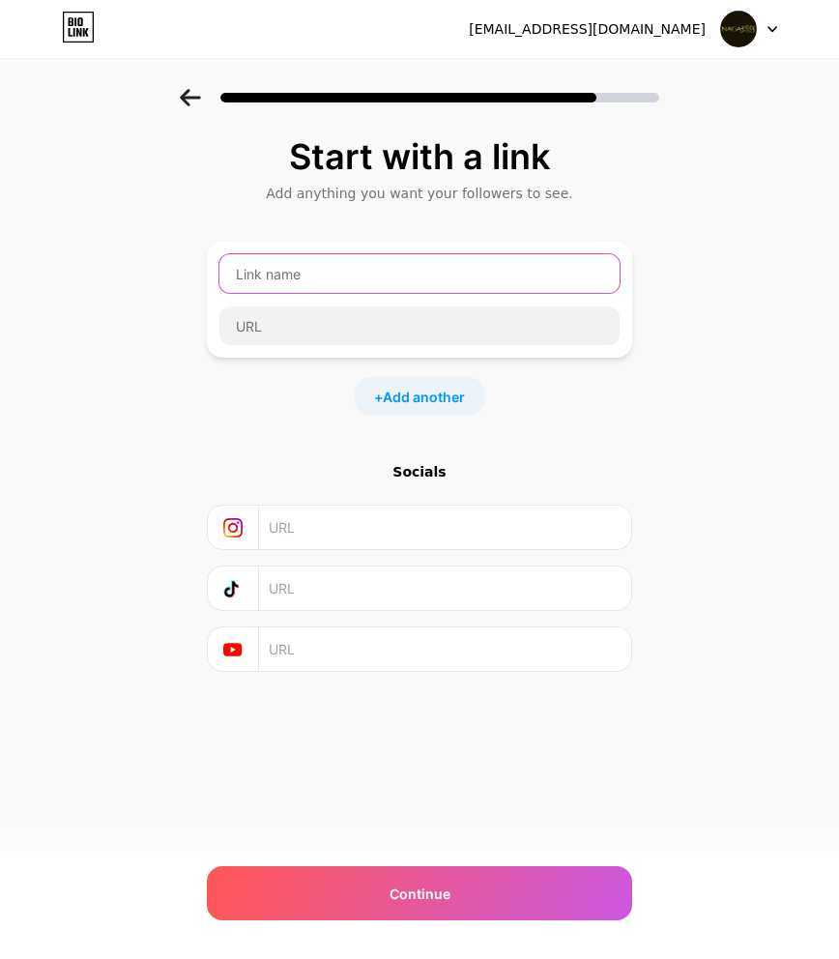
click at [349, 270] on input "text" at bounding box center [419, 273] width 400 height 39
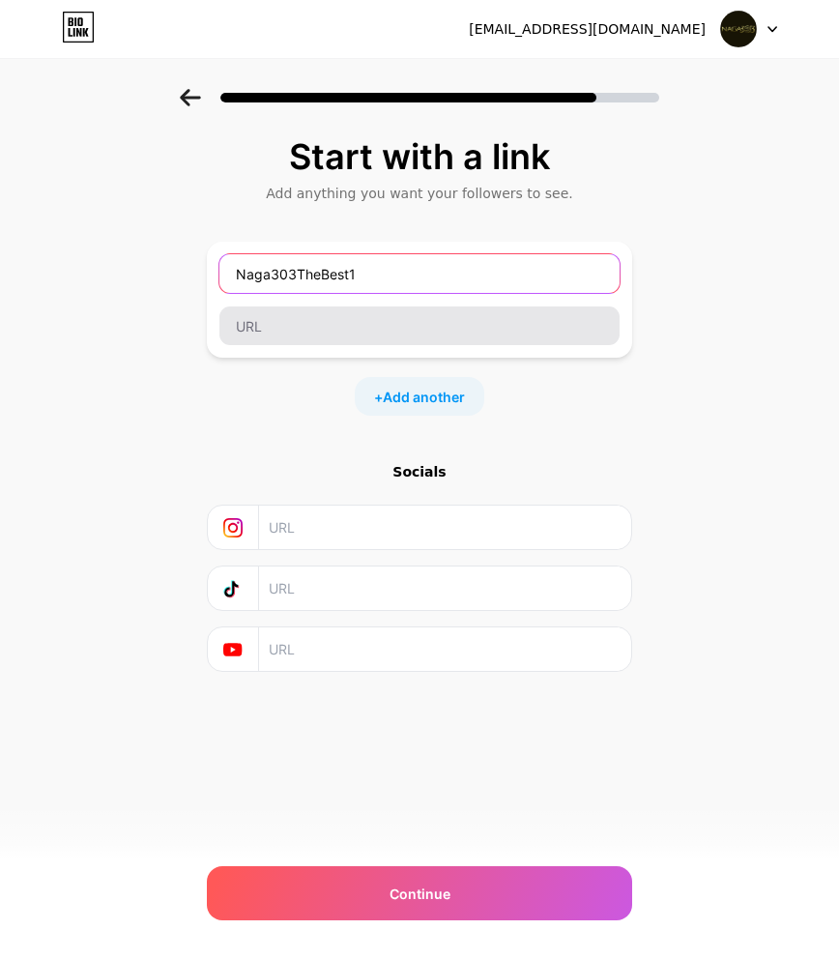
type input "Naga303TheBest1"
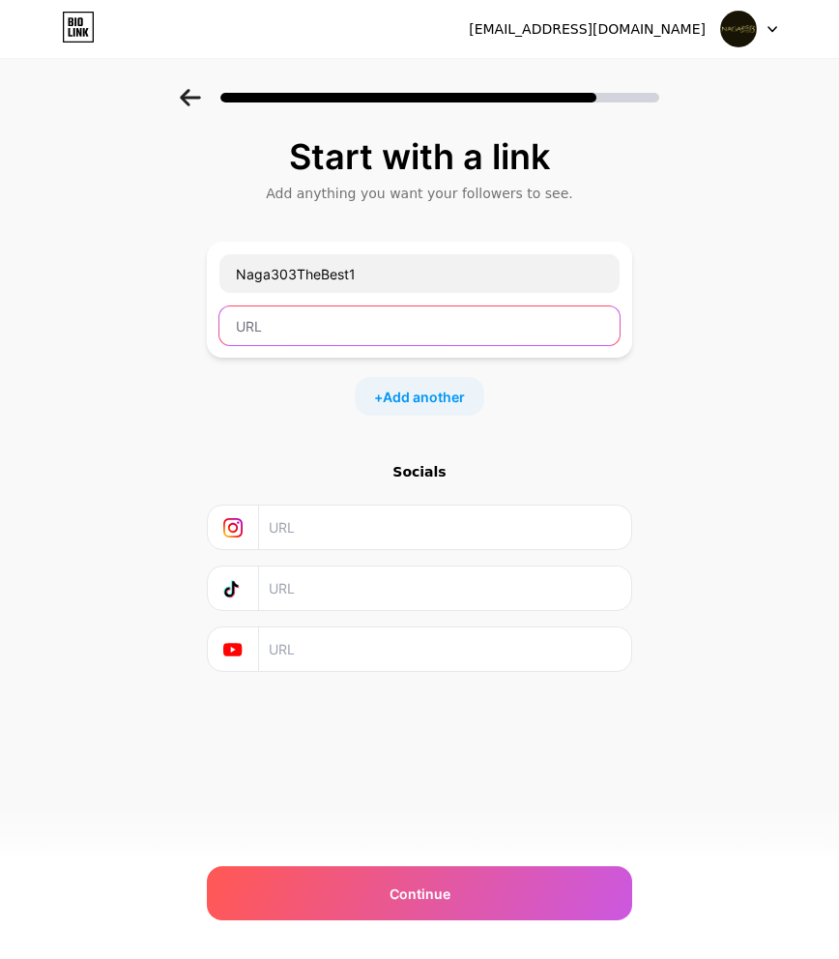
drag, startPoint x: 324, startPoint y: 323, endPoint x: 390, endPoint y: 227, distance: 116.6
click at [324, 324] on input "text" at bounding box center [419, 325] width 400 height 39
click at [306, 322] on input "text" at bounding box center [419, 325] width 400 height 39
paste input "[URL][PERSON_NAME][DOMAIN_NAME][PERSON_NAME]"
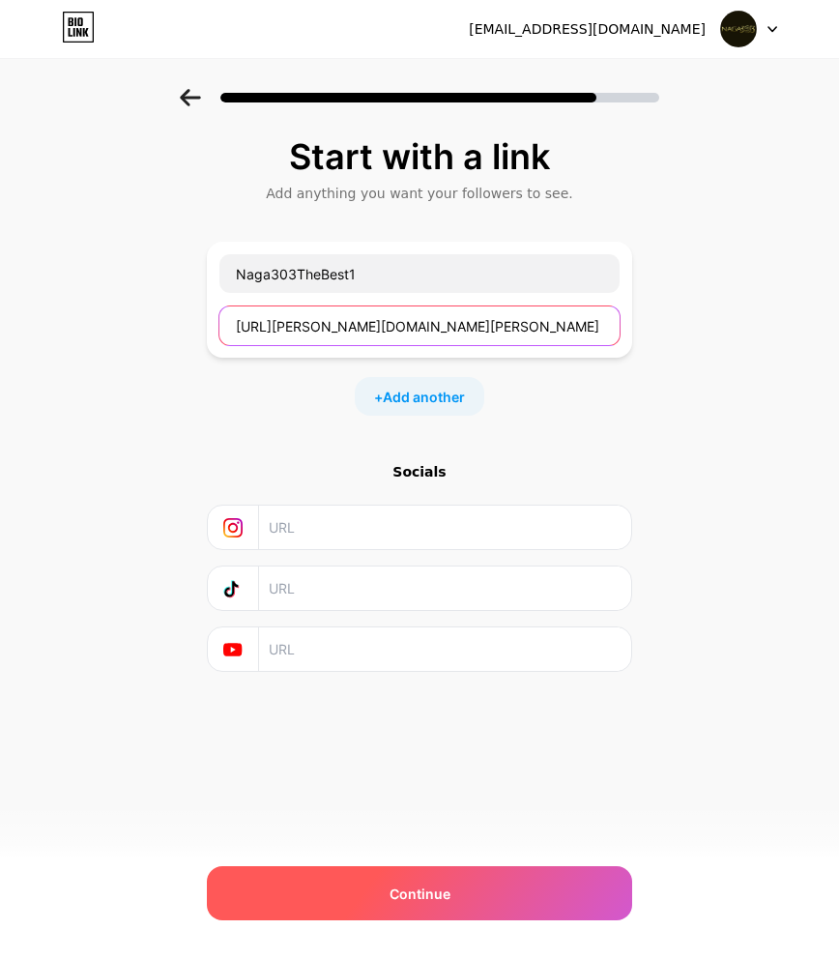
type input "[URL][PERSON_NAME][DOMAIN_NAME][PERSON_NAME]"
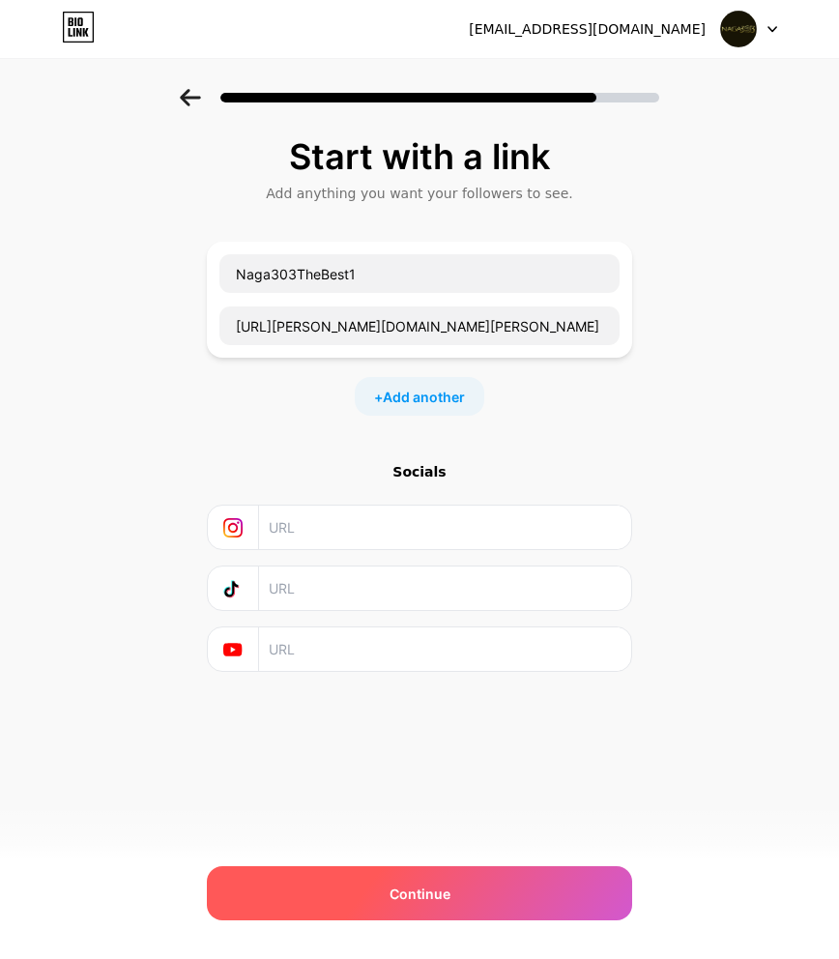
drag, startPoint x: 469, startPoint y: 889, endPoint x: 469, endPoint y: 804, distance: 85.0
click at [470, 887] on div "Continue" at bounding box center [419, 893] width 425 height 54
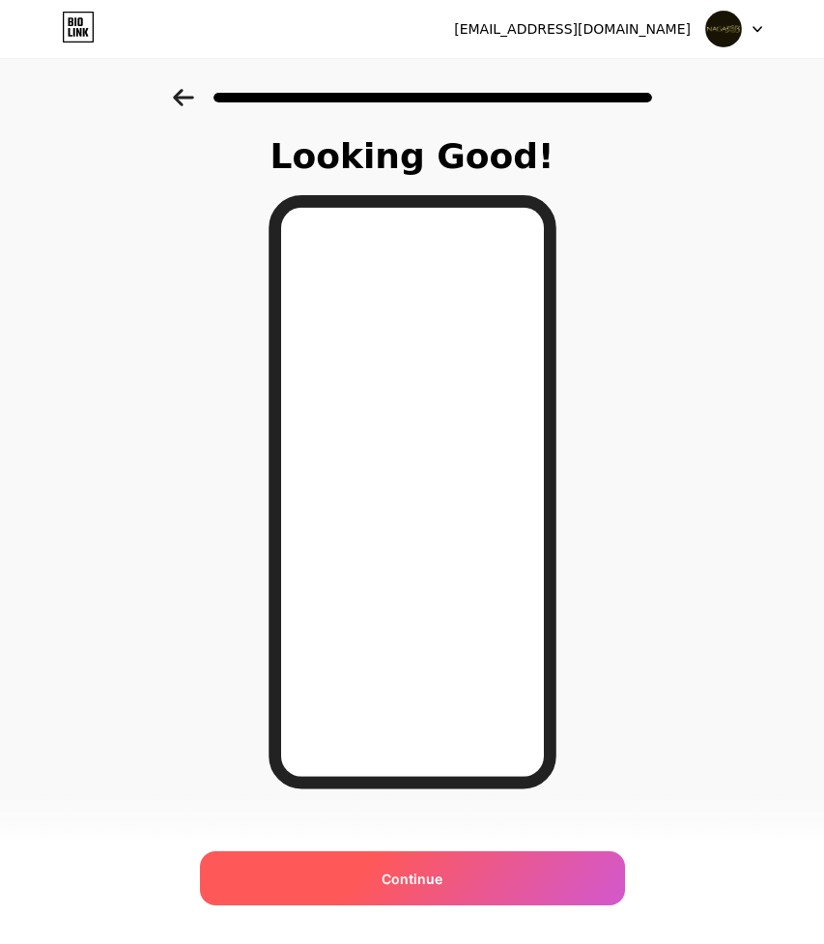
click at [479, 872] on div "Continue" at bounding box center [412, 878] width 425 height 54
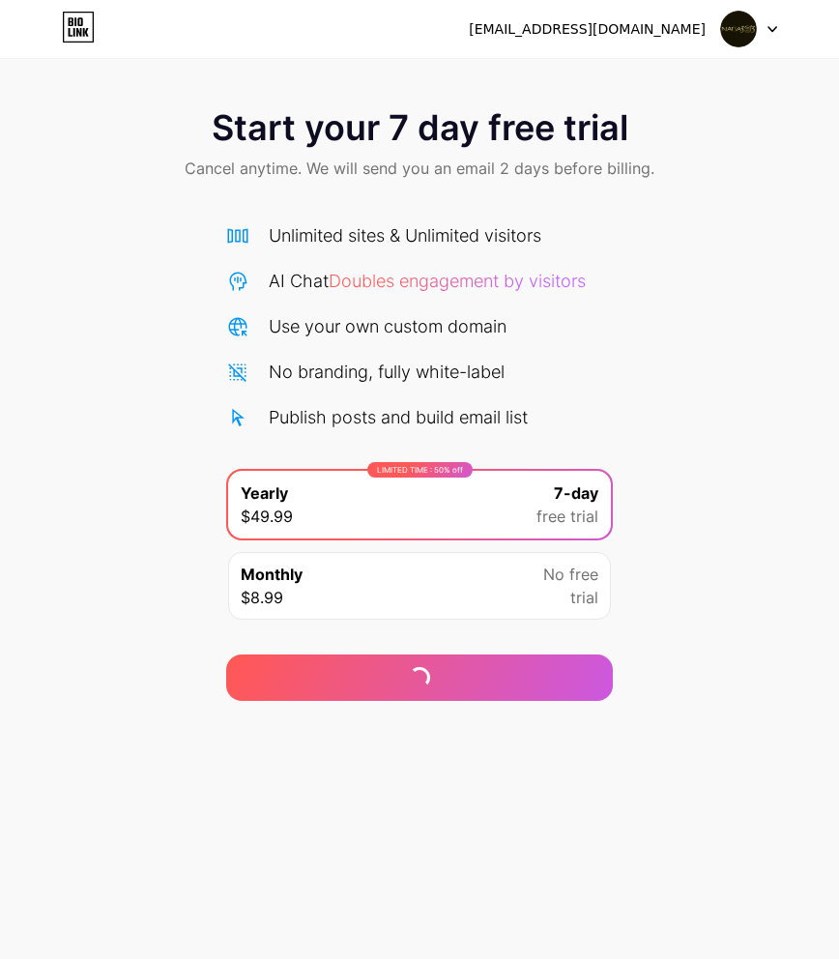
click at [750, 246] on div "Start your 7 day free trial Cancel anytime. We will send you an email 2 days be…" at bounding box center [419, 395] width 839 height 612
